Goal: Information Seeking & Learning: Learn about a topic

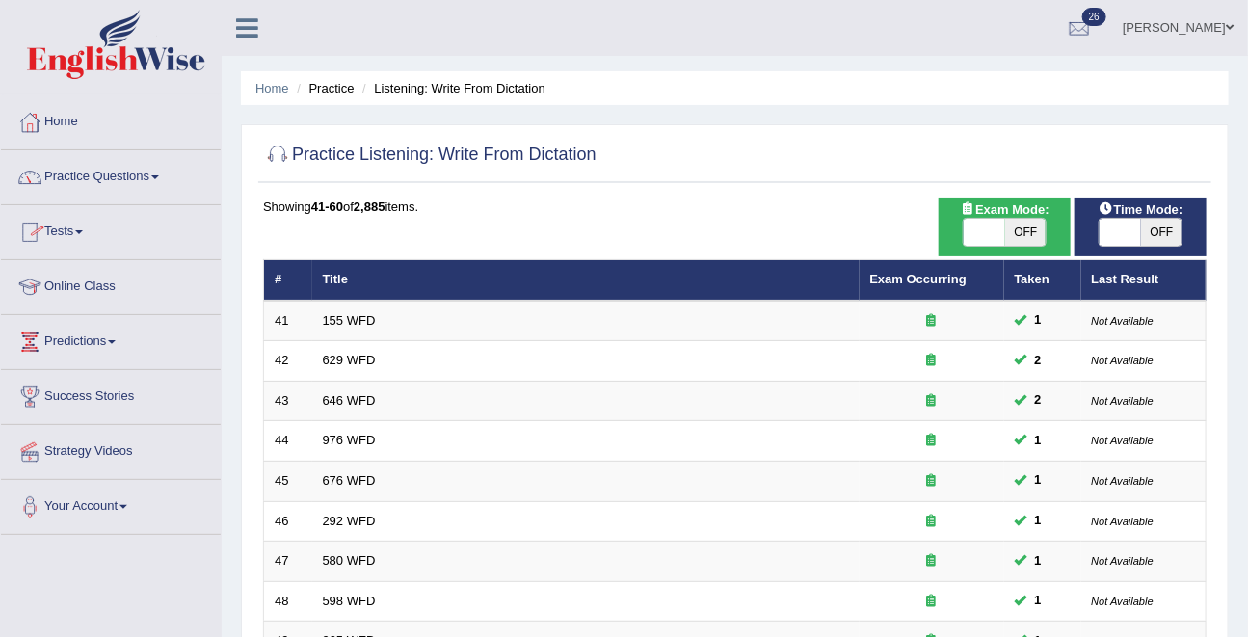
click at [97, 169] on link "Practice Questions" at bounding box center [111, 174] width 220 height 48
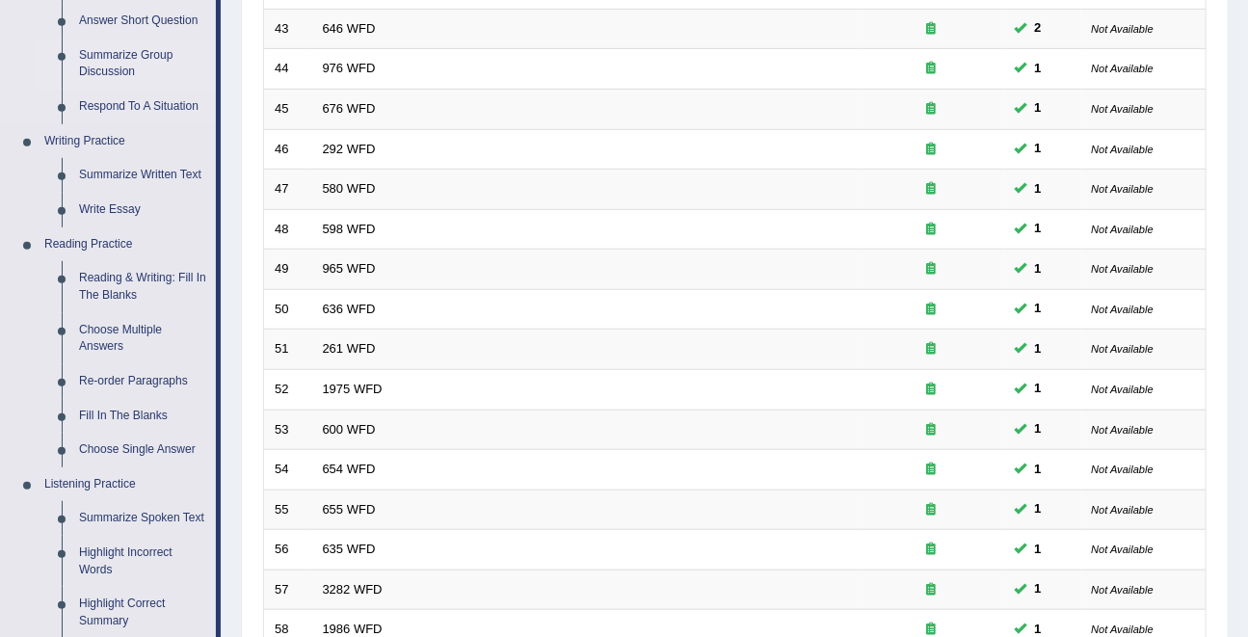
scroll to position [373, 0]
click at [121, 417] on link "Fill In The Blanks" at bounding box center [143, 415] width 146 height 35
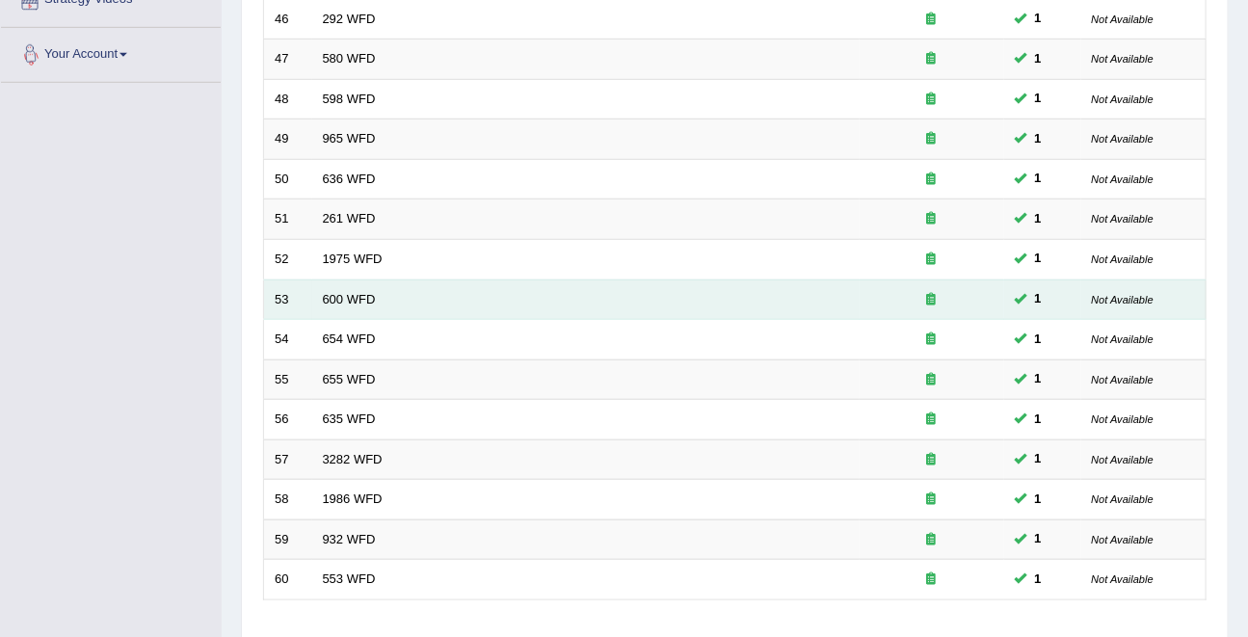
scroll to position [635, 0]
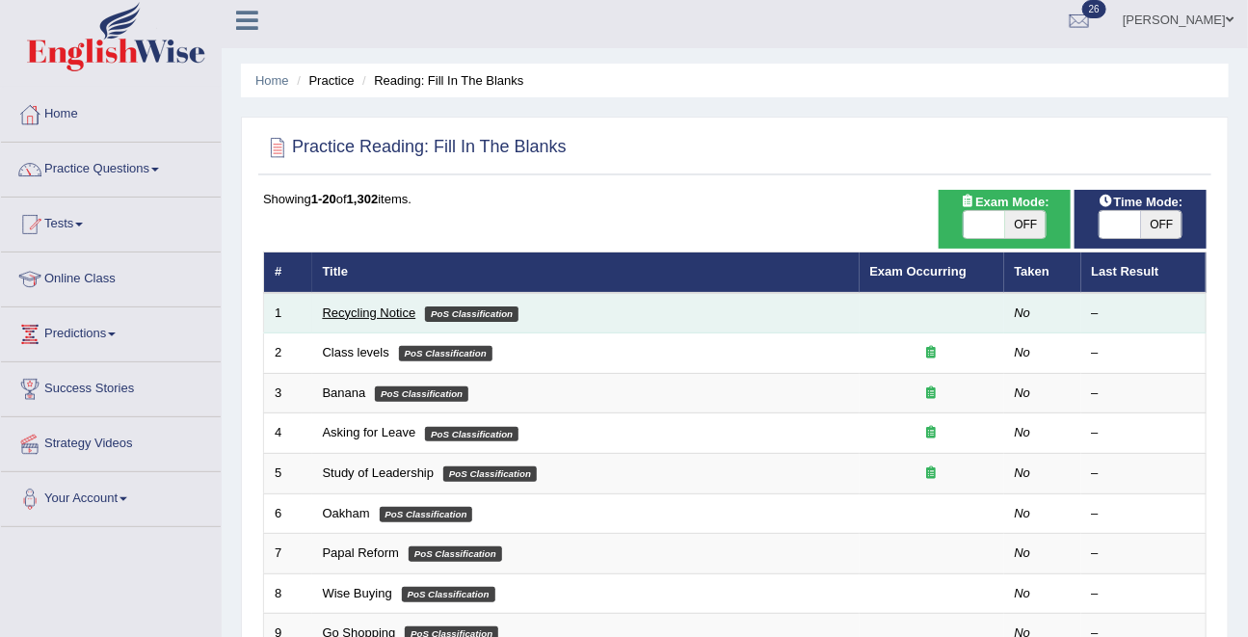
click at [339, 307] on link "Recycling Notice" at bounding box center [369, 313] width 93 height 14
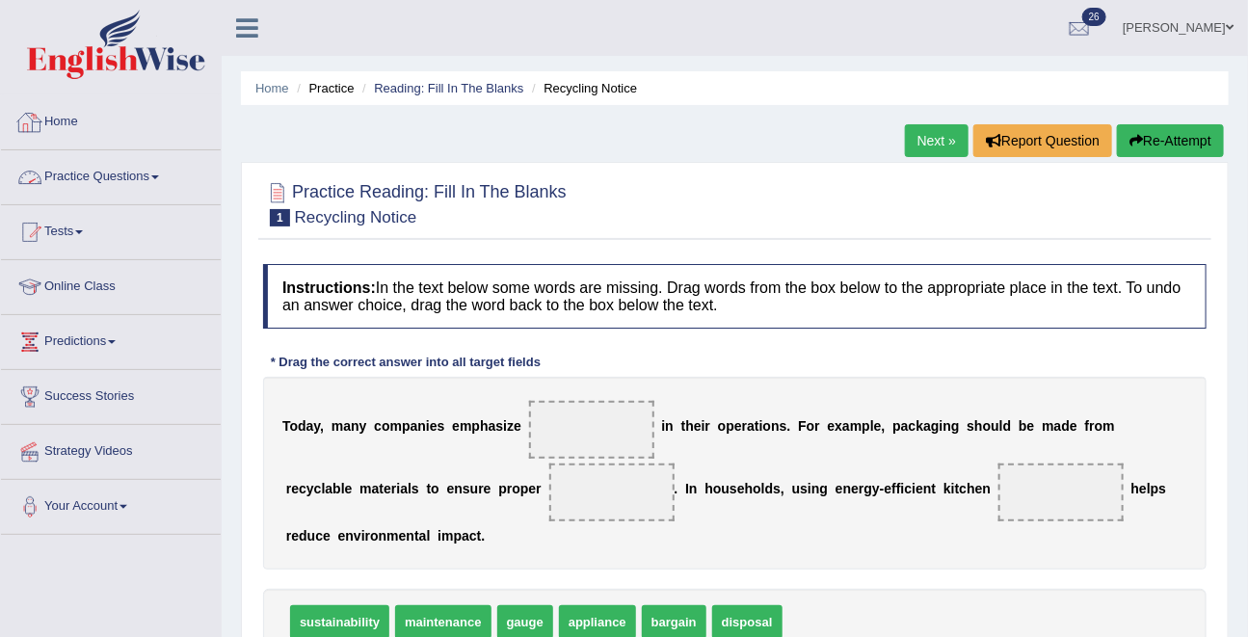
click at [82, 176] on link "Practice Questions" at bounding box center [111, 174] width 220 height 48
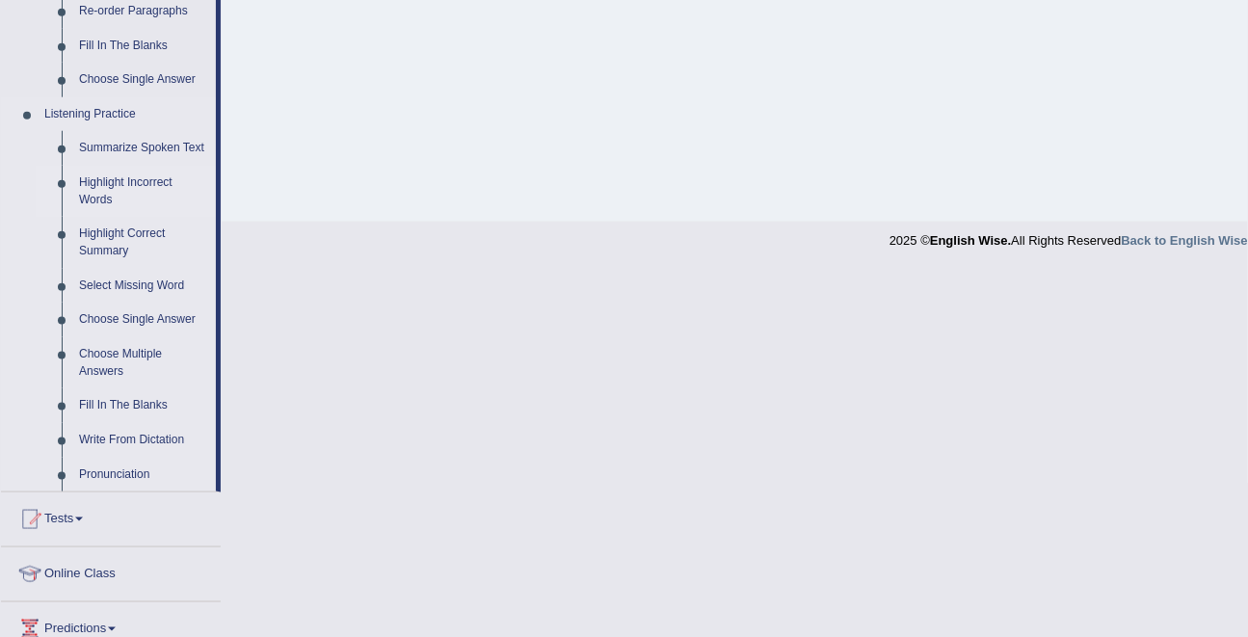
scroll to position [737, 0]
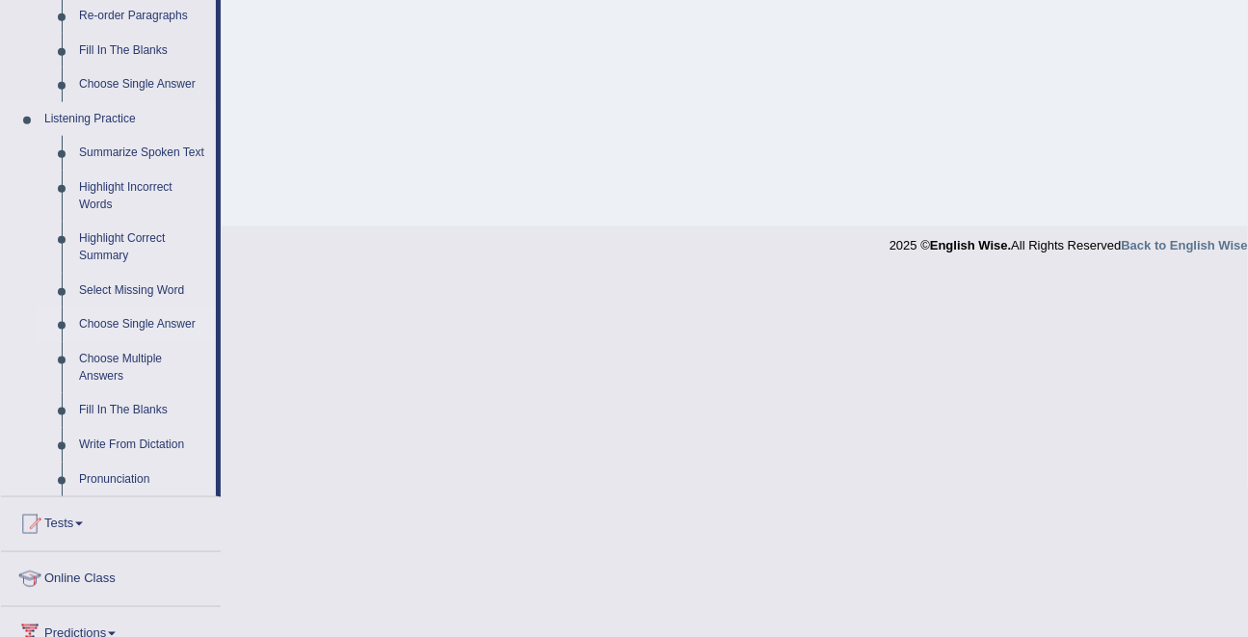
click at [126, 340] on link "Choose Single Answer" at bounding box center [143, 324] width 146 height 35
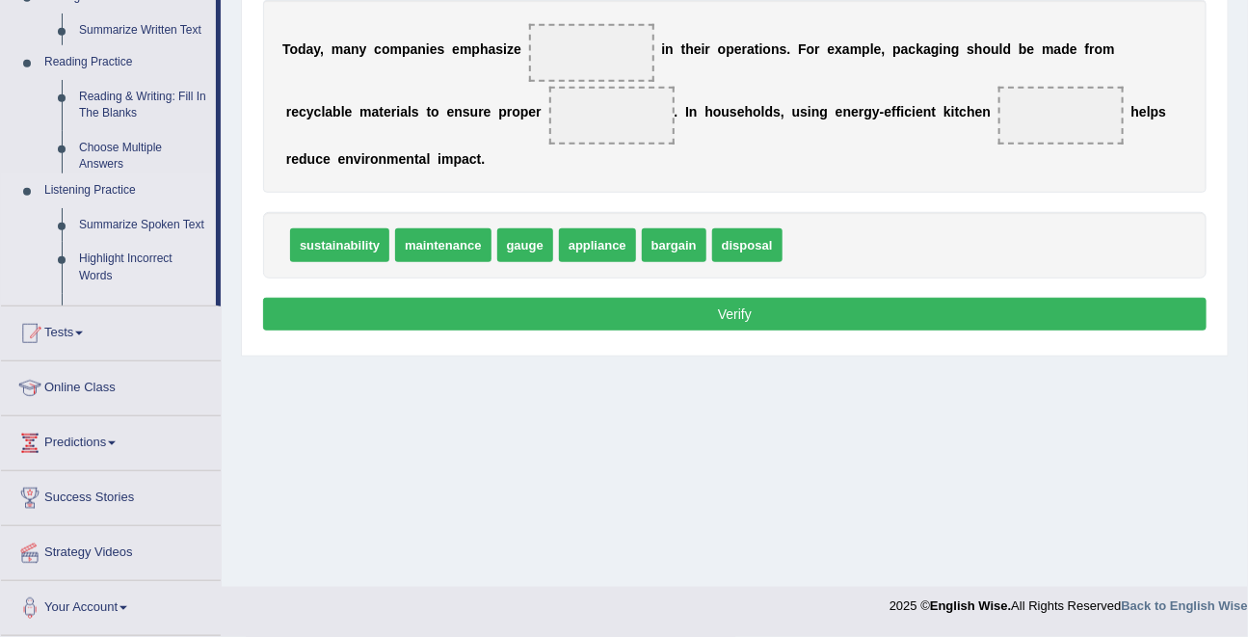
scroll to position [375, 0]
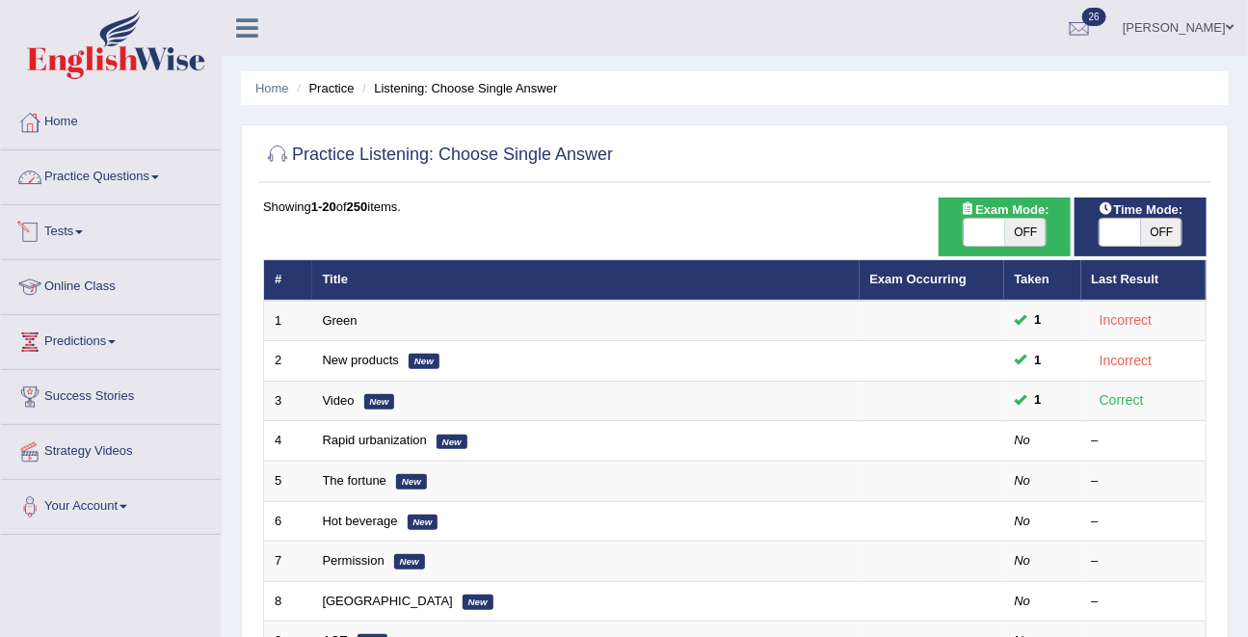
click at [101, 178] on link "Practice Questions" at bounding box center [111, 174] width 220 height 48
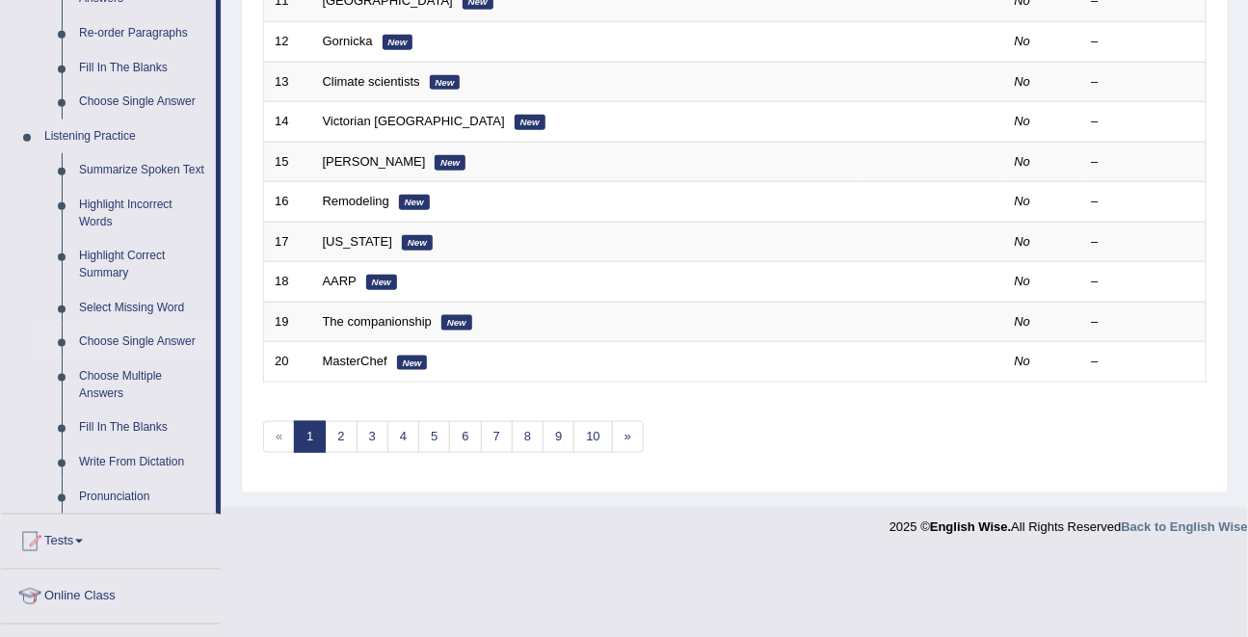
scroll to position [721, 0]
click at [114, 440] on link "Fill In The Blanks" at bounding box center [143, 427] width 146 height 35
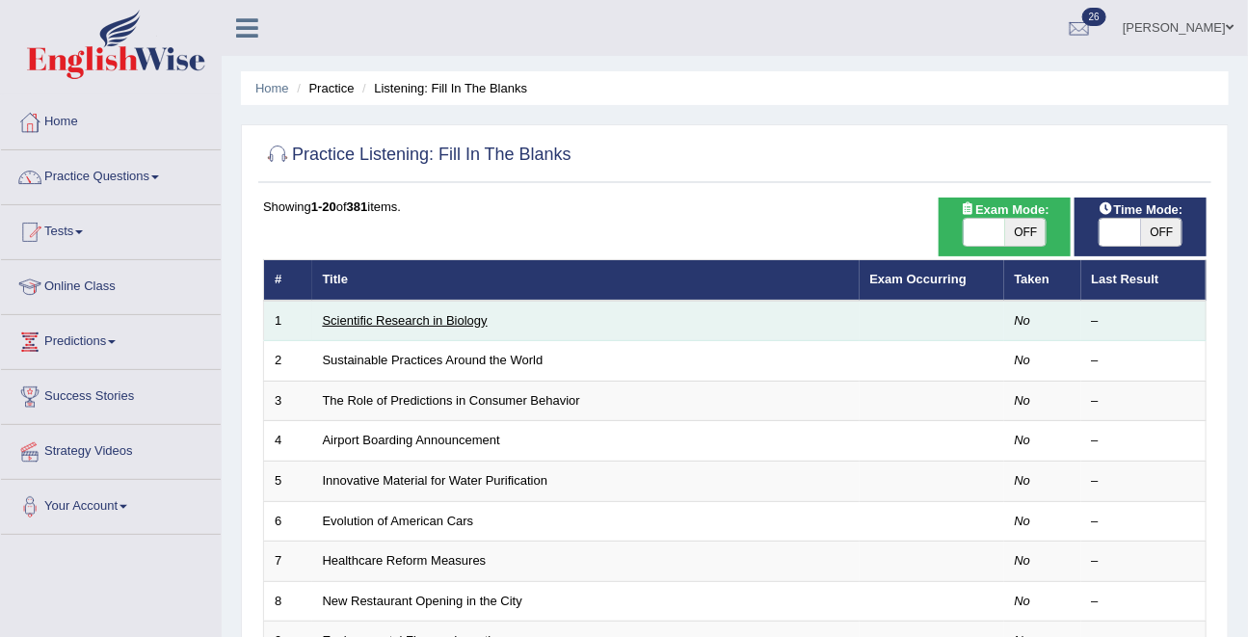
click at [411, 322] on link "Scientific Research in Biology" at bounding box center [405, 320] width 165 height 14
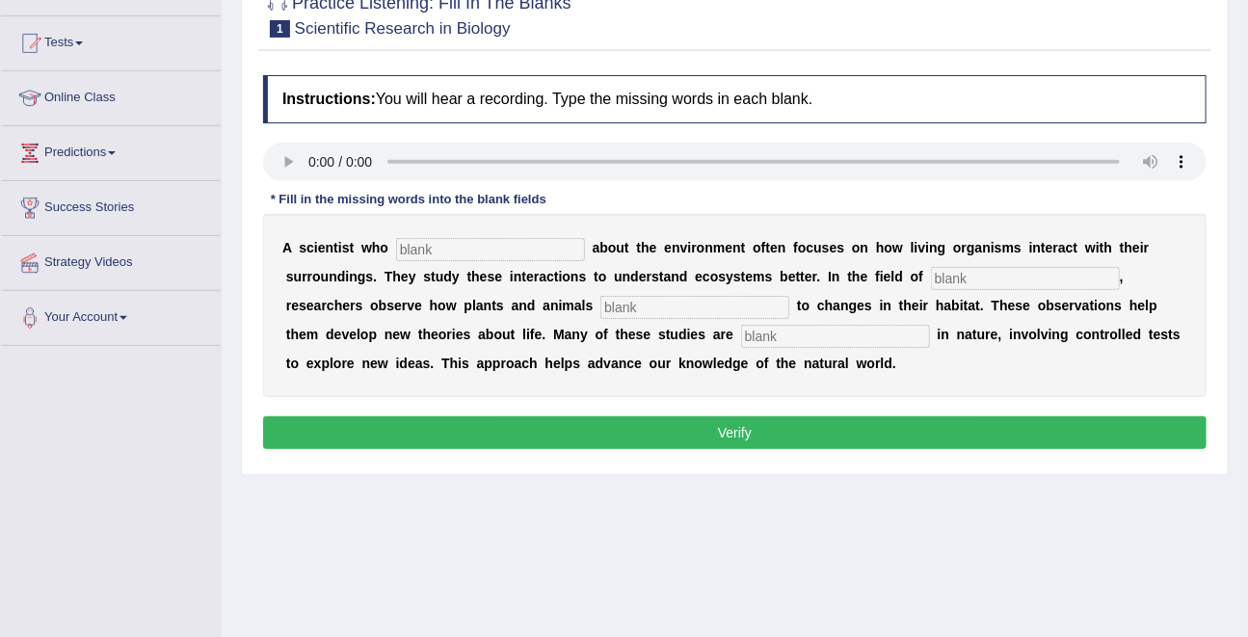
scroll to position [192, 0]
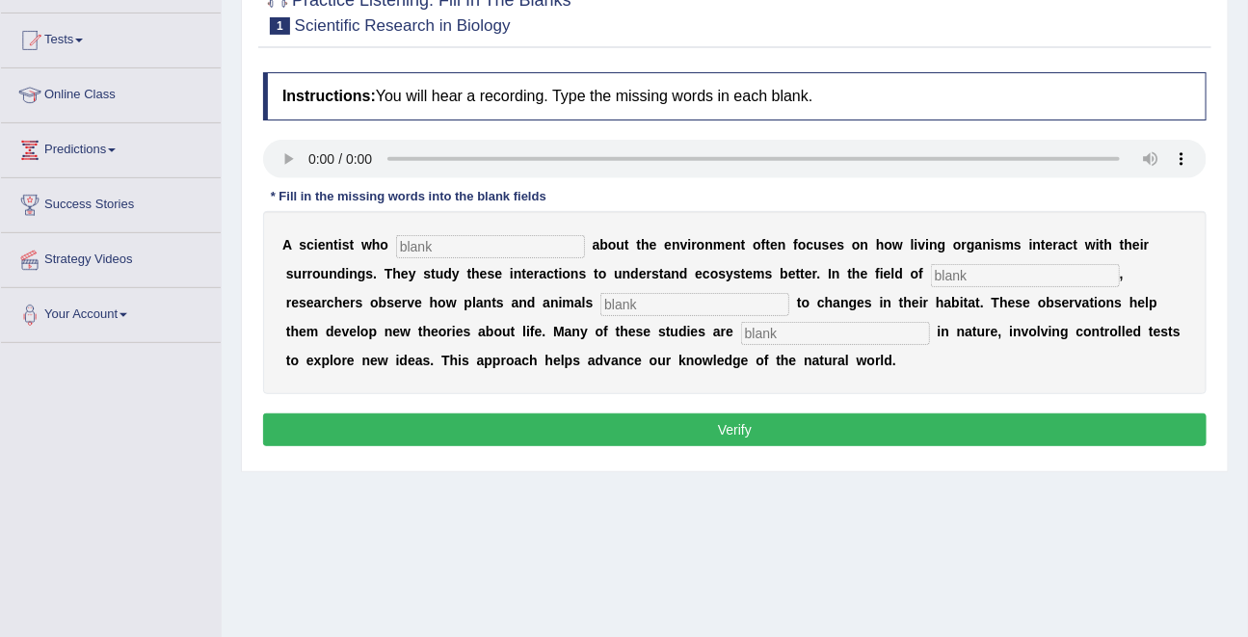
click at [274, 134] on div "Instructions: You will hear a recording. Type the missing words in each blank. …" at bounding box center [734, 262] width 953 height 399
click at [458, 243] on input "text" at bounding box center [490, 246] width 189 height 23
type input "cares"
click at [1045, 278] on input "text" at bounding box center [1025, 275] width 189 height 23
type input "bio;pgy"
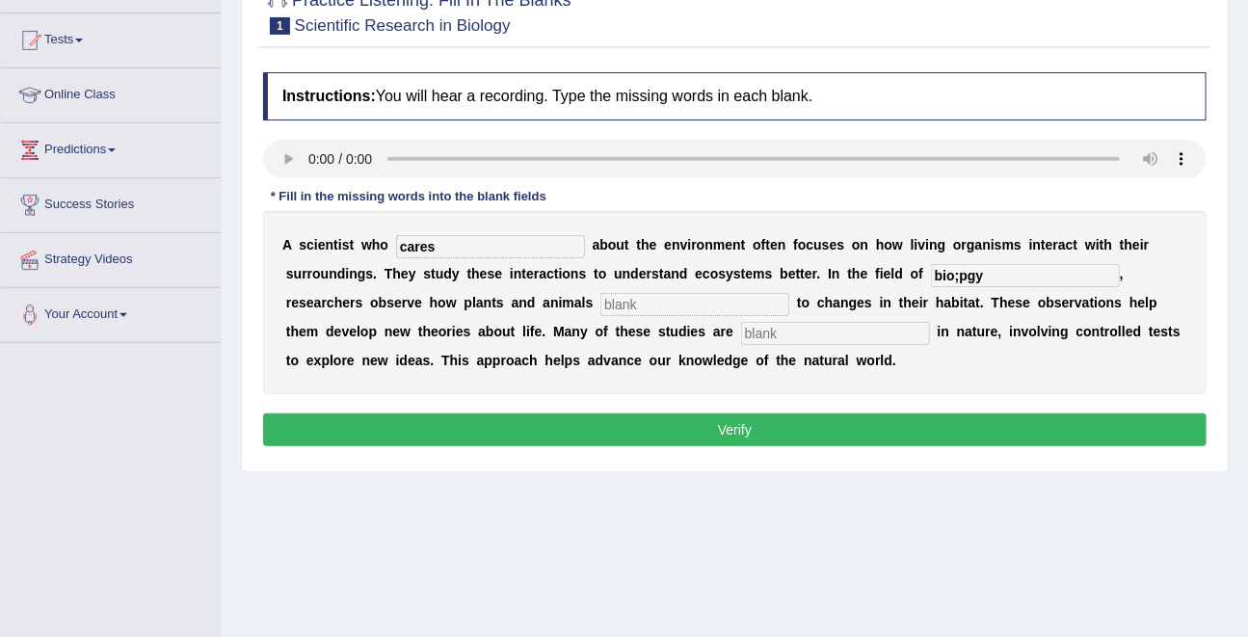
click at [614, 297] on input "text" at bounding box center [694, 304] width 189 height 23
click at [607, 301] on input "text" at bounding box center [694, 304] width 189 height 23
click at [796, 353] on b at bounding box center [800, 360] width 8 height 15
click at [741, 333] on input "text" at bounding box center [835, 333] width 189 height 23
type input "expermental"
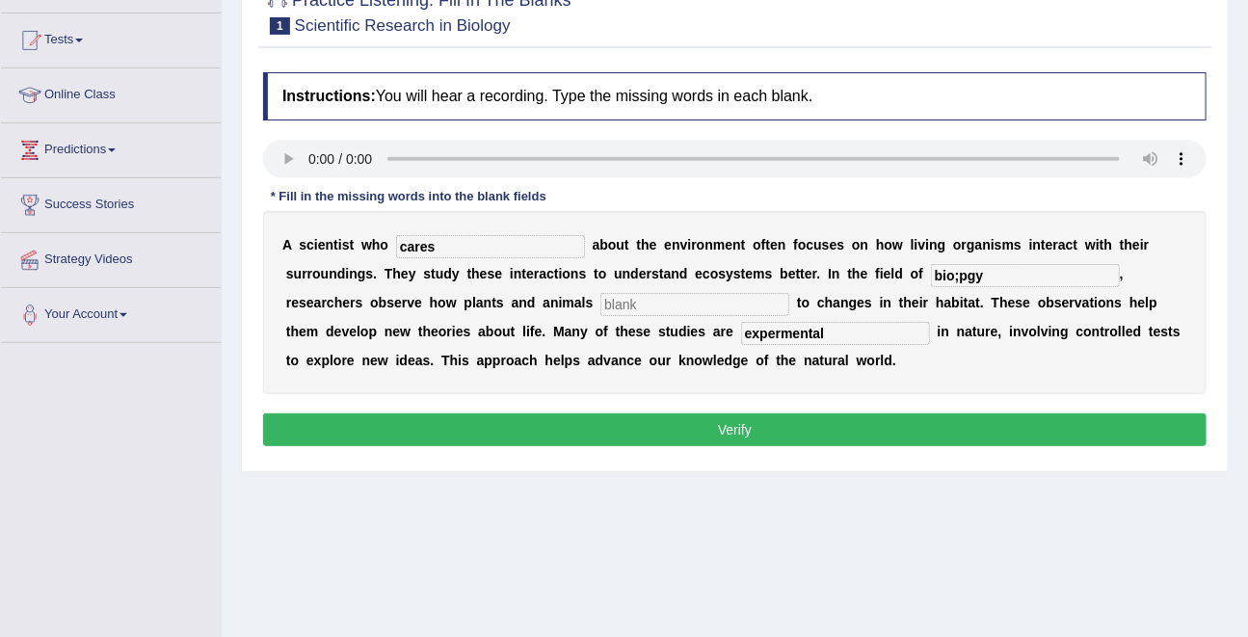
click at [963, 274] on input "bio;pgy" at bounding box center [1025, 275] width 189 height 23
drag, startPoint x: 990, startPoint y: 279, endPoint x: 879, endPoint y: 279, distance: 110.8
click at [878, 280] on div "A s c i e n t i s t w h o cares a b o u t t h e e n v i r o n m e n t o f t e n…" at bounding box center [735, 302] width 944 height 183
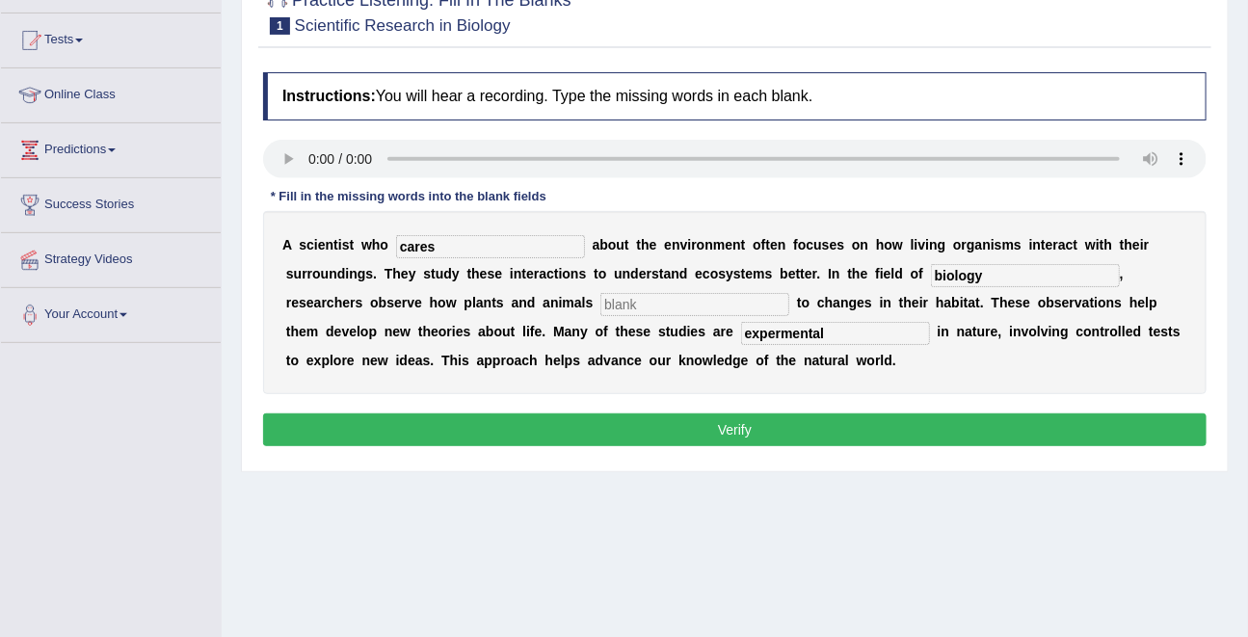
type input "biology"
click at [741, 338] on input "expermental" at bounding box center [835, 333] width 189 height 23
drag, startPoint x: 676, startPoint y: 334, endPoint x: 469, endPoint y: 338, distance: 206.3
click at [465, 343] on div "A s c i e n t i s t w h o cares a b o u t t h e e n v i r o n m e n t o f t e n…" at bounding box center [735, 302] width 944 height 183
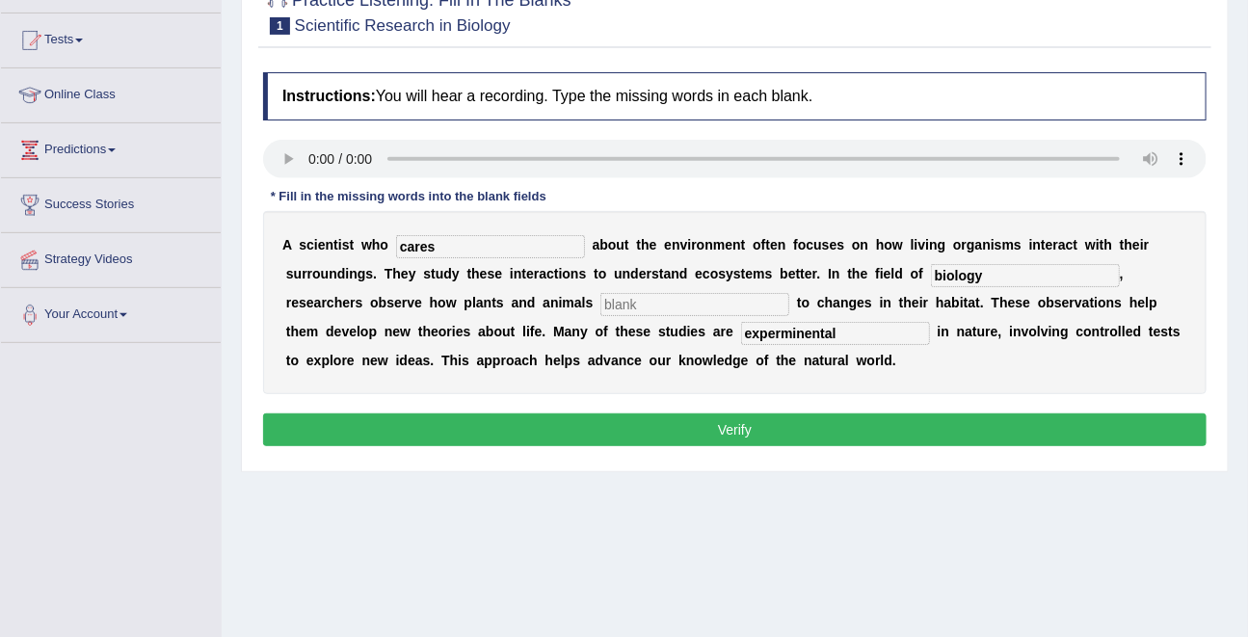
type input "experminental"
click at [685, 440] on button "Verify" at bounding box center [735, 430] width 944 height 33
click at [695, 433] on button "Verify" at bounding box center [735, 430] width 944 height 33
click at [600, 294] on input "text" at bounding box center [694, 304] width 189 height 23
type input "respond"
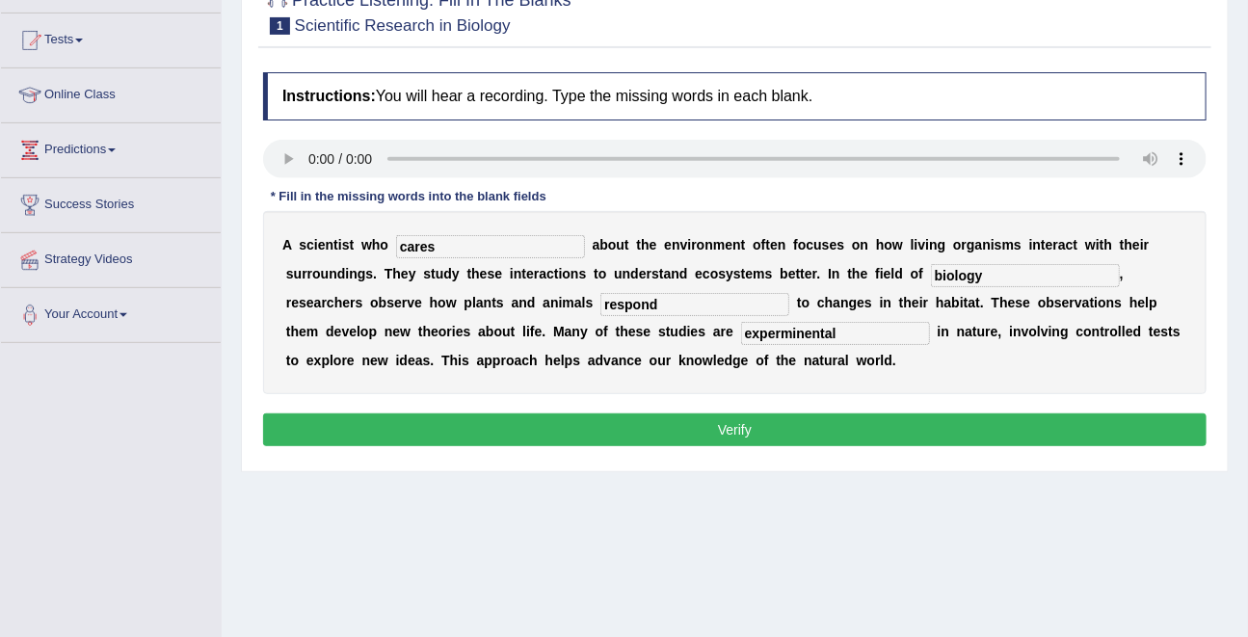
click at [710, 439] on button "Verify" at bounding box center [735, 430] width 944 height 33
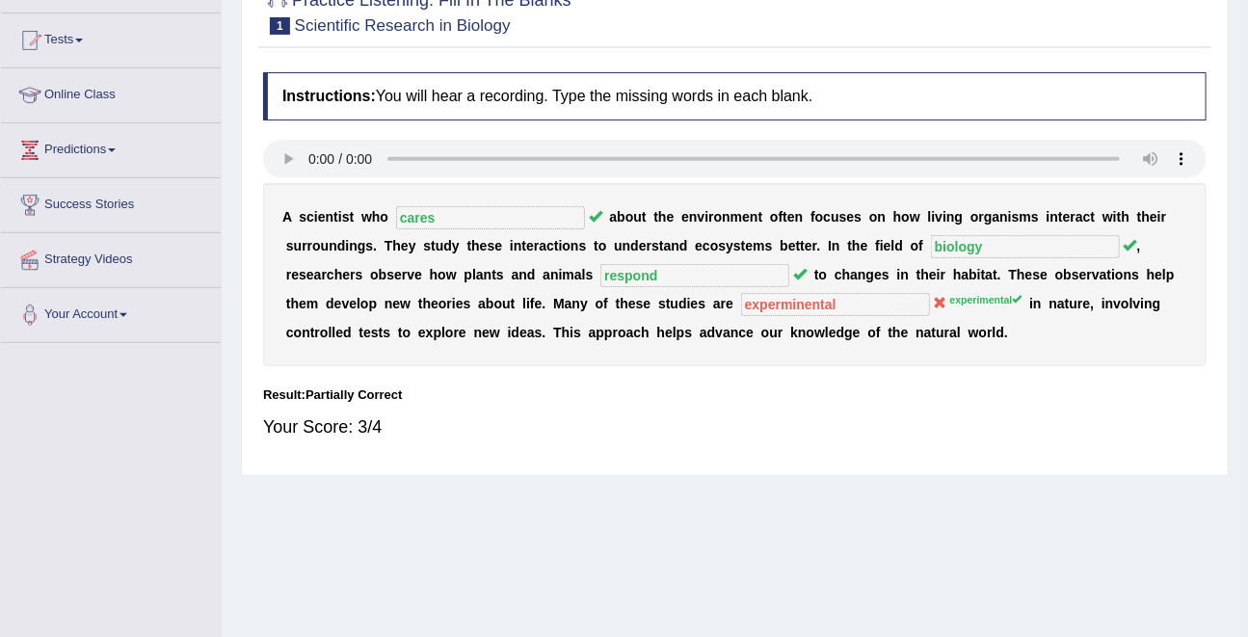
click at [690, 301] on div "A s c i e n t i s t w h o cares a b o u t t h e e n v i r o n m e n t o f t e n…" at bounding box center [735, 274] width 944 height 183
click at [950, 297] on sup "experimental" at bounding box center [986, 300] width 72 height 12
click at [854, 303] on div "A s c i e n t i s t w h o cares a b o u t t h e e n v i r o n m e n t o f t e n…" at bounding box center [735, 274] width 944 height 183
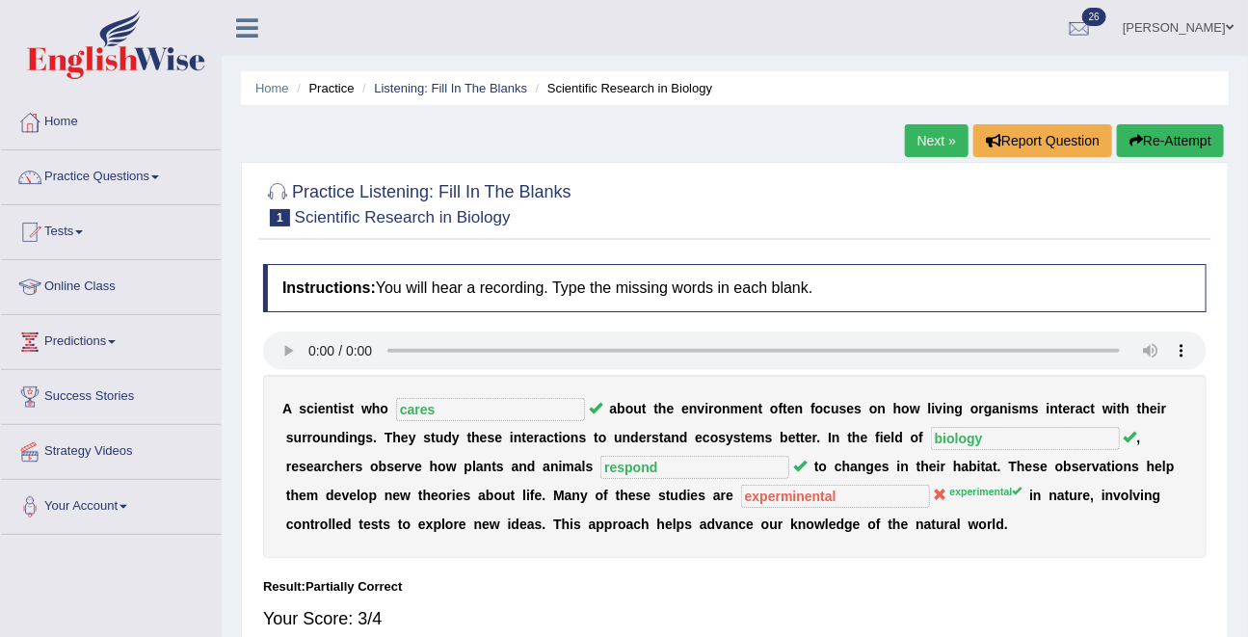
click at [927, 127] on link "Next »" at bounding box center [937, 140] width 64 height 33
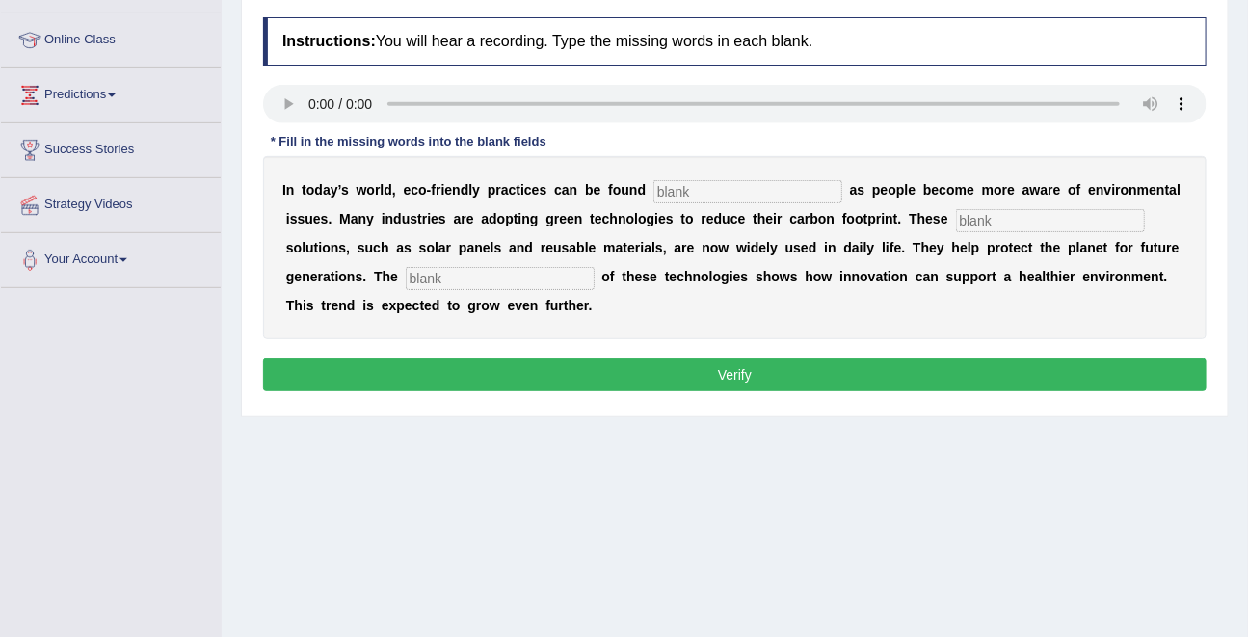
scroll to position [252, 0]
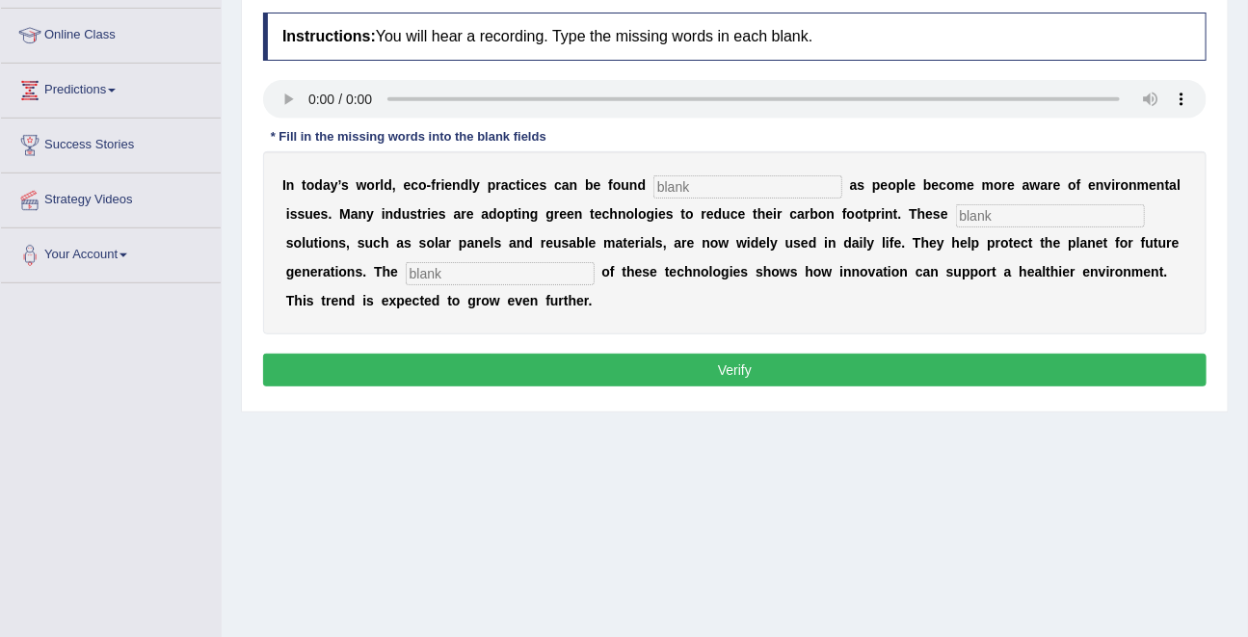
click at [701, 190] on input "text" at bounding box center [748, 186] width 189 height 23
type input "everywhere"
click at [984, 222] on input "text" at bounding box center [1050, 215] width 189 height 23
type input "sustanibaule"
click at [502, 262] on input "text" at bounding box center [500, 273] width 189 height 23
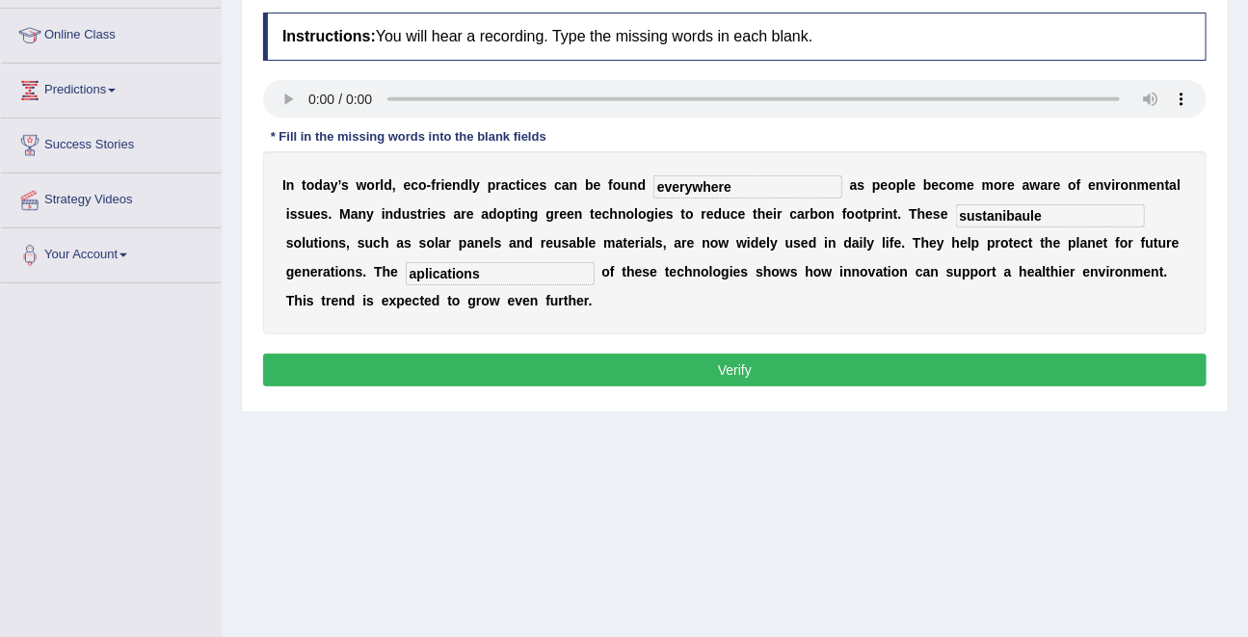
type input "aplications"
click at [682, 190] on input "everywhere" at bounding box center [748, 186] width 189 height 23
click at [705, 188] on input "everywjere" at bounding box center [748, 186] width 189 height 23
drag, startPoint x: 735, startPoint y: 188, endPoint x: 637, endPoint y: 187, distance: 98.3
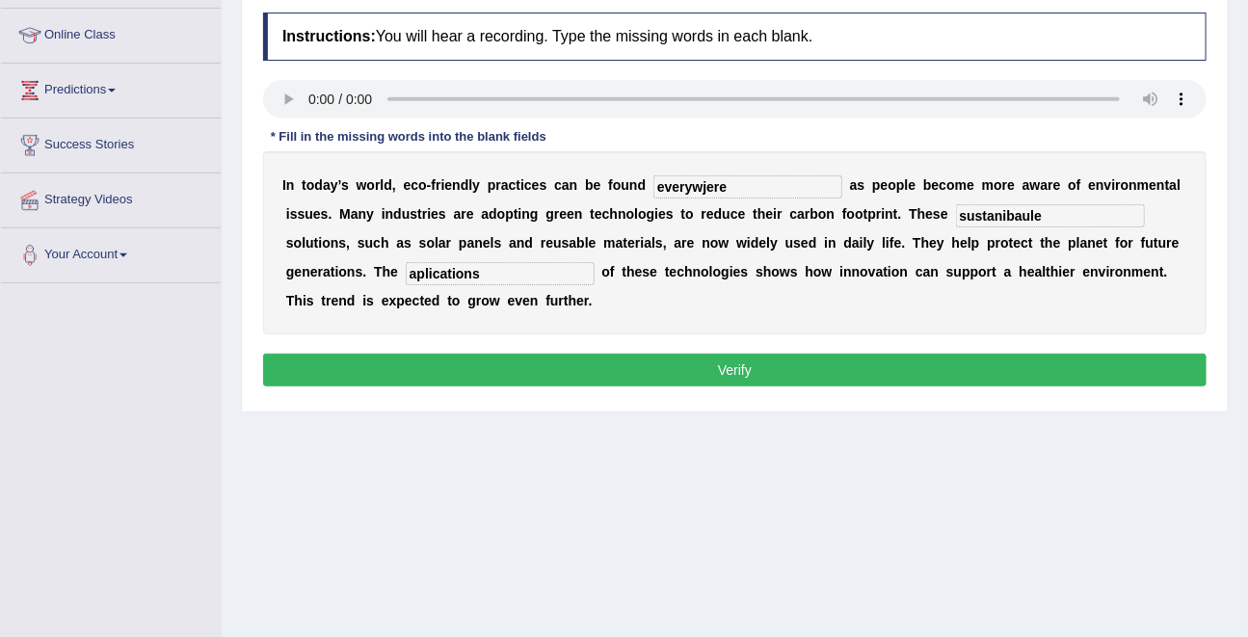
click at [633, 188] on div "I n t o d a y ’ s w o r l d , e c o - f r i e n d l y p r a c t i c e s c a n b…" at bounding box center [735, 242] width 944 height 183
type input "everywhere"
click at [1001, 205] on input "sustanibaule" at bounding box center [1050, 215] width 189 height 23
type input "sustanibale"
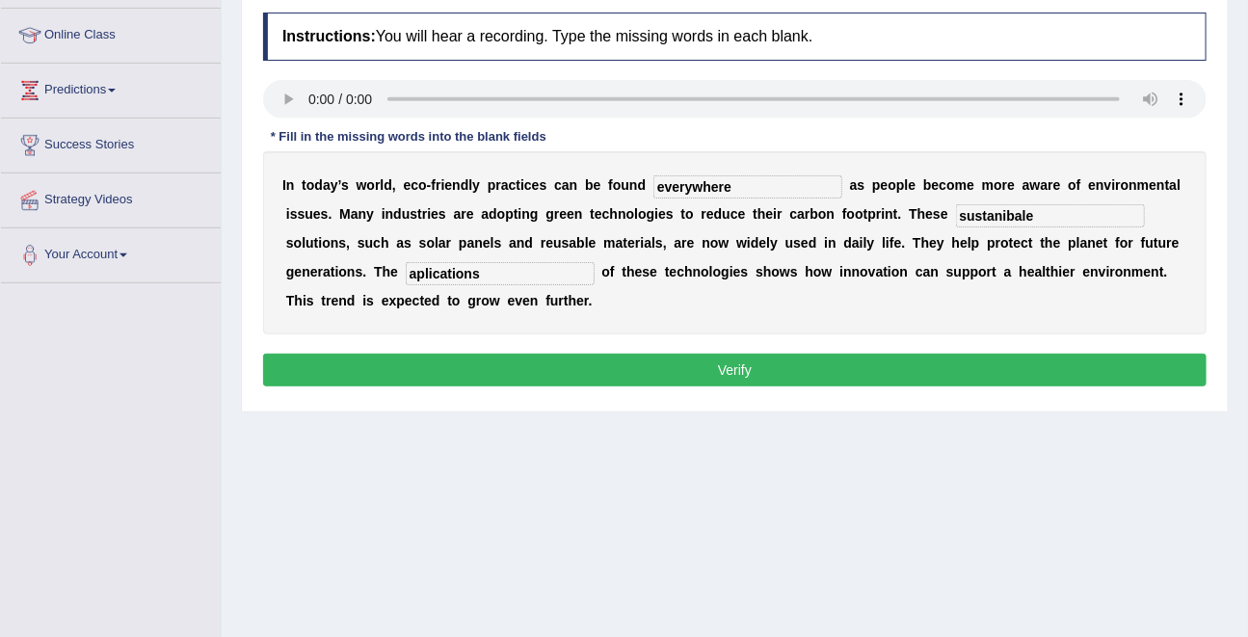
click at [786, 375] on button "Verify" at bounding box center [735, 370] width 944 height 33
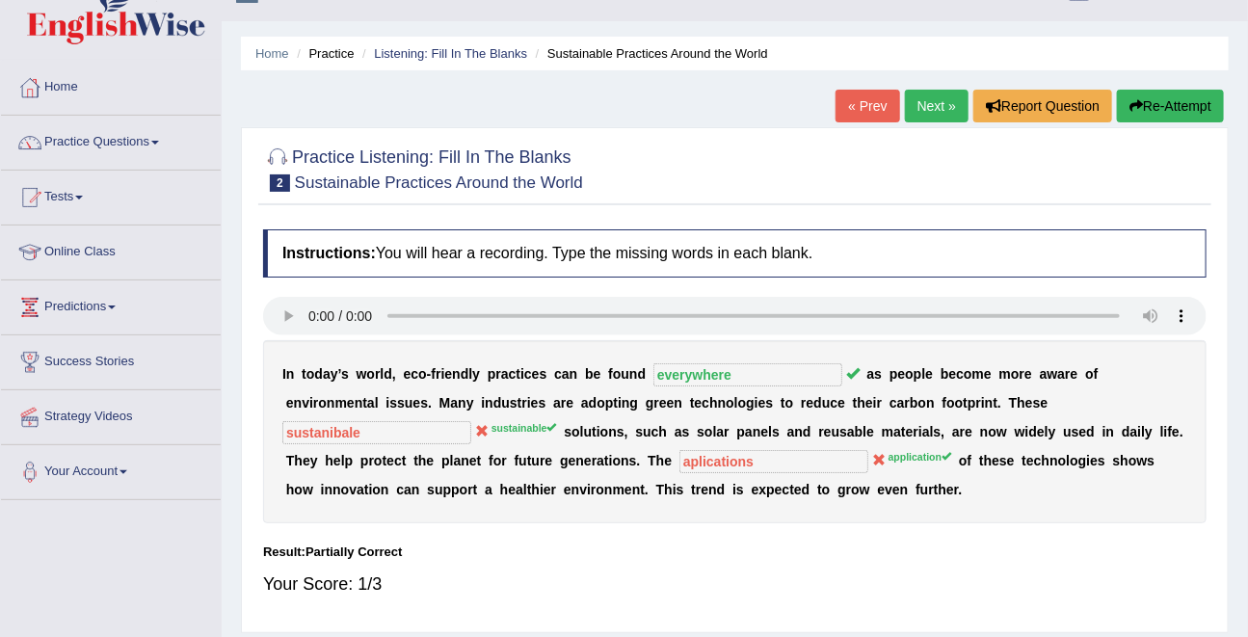
scroll to position [0, 0]
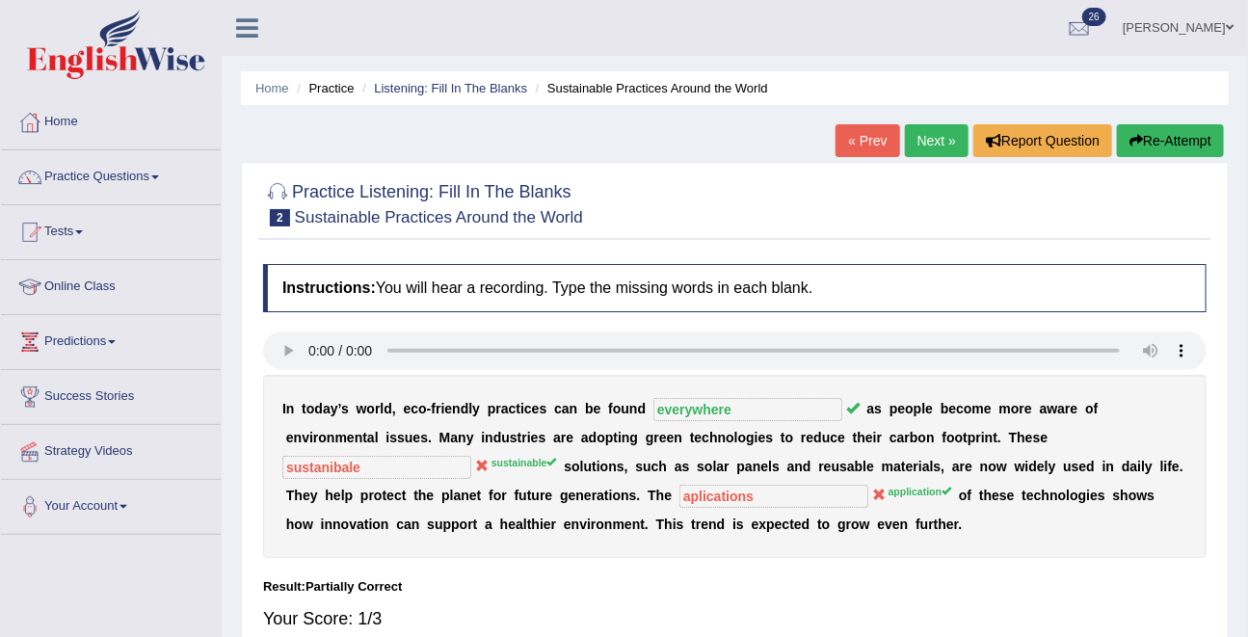
click at [935, 139] on link "Next »" at bounding box center [937, 140] width 64 height 33
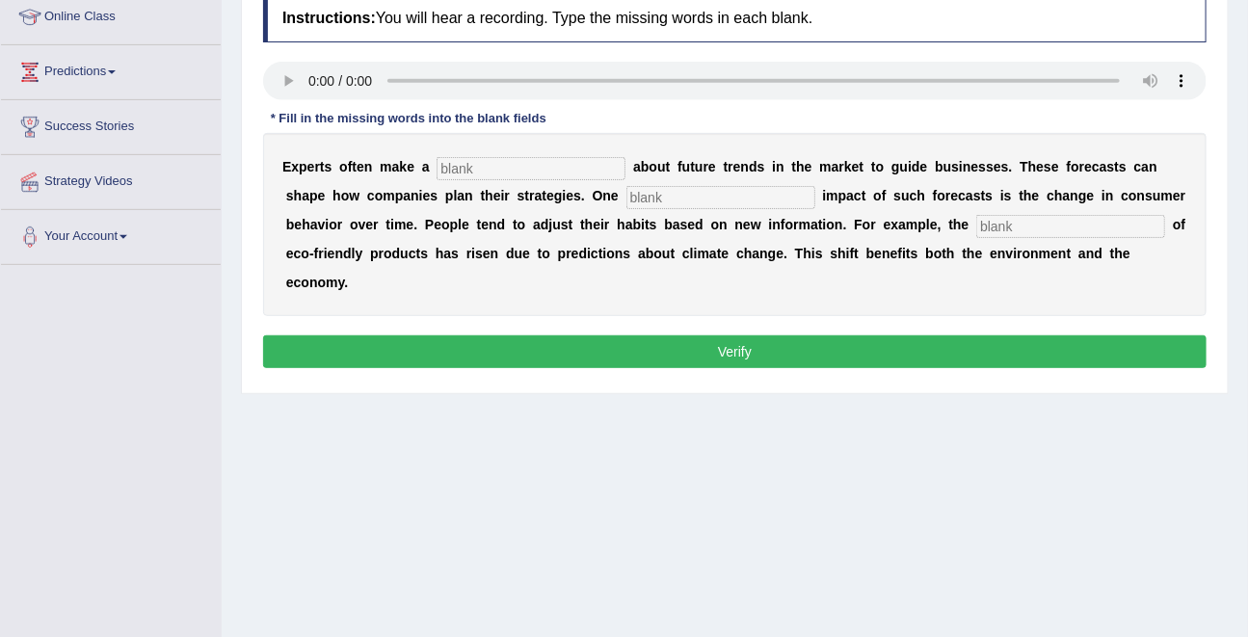
scroll to position [267, 0]
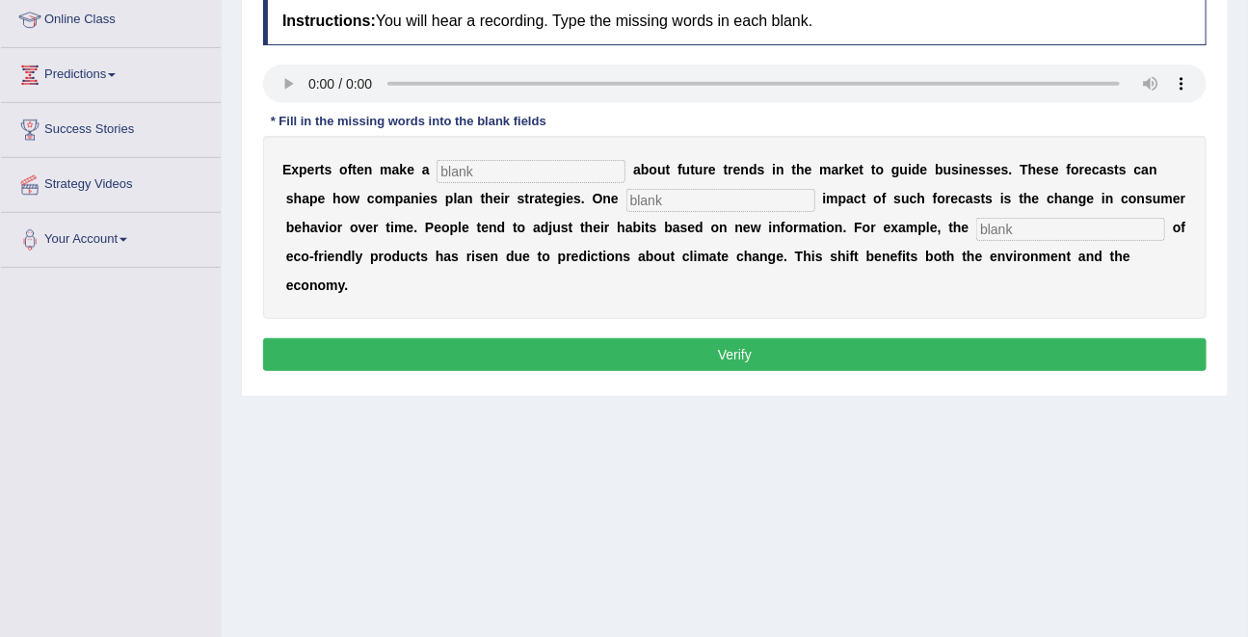
click at [482, 171] on input "text" at bounding box center [531, 171] width 189 height 23
click at [464, 171] on input "text" at bounding box center [531, 171] width 189 height 23
type input "predections"
click at [666, 190] on input "text" at bounding box center [721, 200] width 189 height 23
type input "prfound"
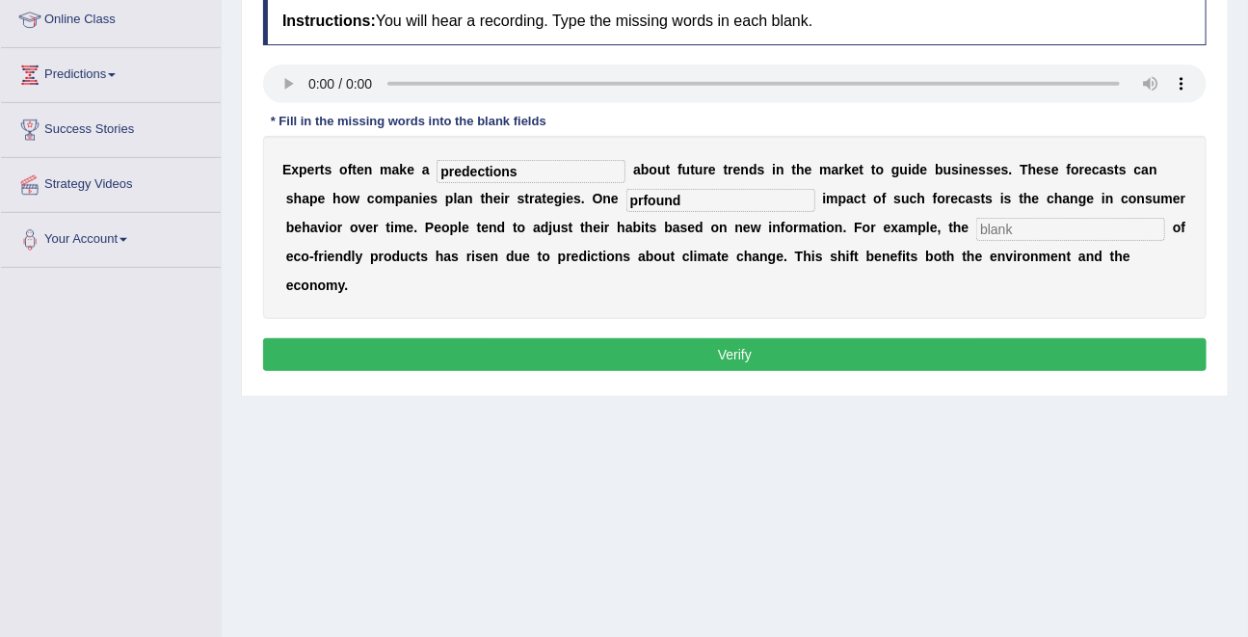
click at [976, 228] on input "text" at bounding box center [1070, 229] width 189 height 23
type input "consumbtion"
drag, startPoint x: 531, startPoint y: 173, endPoint x: 344, endPoint y: 175, distance: 187.0
click at [338, 180] on div "E x p e r t s o f t e n m a k e a predections a b o u t f u t u r e t r e n d s…" at bounding box center [735, 227] width 944 height 183
type input "predictions"
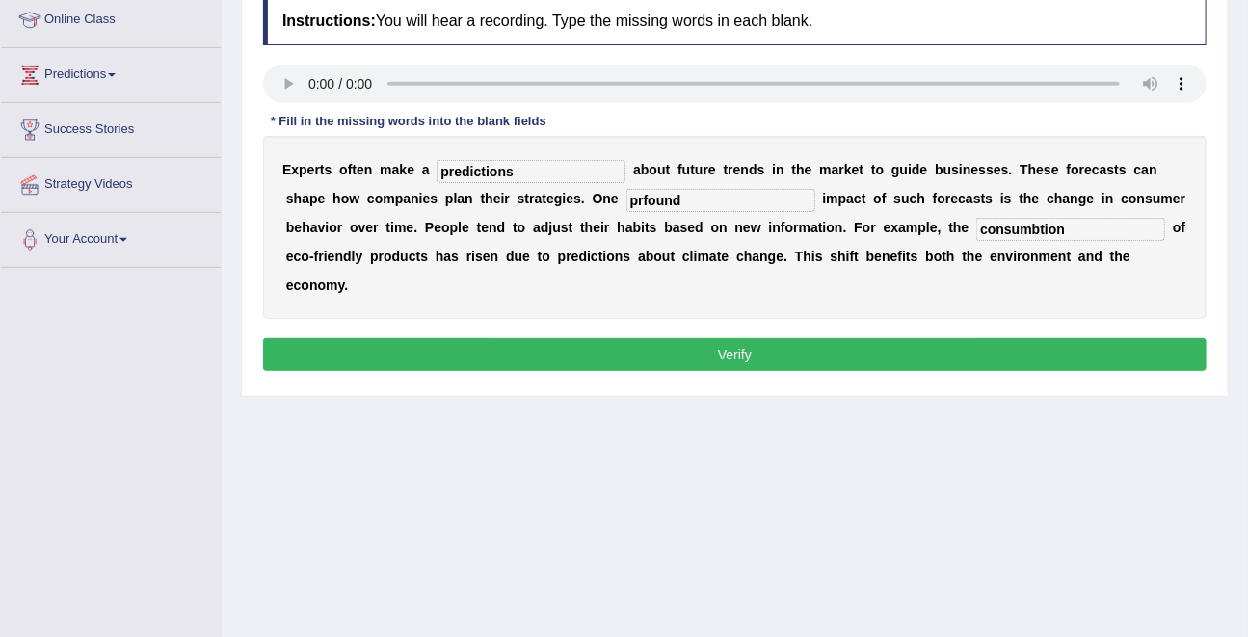
click at [641, 206] on input "prfound" at bounding box center [721, 200] width 189 height 23
type input "profound"
click at [706, 305] on div "Instructions: You will hear a recording. Type the missing words in each blank. …" at bounding box center [734, 186] width 953 height 399
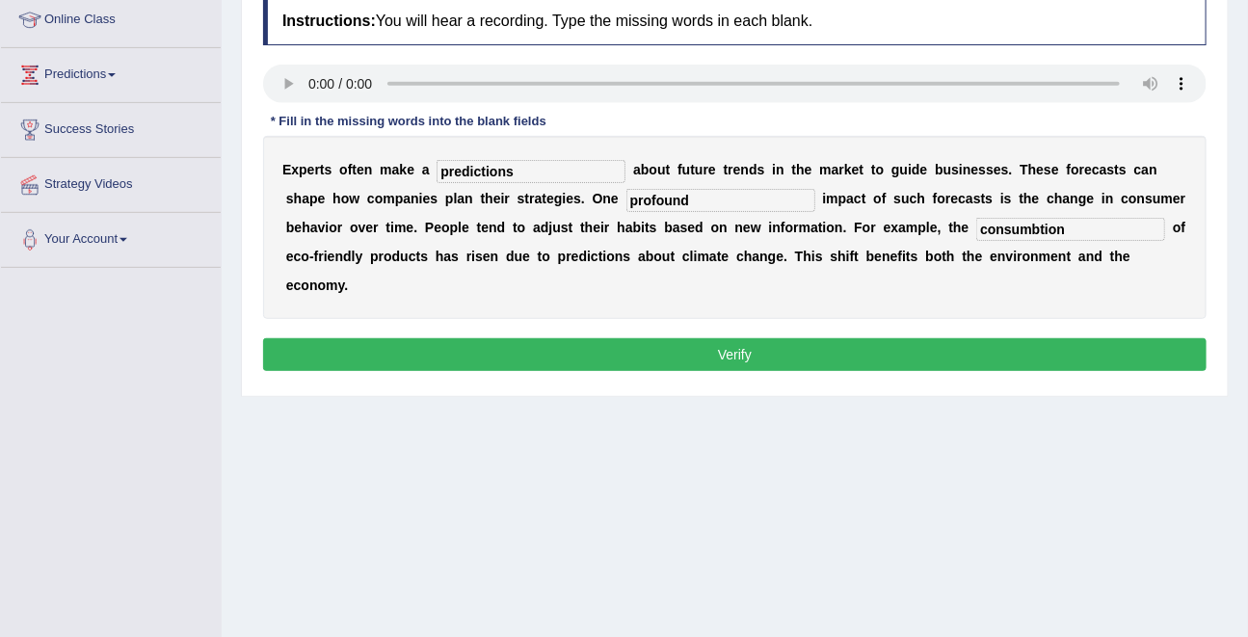
click at [706, 338] on button "Verify" at bounding box center [735, 354] width 944 height 33
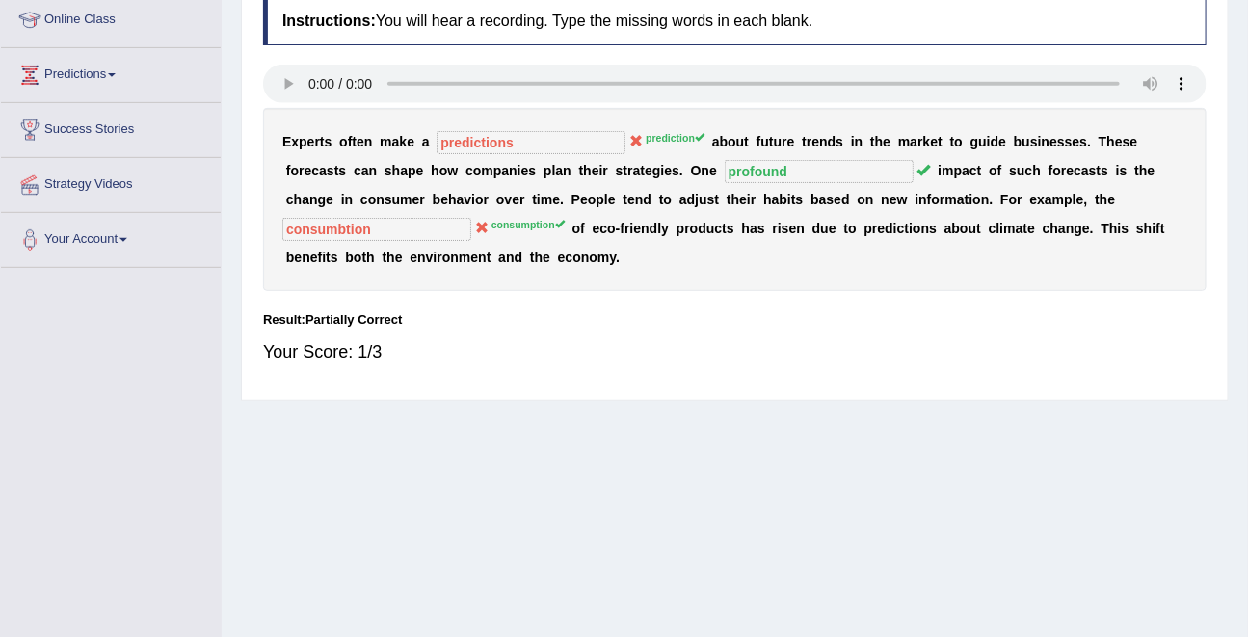
click at [499, 221] on sup "consumption" at bounding box center [528, 225] width 73 height 12
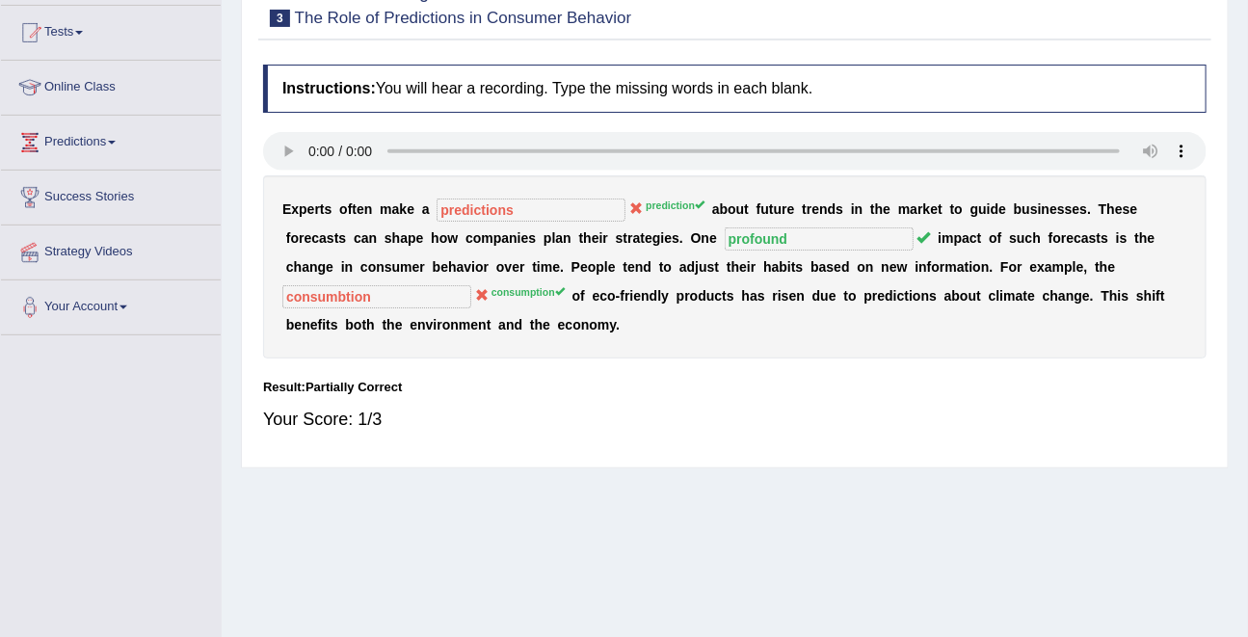
scroll to position [108, 0]
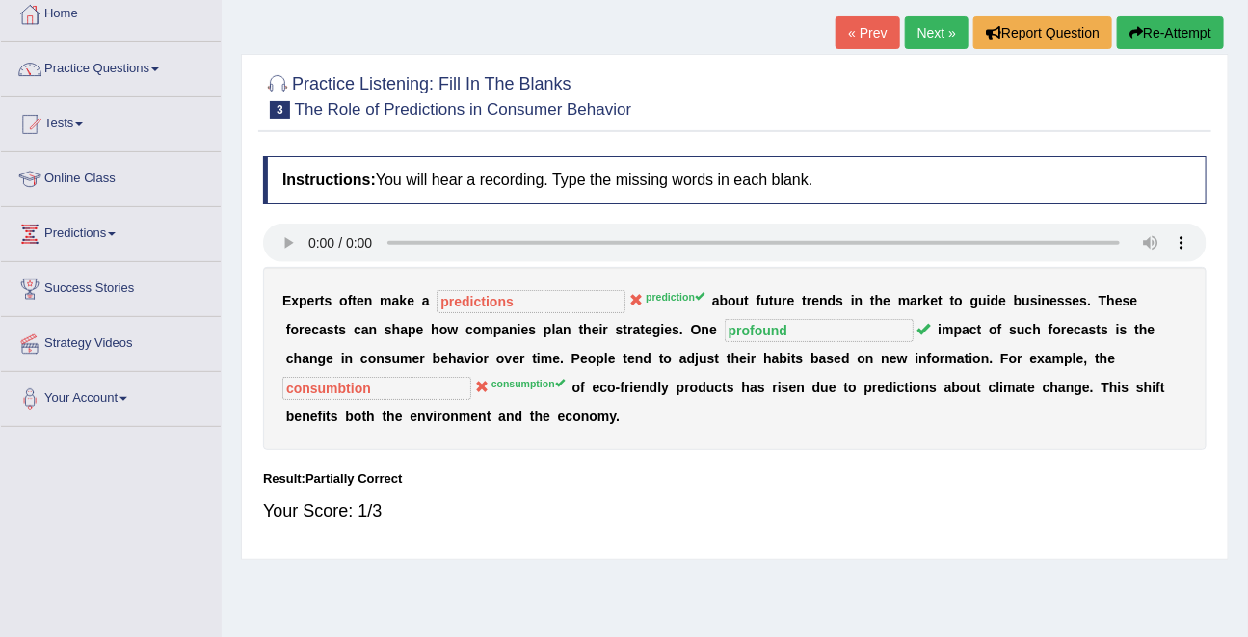
click at [929, 46] on link "Next »" at bounding box center [937, 32] width 64 height 33
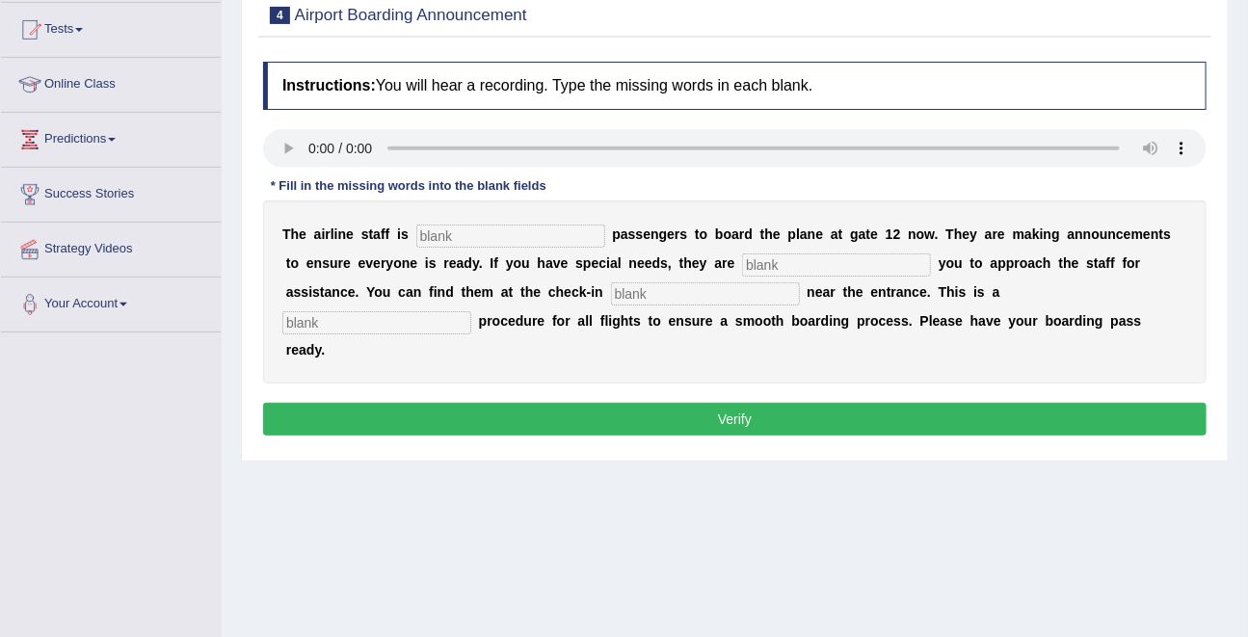
scroll to position [206, 0]
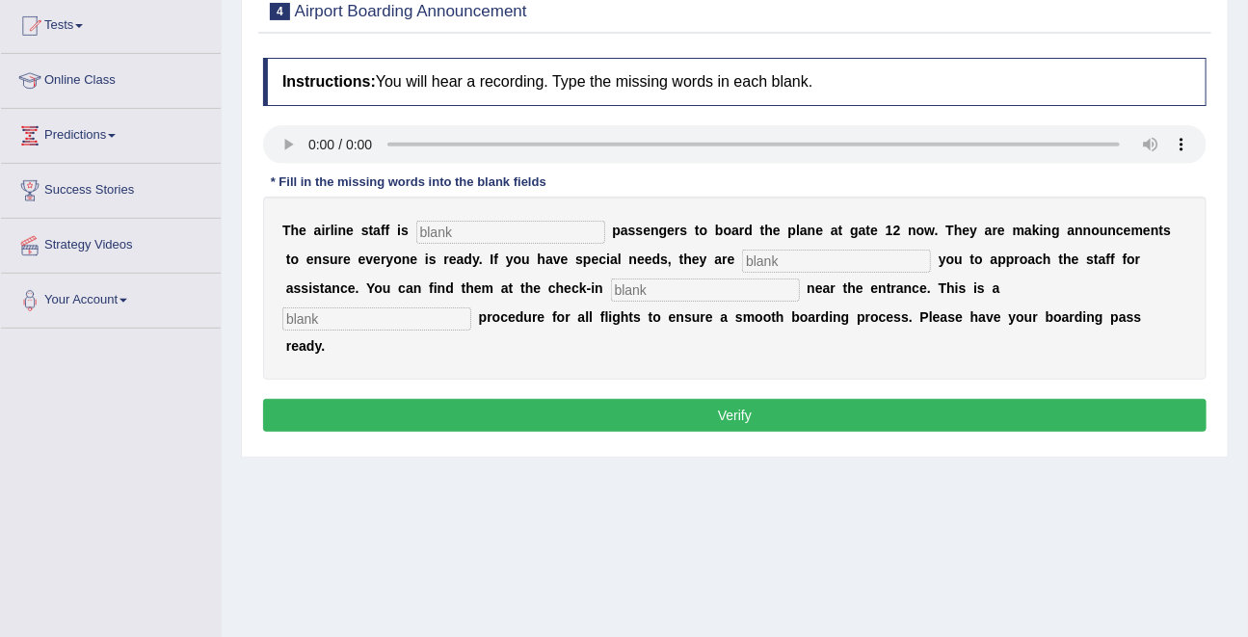
click at [467, 233] on input "text" at bounding box center [510, 232] width 189 height 23
type input "e"
type input "inviting"
click at [778, 256] on input "text" at bounding box center [836, 261] width 189 height 23
type input "requorirng"
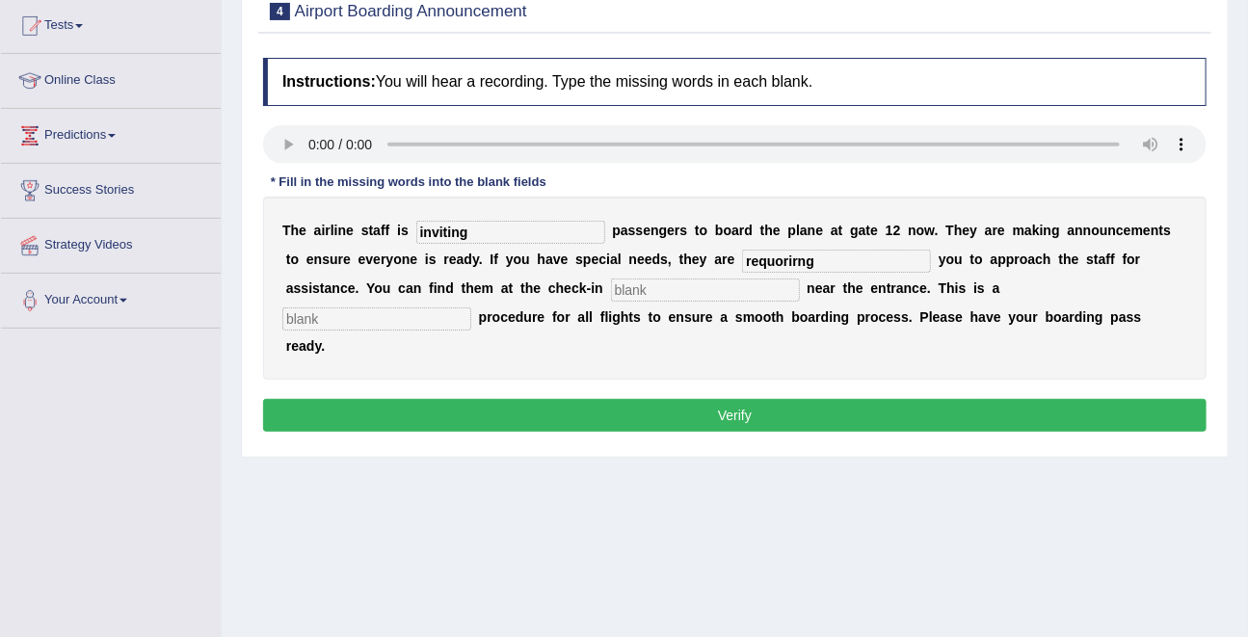
click at [660, 295] on input "text" at bounding box center [705, 290] width 189 height 23
type input "s"
type input "desk"
click at [471, 307] on input "text" at bounding box center [376, 318] width 189 height 23
type input "regular"
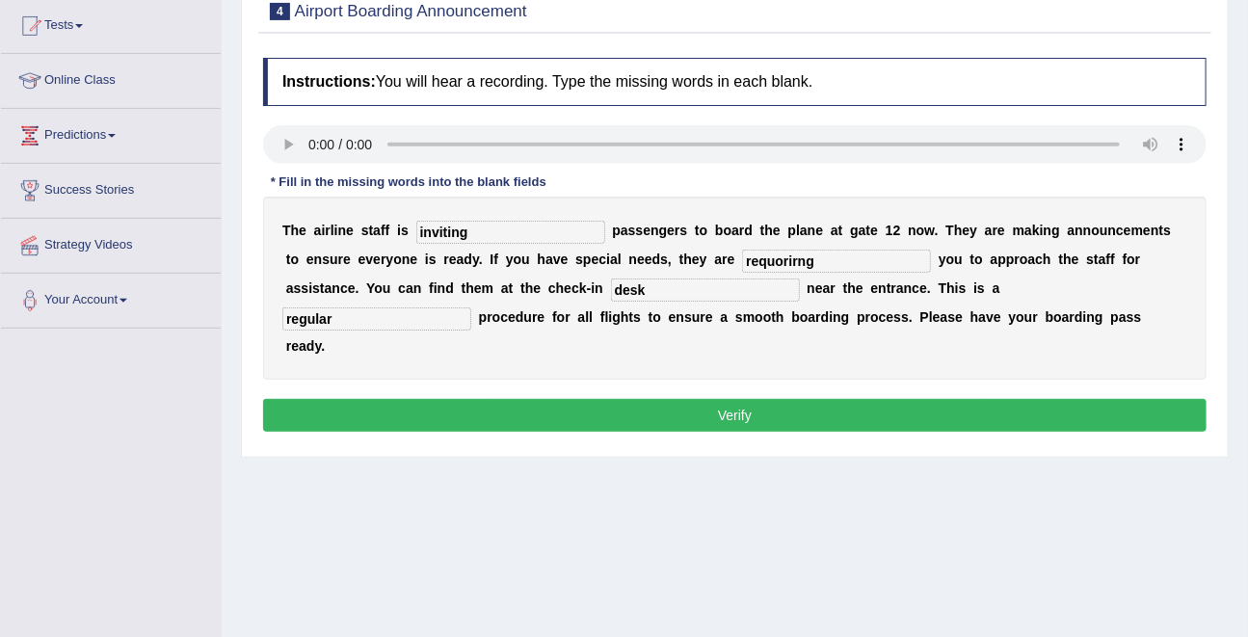
click at [291, 338] on b "r" at bounding box center [288, 345] width 5 height 15
click at [810, 263] on input "requorirng" at bounding box center [836, 261] width 189 height 23
type input "r"
type input "reporting"
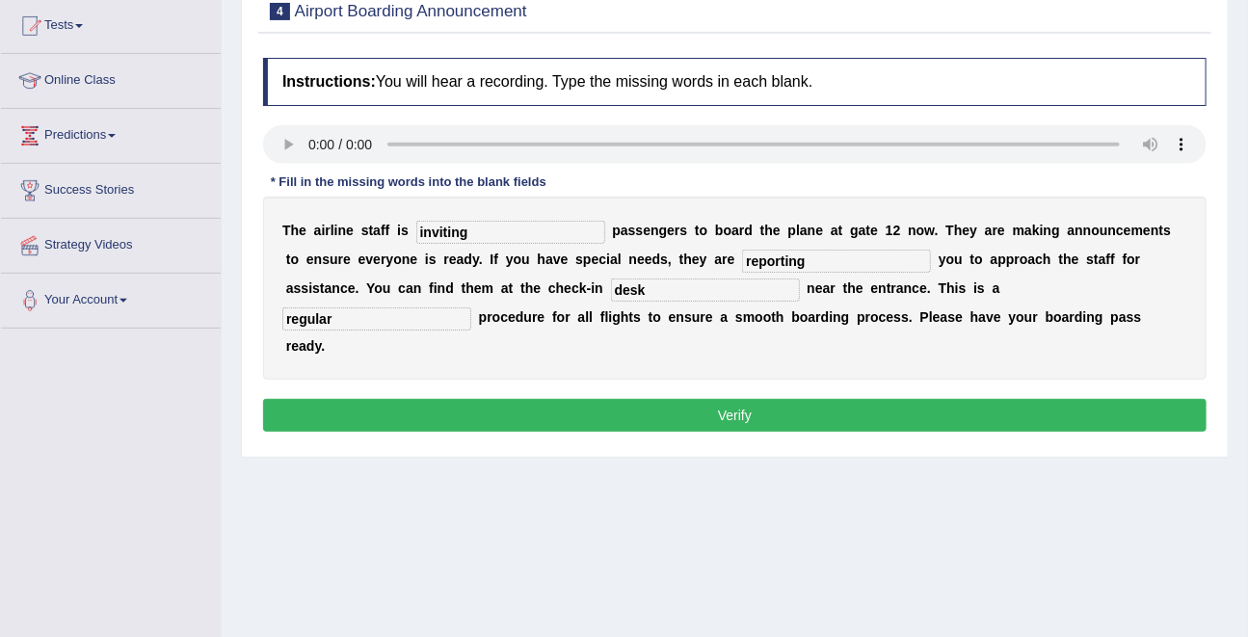
click at [733, 402] on div "Instructions: You will hear a recording. Type the missing words in each blank. …" at bounding box center [734, 247] width 953 height 399
click at [730, 399] on button "Verify" at bounding box center [735, 415] width 944 height 33
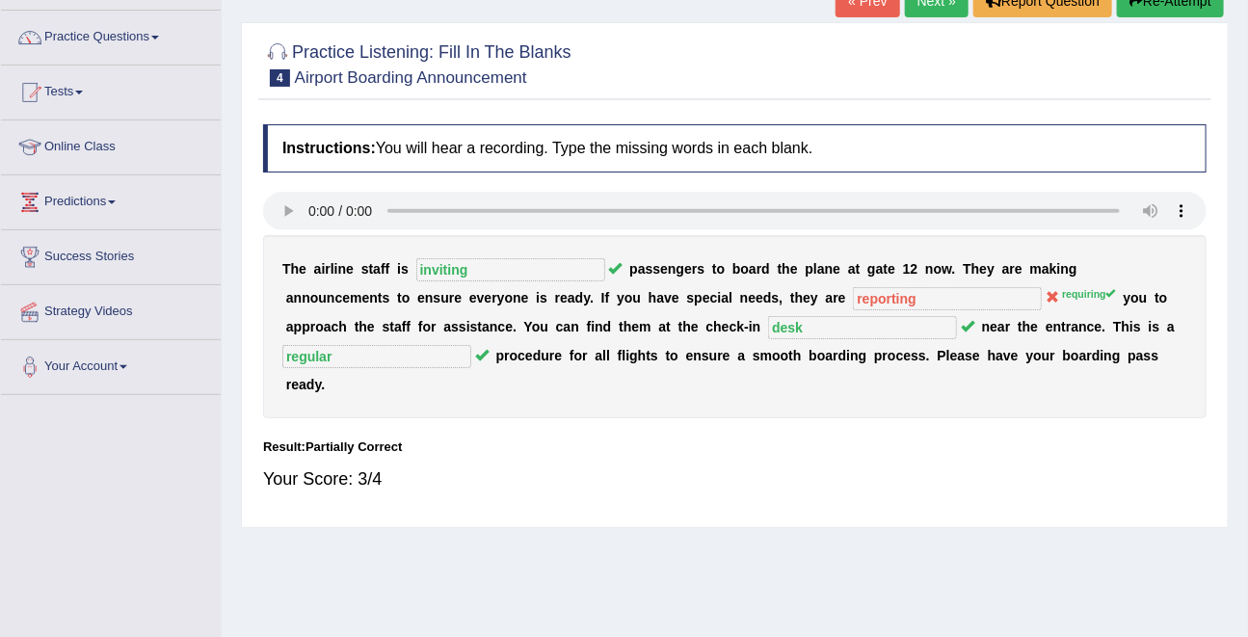
scroll to position [87, 0]
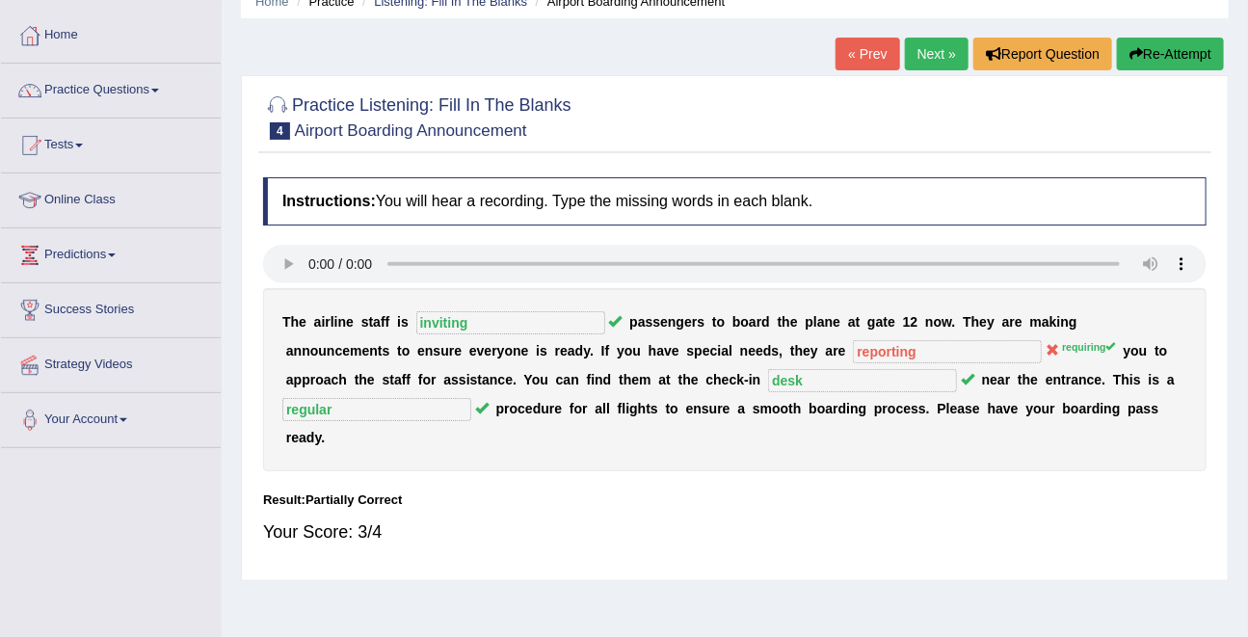
click at [919, 50] on link "Next »" at bounding box center [937, 54] width 64 height 33
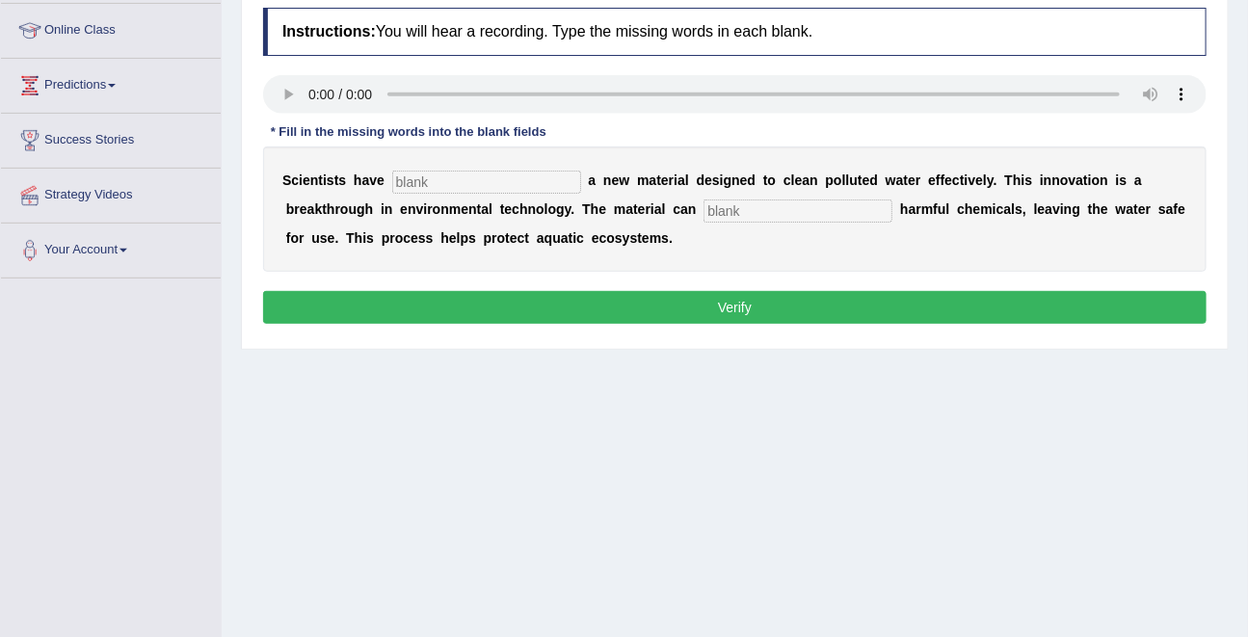
scroll to position [270, 0]
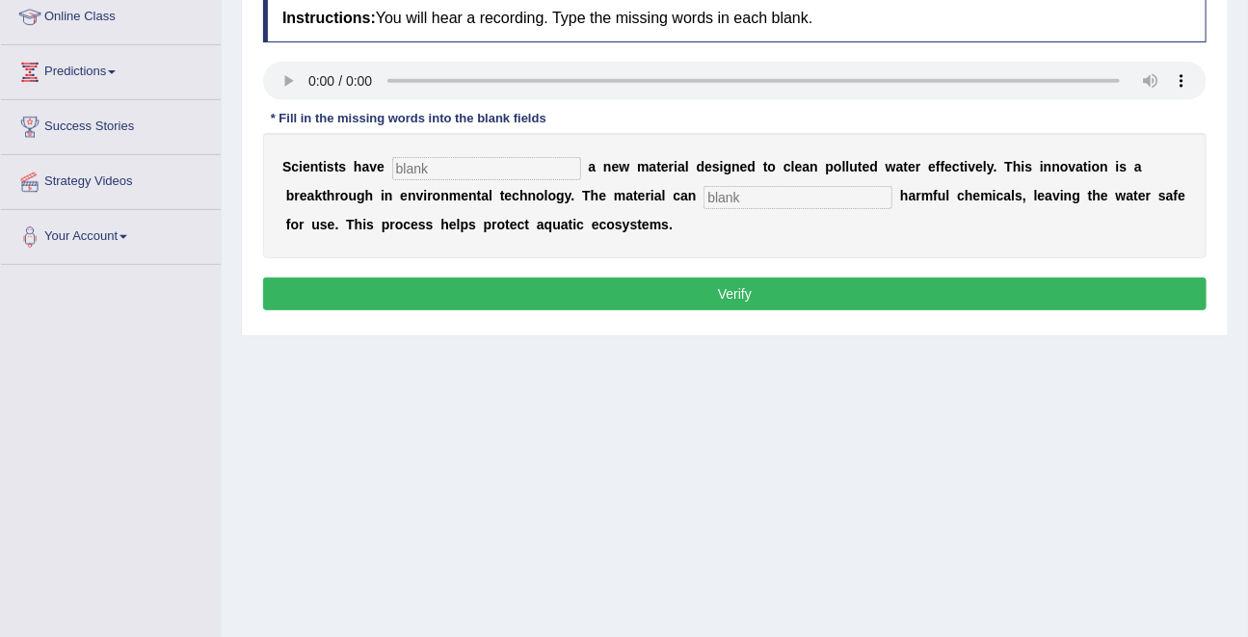
click at [453, 167] on input "text" at bounding box center [486, 168] width 189 height 23
type input "made"
click at [815, 196] on input "text" at bounding box center [798, 197] width 189 height 23
type input "a"
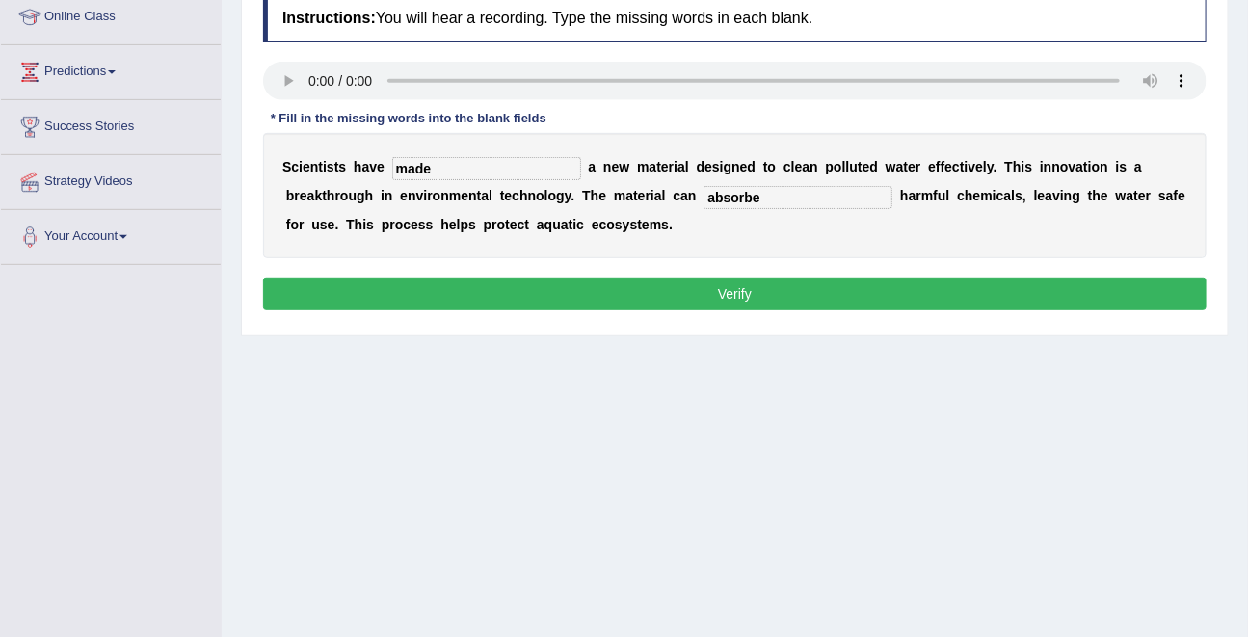
type input "absorbe"
click at [832, 293] on button "Verify" at bounding box center [735, 294] width 944 height 33
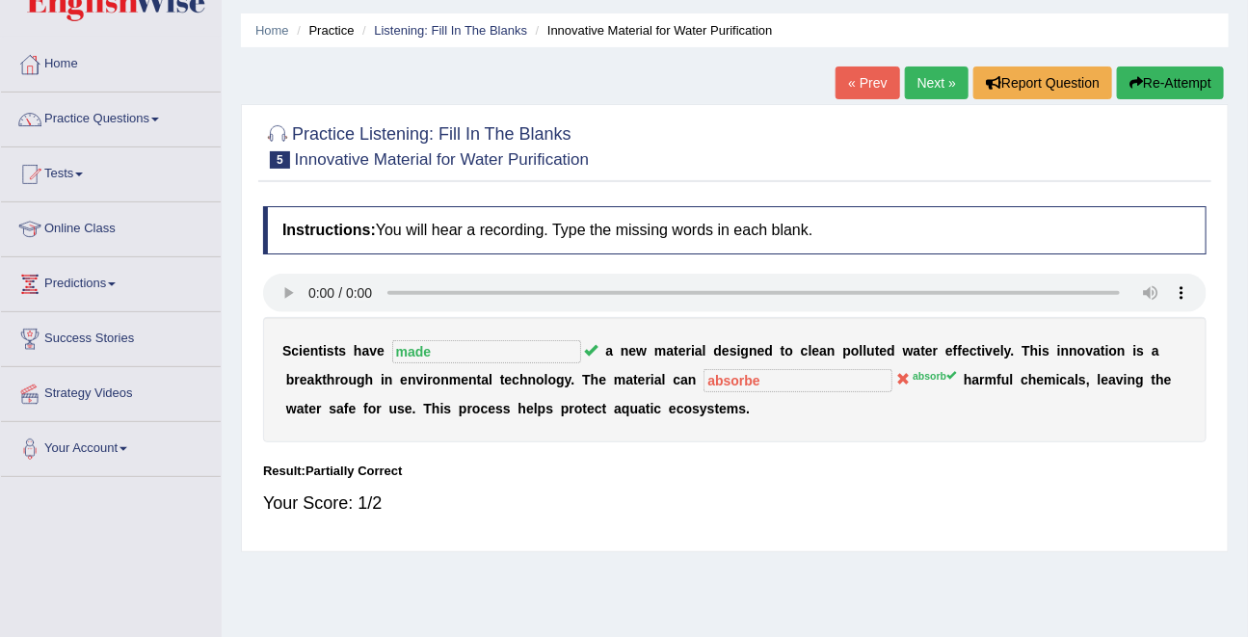
scroll to position [95, 0]
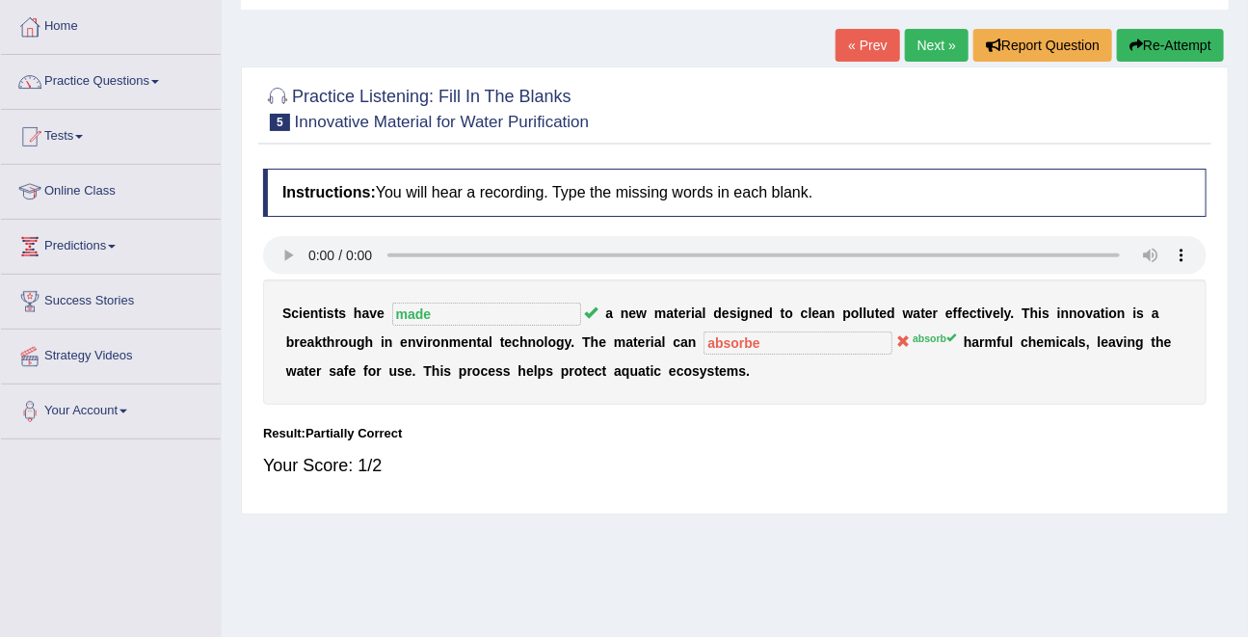
click at [917, 44] on link "Next »" at bounding box center [937, 45] width 64 height 33
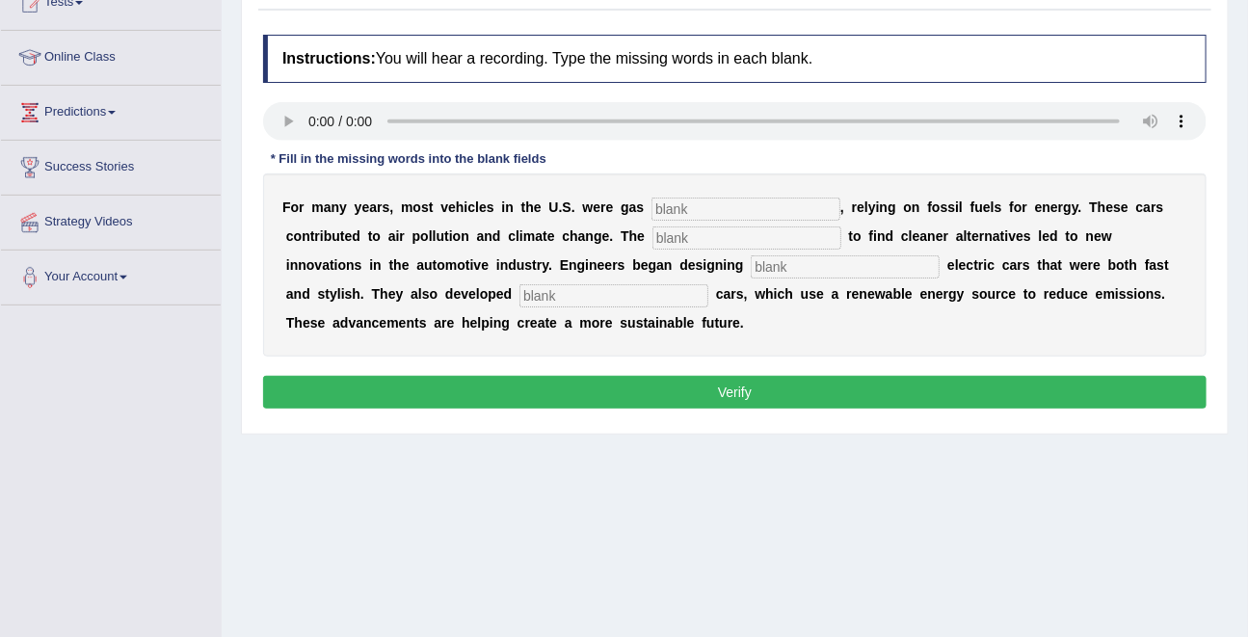
scroll to position [235, 0]
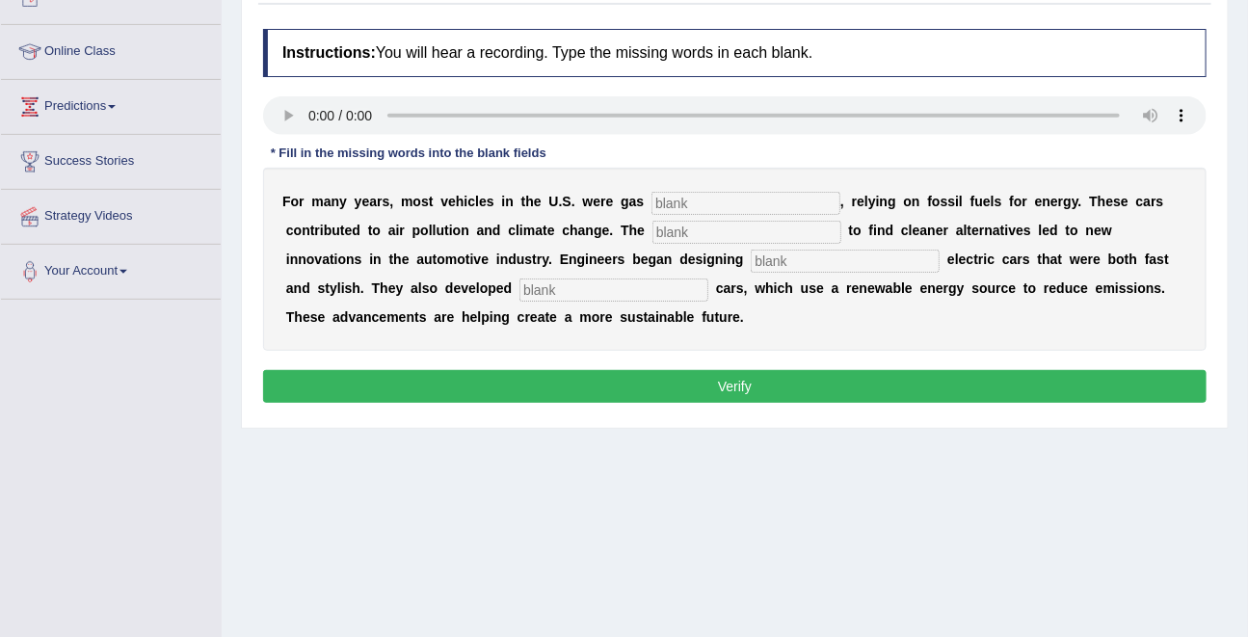
click at [662, 203] on input "text" at bounding box center [746, 203] width 189 height 23
type input "power"
click at [704, 227] on input "text" at bounding box center [747, 232] width 189 height 23
type input "urgency"
click at [760, 273] on div "F o r m a n y y e a r s , m o s t v e h i c l e s i n t h e U . S . w e r e g a…" at bounding box center [735, 259] width 944 height 183
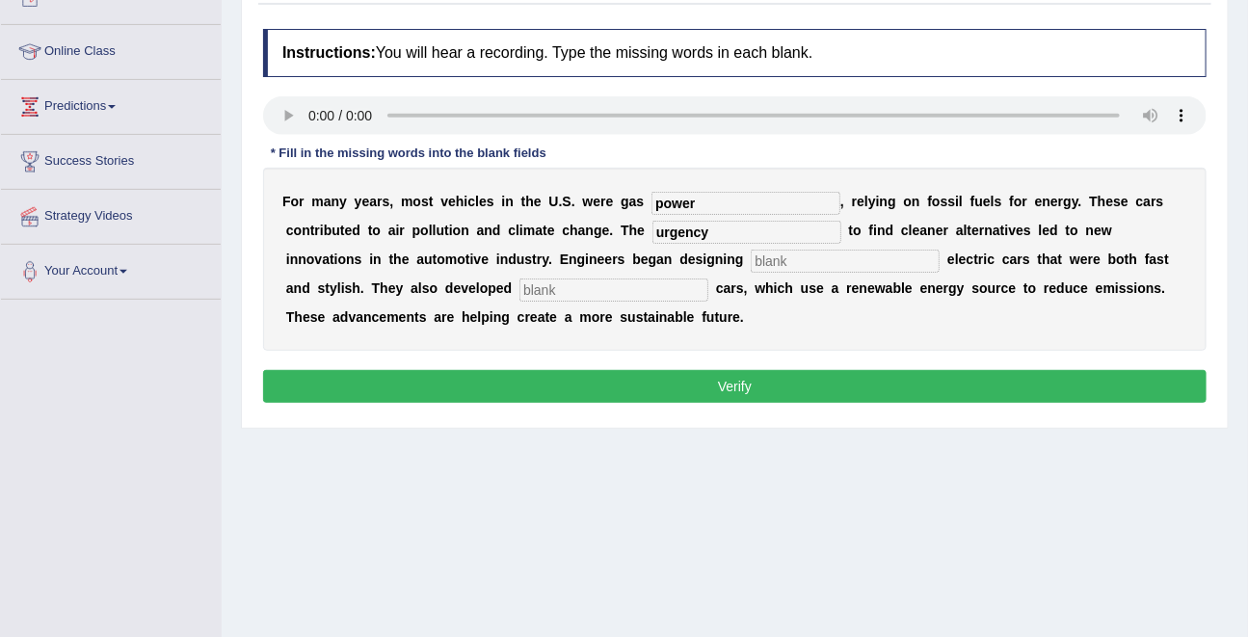
click at [757, 255] on input "text" at bounding box center [845, 261] width 189 height 23
type input "slick"
click at [632, 266] on b "b" at bounding box center [636, 259] width 9 height 15
click at [527, 295] on input "text" at bounding box center [614, 290] width 189 height 23
type input "hydrogen"
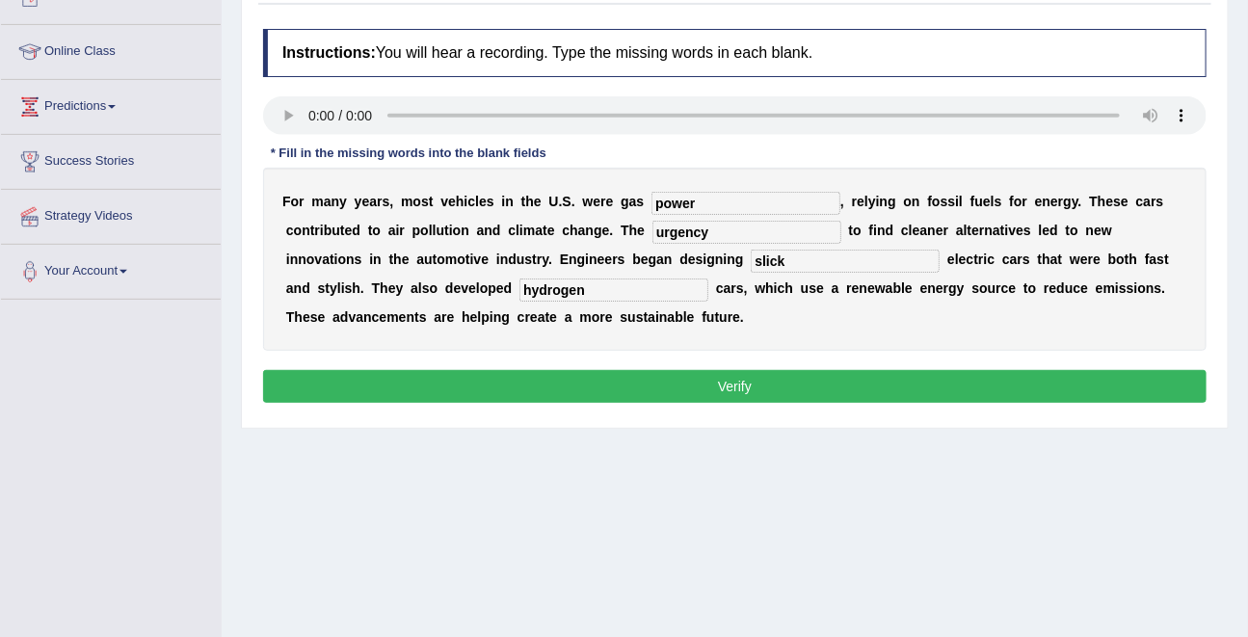
click at [734, 386] on button "Verify" at bounding box center [735, 386] width 944 height 33
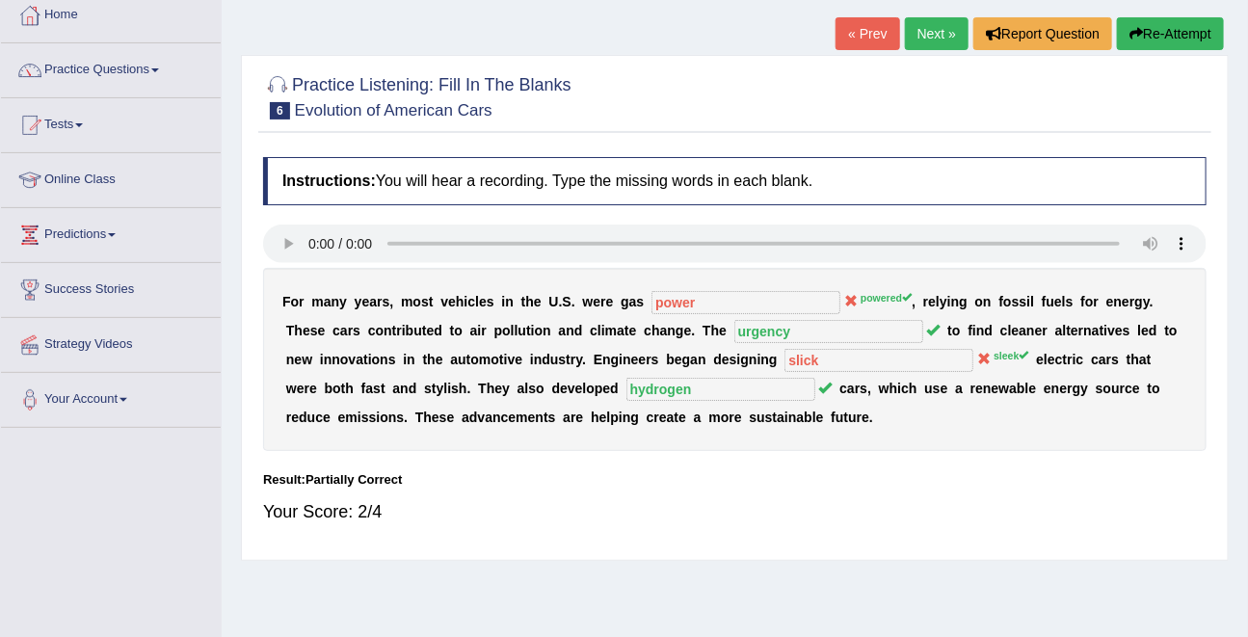
scroll to position [106, 0]
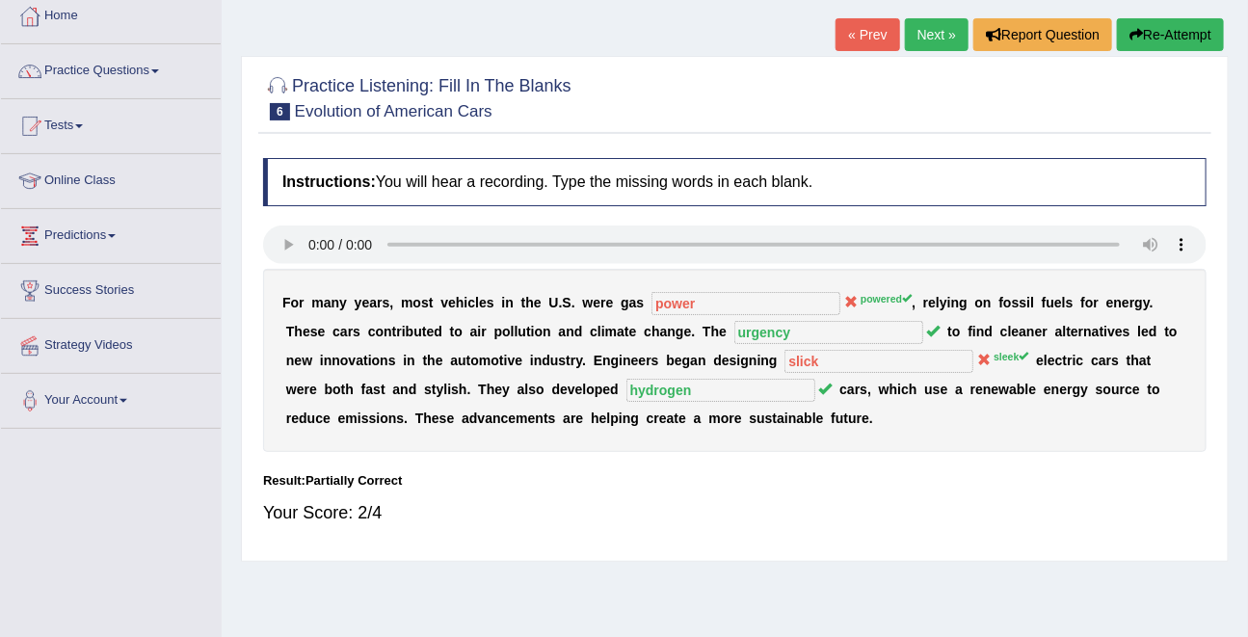
click at [925, 39] on link "Next »" at bounding box center [937, 34] width 64 height 33
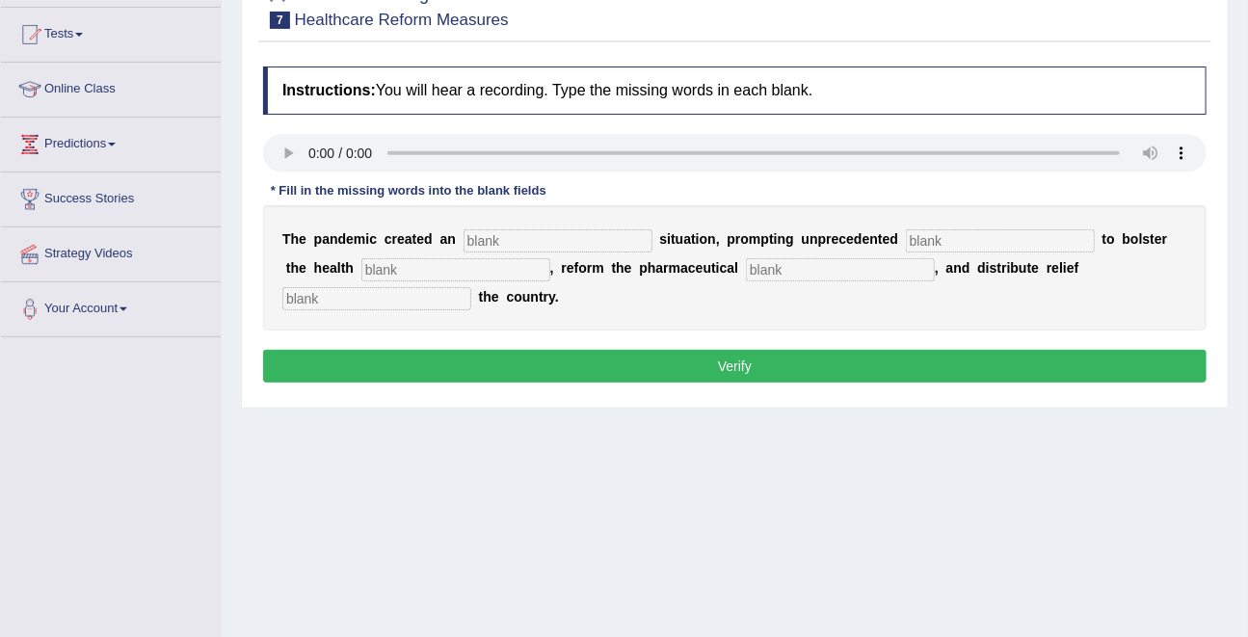
scroll to position [202, 0]
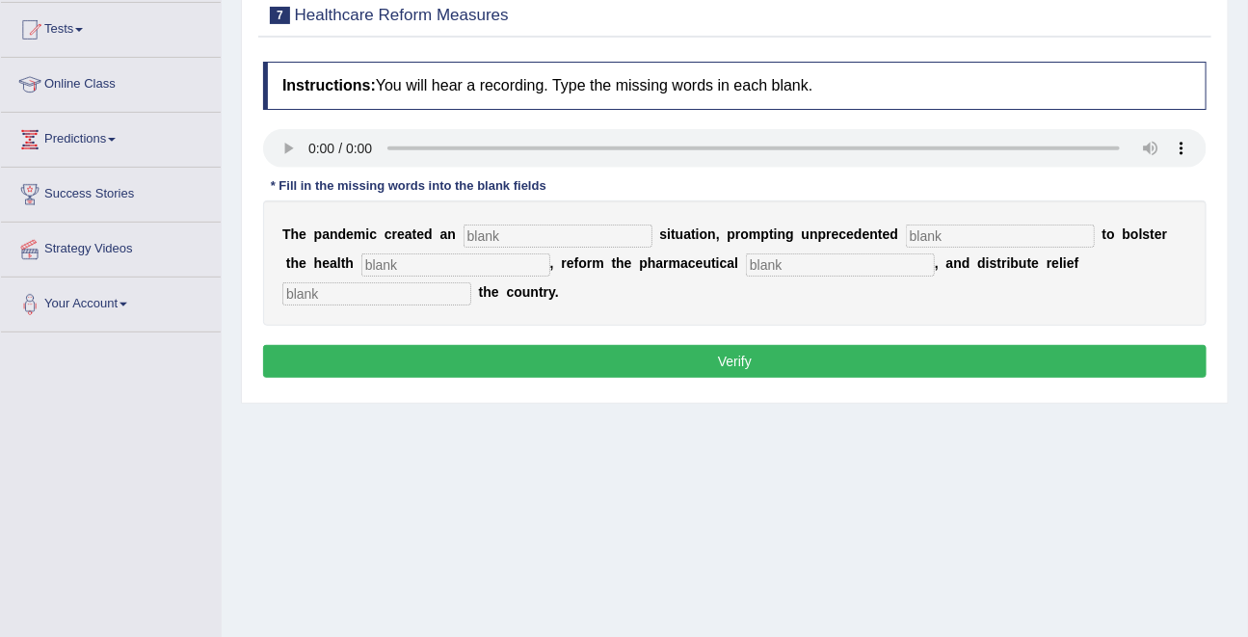
click at [541, 240] on input "text" at bounding box center [558, 236] width 189 height 23
type input "yrgent"
click at [928, 235] on input "text" at bounding box center [1000, 236] width 189 height 23
click at [922, 222] on div "T h e p a n d e m i c c r e a t e d a n yrgent s i t u a t i o n , p r o m p t …" at bounding box center [735, 262] width 944 height 125
click at [921, 237] on input "text" at bounding box center [1000, 236] width 189 height 23
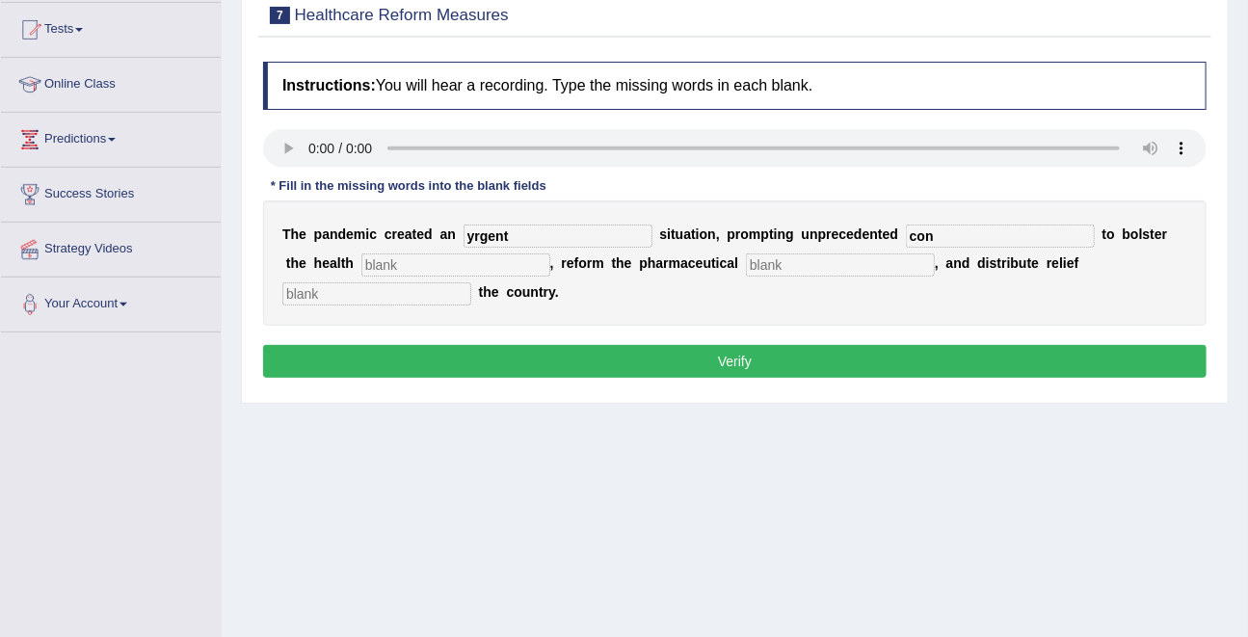
type input "con"
click at [425, 261] on input "text" at bounding box center [455, 264] width 189 height 23
type input "system"
click at [746, 261] on input "text" at bounding box center [840, 264] width 189 height 23
type input "secotr"
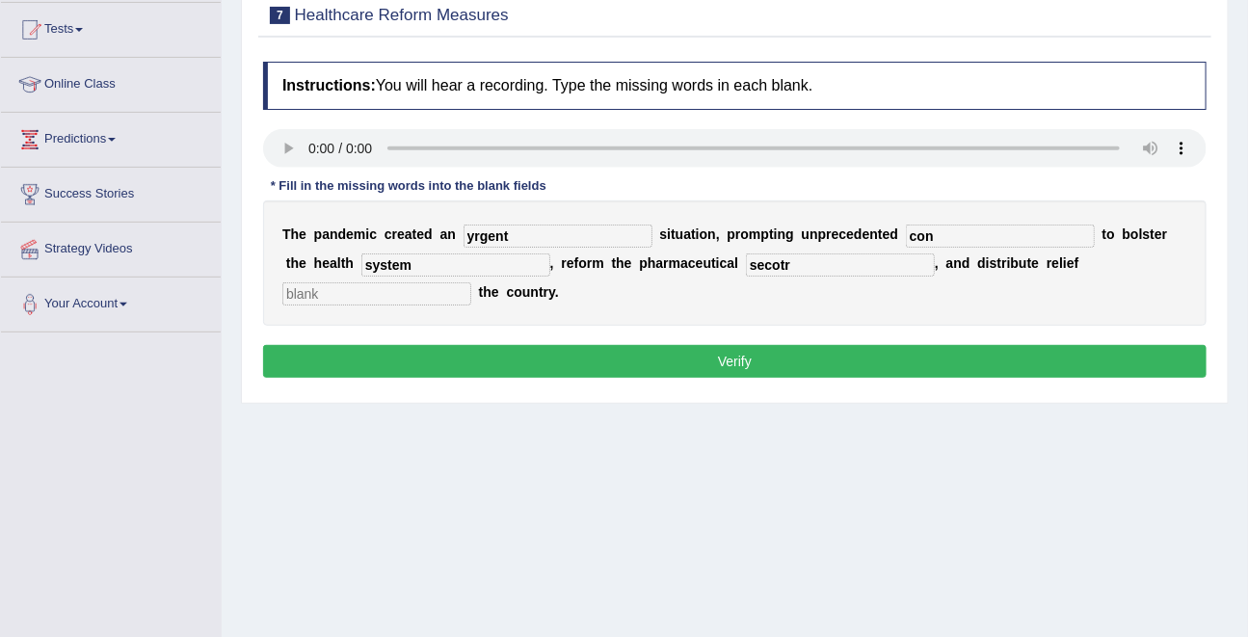
click at [471, 282] on input "text" at bounding box center [376, 293] width 189 height 23
type input "cross"
click at [487, 243] on input "yrgent" at bounding box center [558, 236] width 189 height 23
type input "urgent"
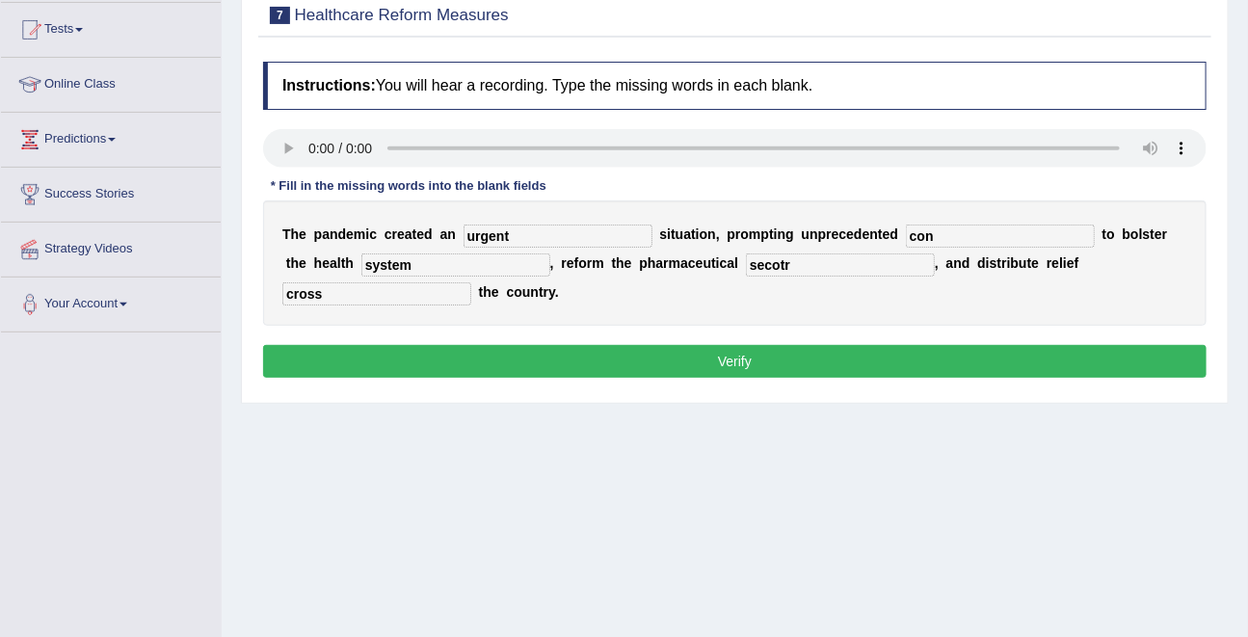
click at [746, 263] on input "secotr" at bounding box center [840, 264] width 189 height 23
type input "e"
type input "sector"
click at [947, 236] on input "con" at bounding box center [1000, 236] width 189 height 23
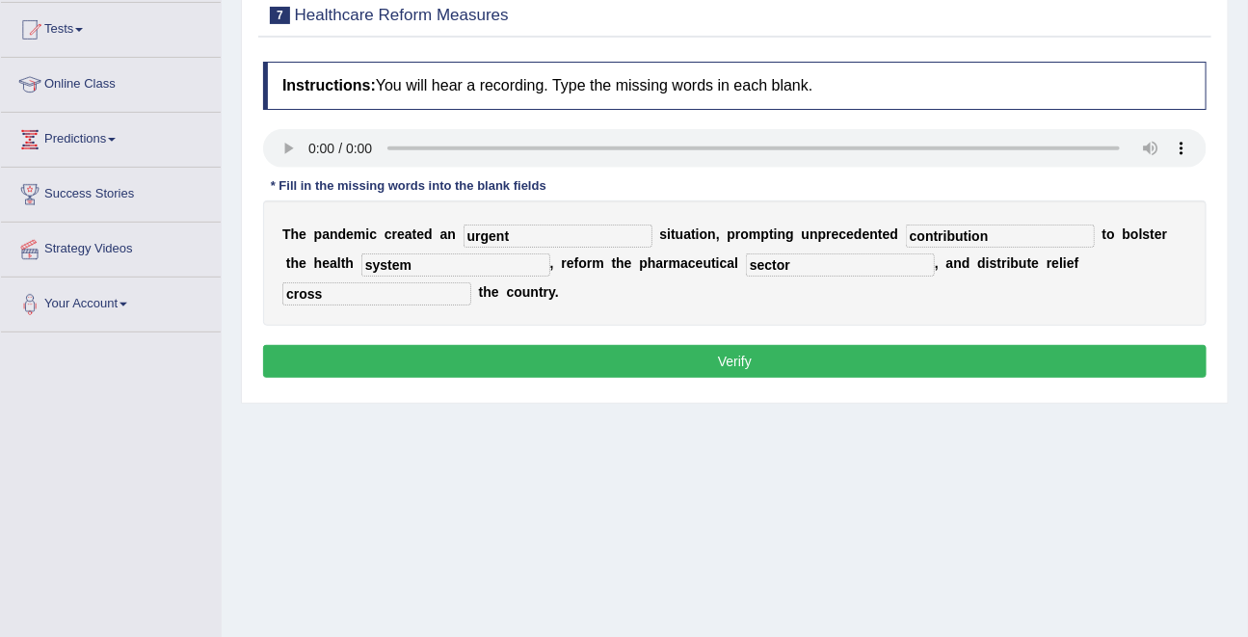
type input "contribution"
click at [726, 359] on button "Verify" at bounding box center [735, 361] width 944 height 33
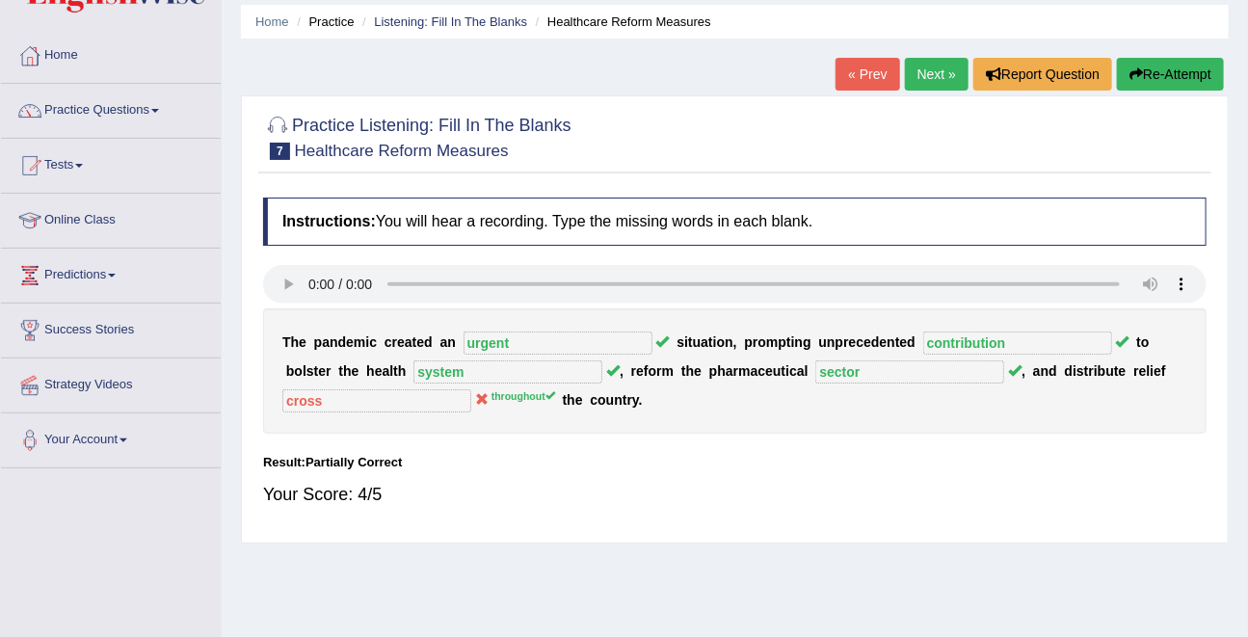
scroll to position [22, 0]
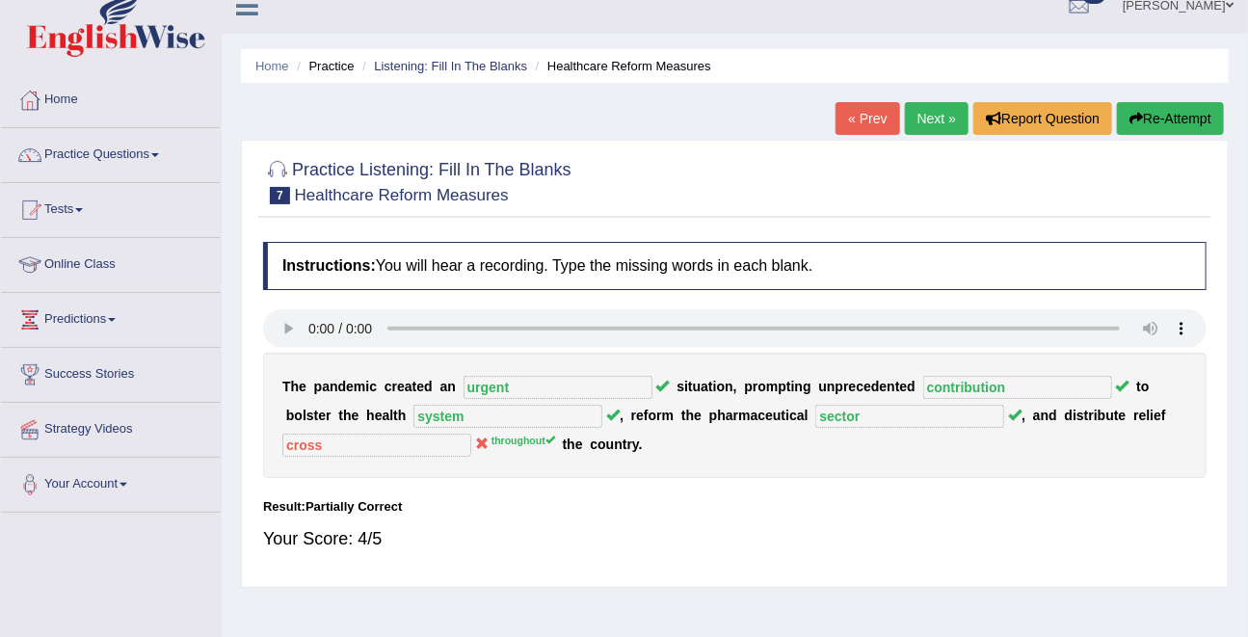
click at [924, 118] on link "Next »" at bounding box center [937, 118] width 64 height 33
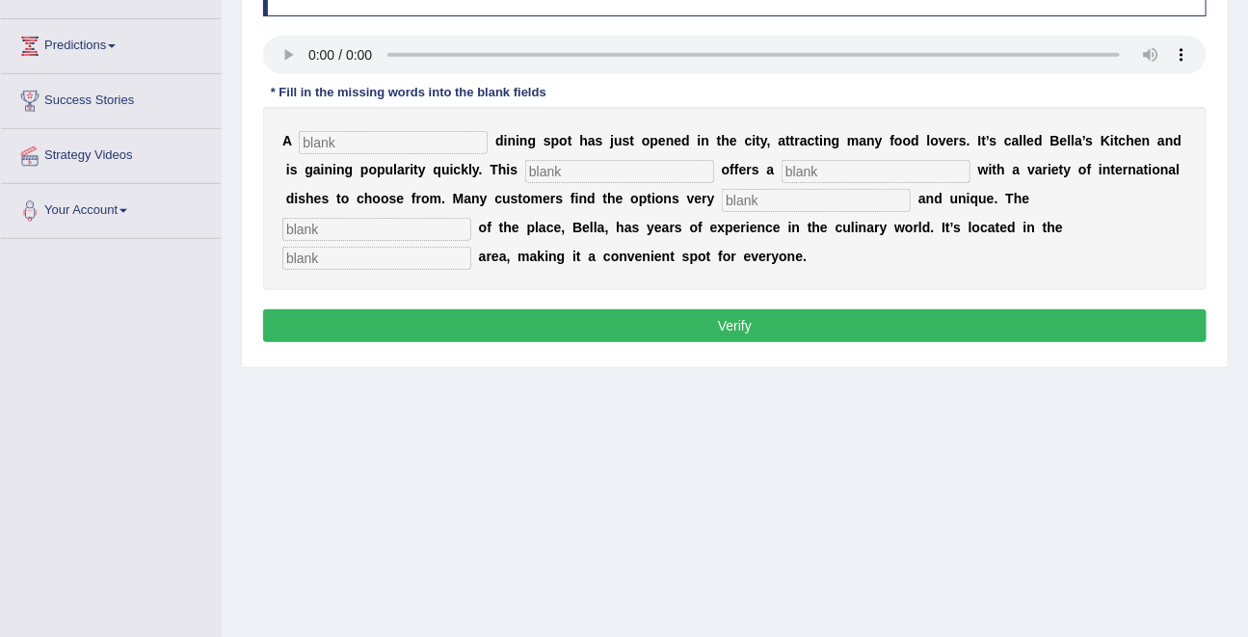
click at [934, 192] on b "d" at bounding box center [938, 198] width 9 height 15
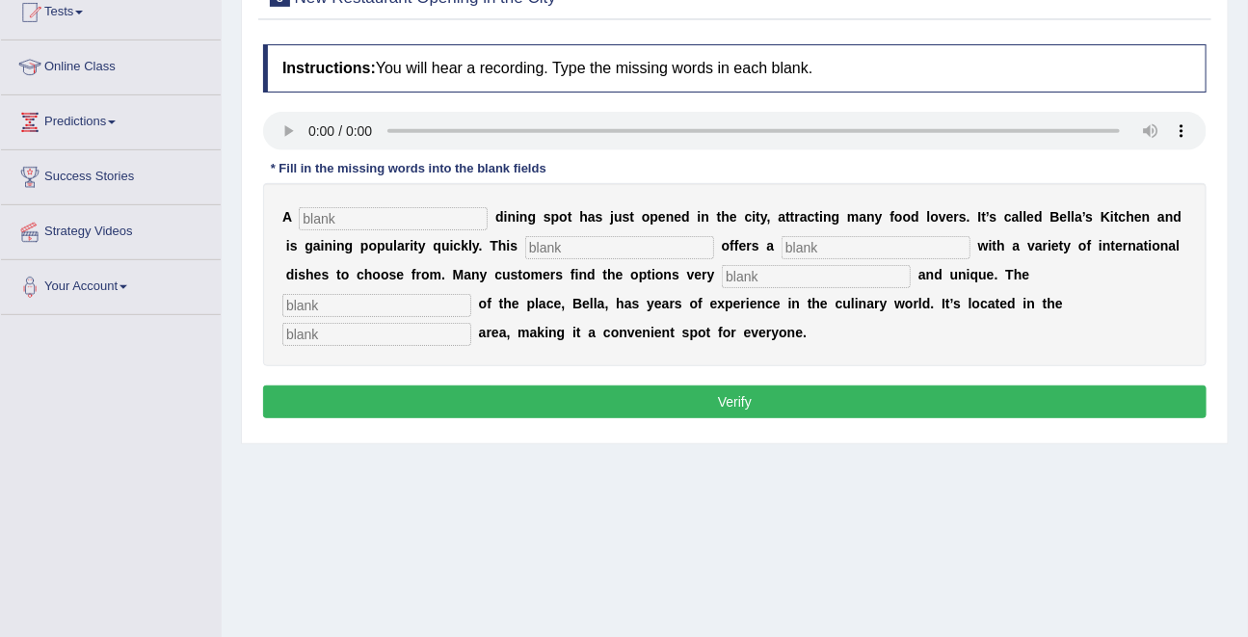
scroll to position [217, 0]
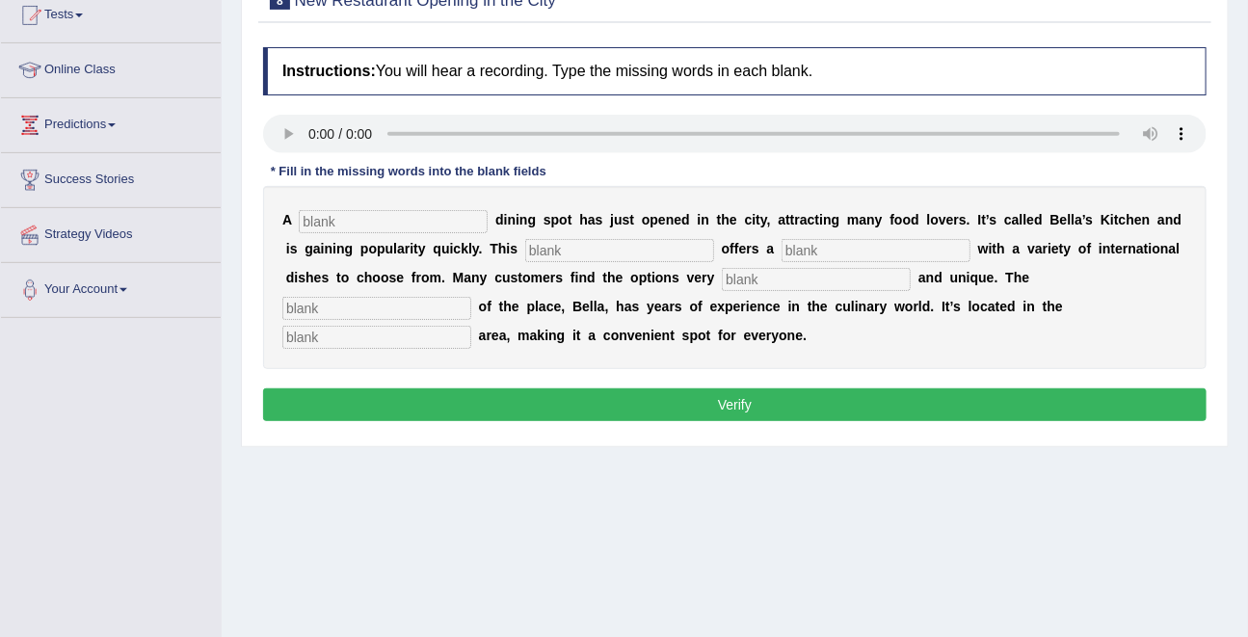
click at [341, 232] on div "A d i n i n g s p o t h a s j u s t o p e n e d i n t h e c i t y , a t t r a c…" at bounding box center [735, 277] width 944 height 183
click at [344, 217] on input "text" at bounding box center [393, 221] width 189 height 23
type input "new"
click at [552, 244] on input "text" at bounding box center [619, 250] width 189 height 23
type input "res"
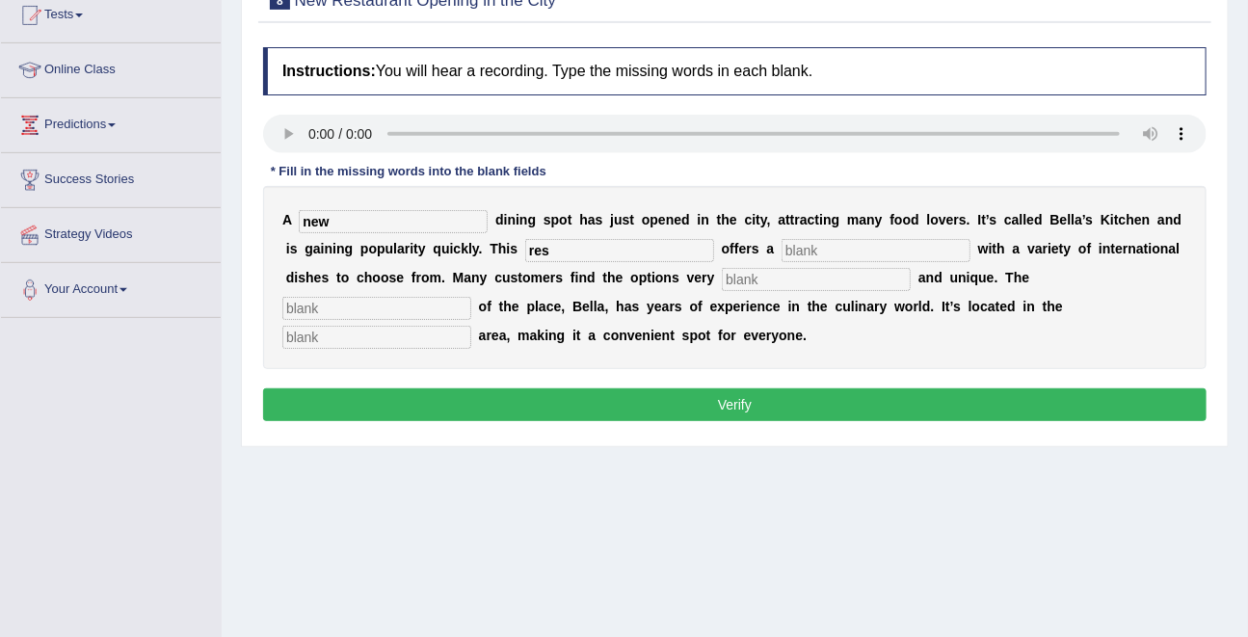
click at [800, 261] on div "A new d i n i n g s p o t h a s j u s t o p e n e d i n t h e c i t y , a t t r…" at bounding box center [735, 277] width 944 height 183
click at [806, 235] on div "A new d i n i n g s p o t h a s j u s t o p e n e d i n t h e c i t y , a t t r…" at bounding box center [735, 277] width 944 height 183
click at [806, 251] on input "text" at bounding box center [876, 250] width 189 height 23
type input "meu"
click at [775, 271] on input "text" at bounding box center [816, 279] width 189 height 23
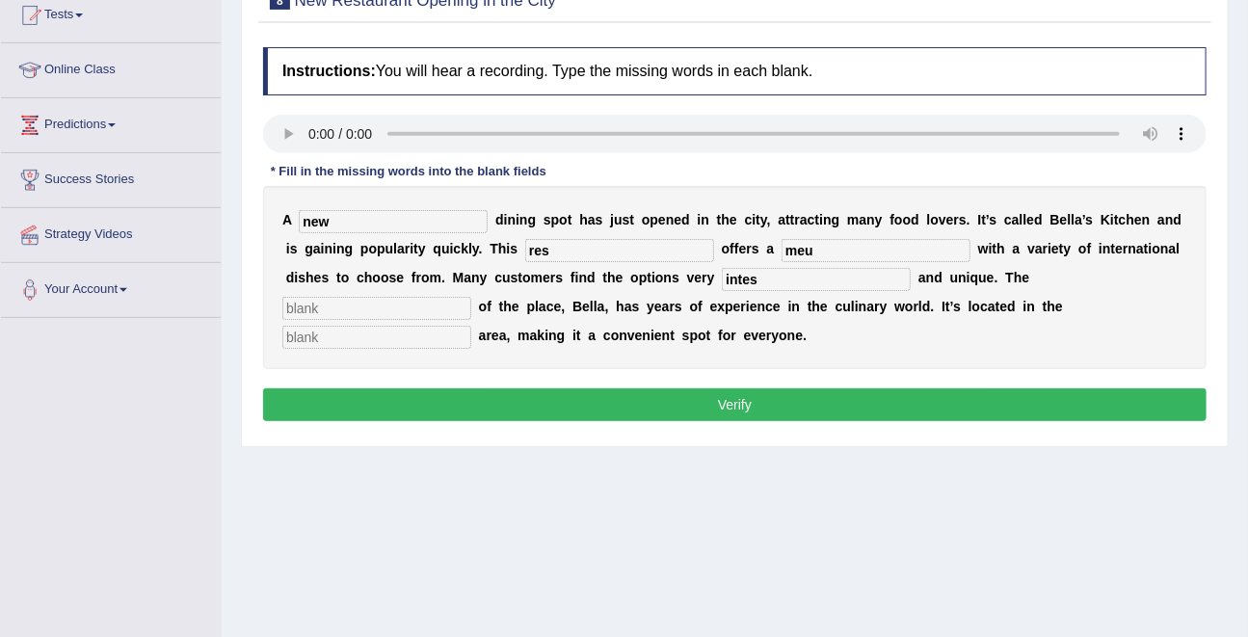
type input "intes"
click at [471, 297] on input "text" at bounding box center [376, 308] width 189 height 23
type input "owener"
click at [471, 326] on input "text" at bounding box center [376, 337] width 189 height 23
type input "downtown"
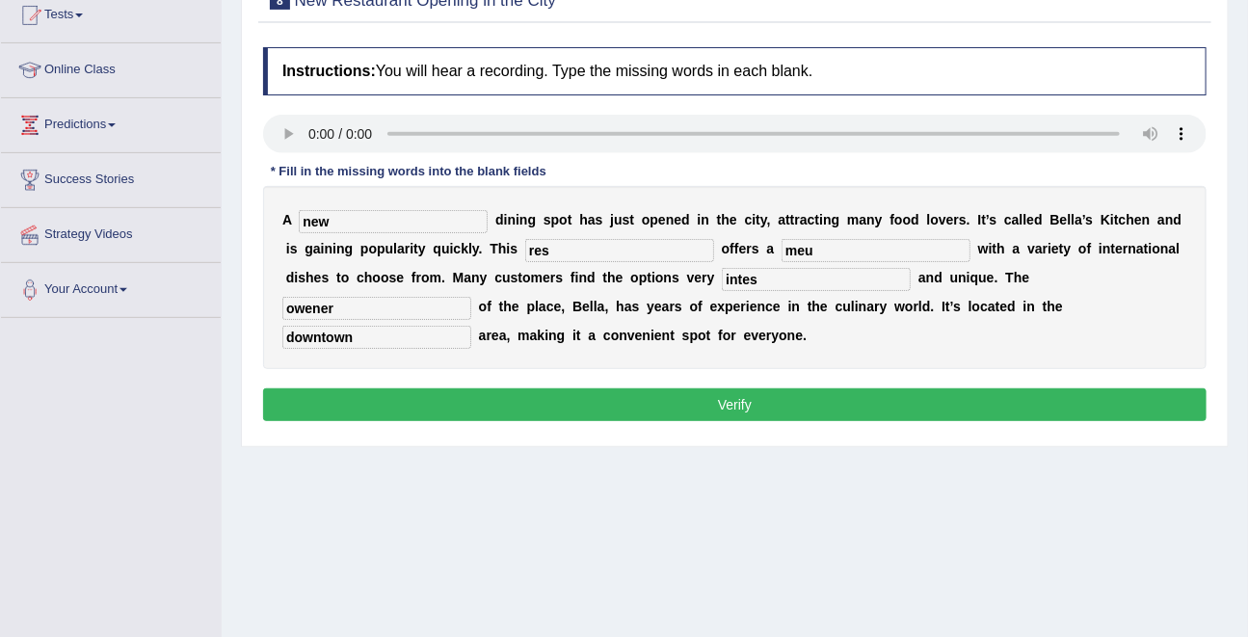
click at [562, 246] on input "res" at bounding box center [619, 250] width 189 height 23
type input "resturant"
click at [782, 248] on input "meu" at bounding box center [876, 250] width 189 height 23
type input "menu"
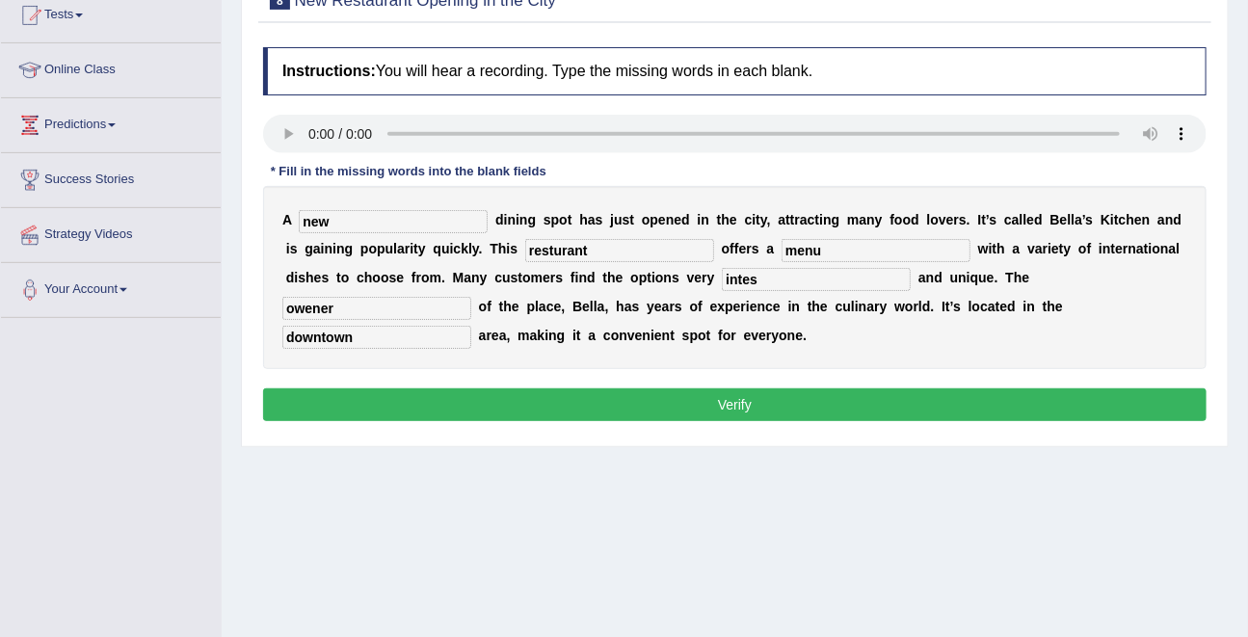
click at [722, 272] on input "intes" at bounding box center [816, 279] width 189 height 23
click at [722, 274] on input "itersting" at bounding box center [816, 279] width 189 height 23
type input "i"
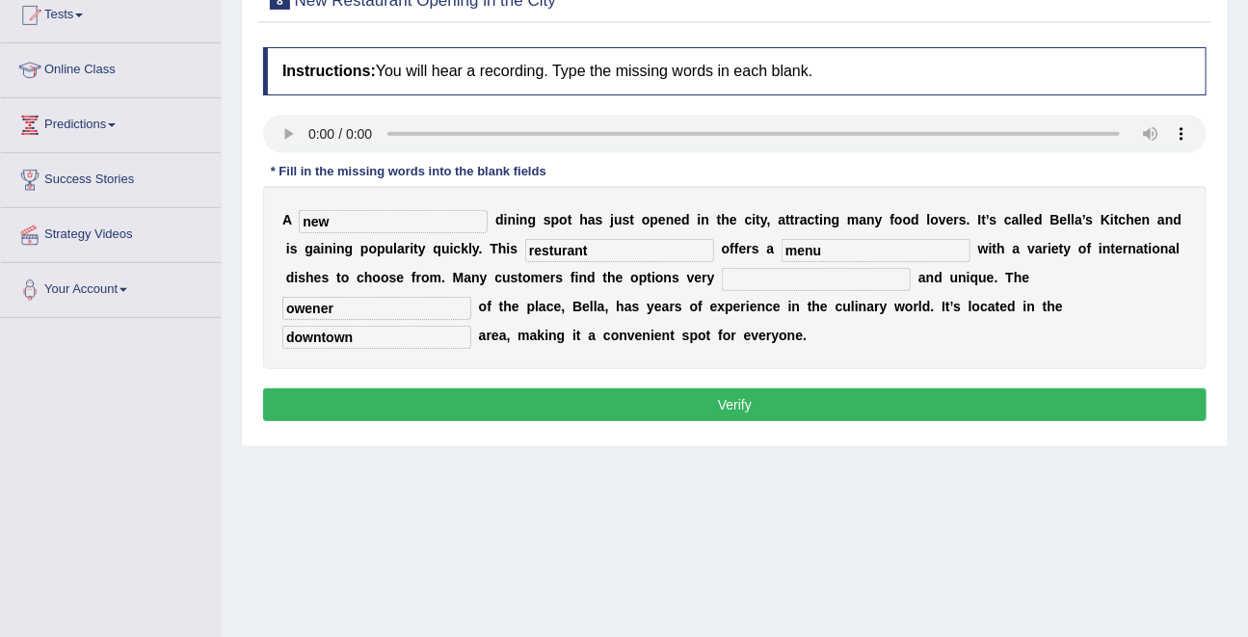
type input "t"
type input "intersting"
click at [471, 297] on input "owener" at bounding box center [376, 308] width 189 height 23
type input "o"
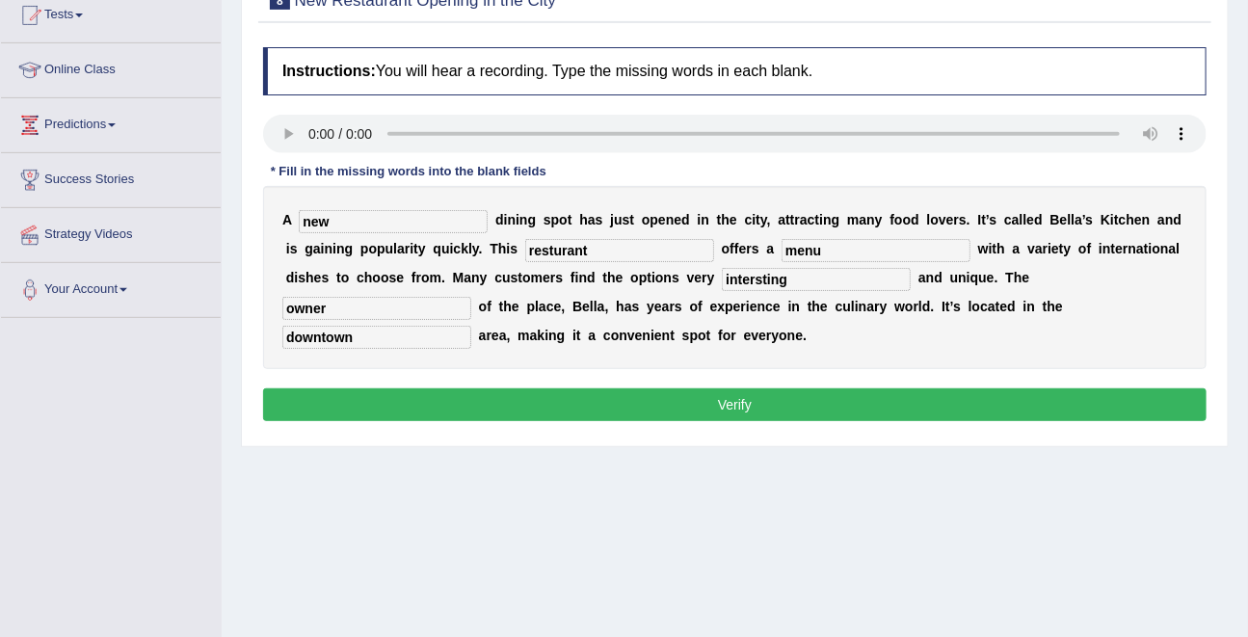
type input "owner"
click at [719, 404] on button "Verify" at bounding box center [735, 404] width 944 height 33
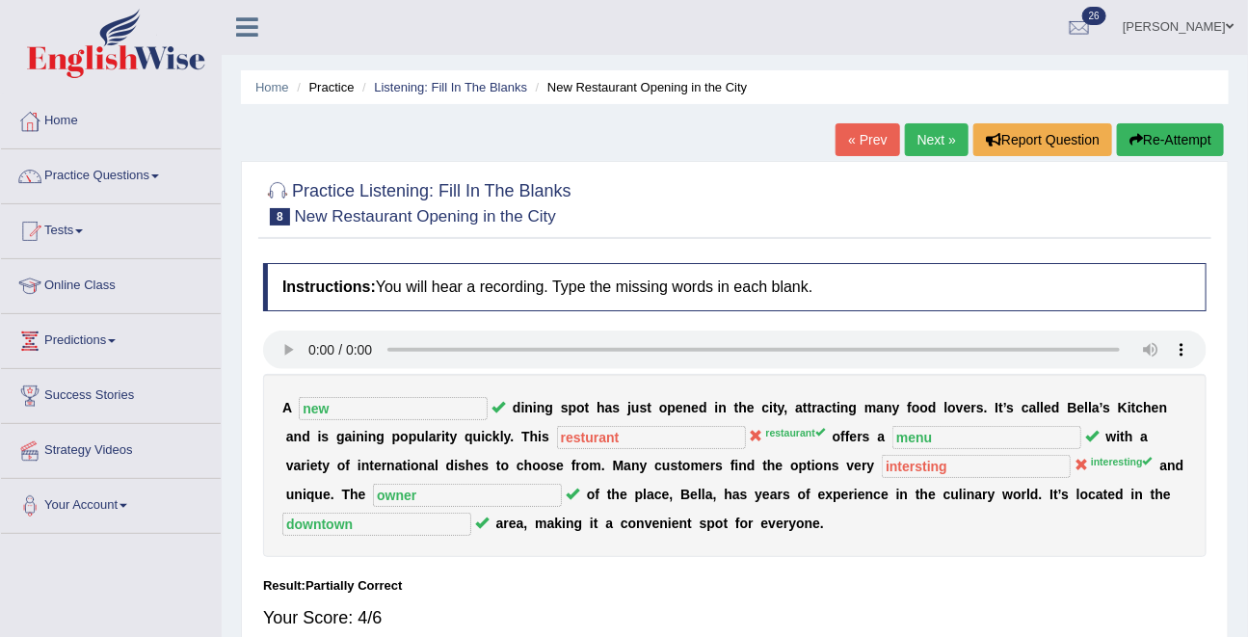
scroll to position [0, 0]
click at [935, 144] on link "Next »" at bounding box center [937, 140] width 64 height 33
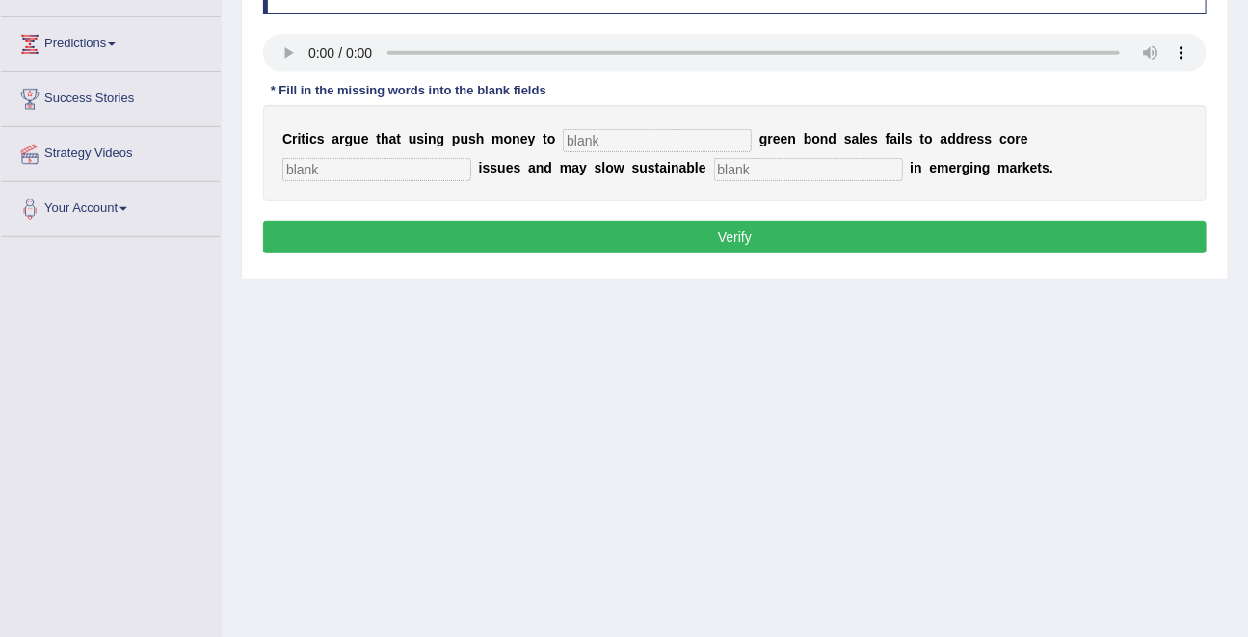
scroll to position [295, 0]
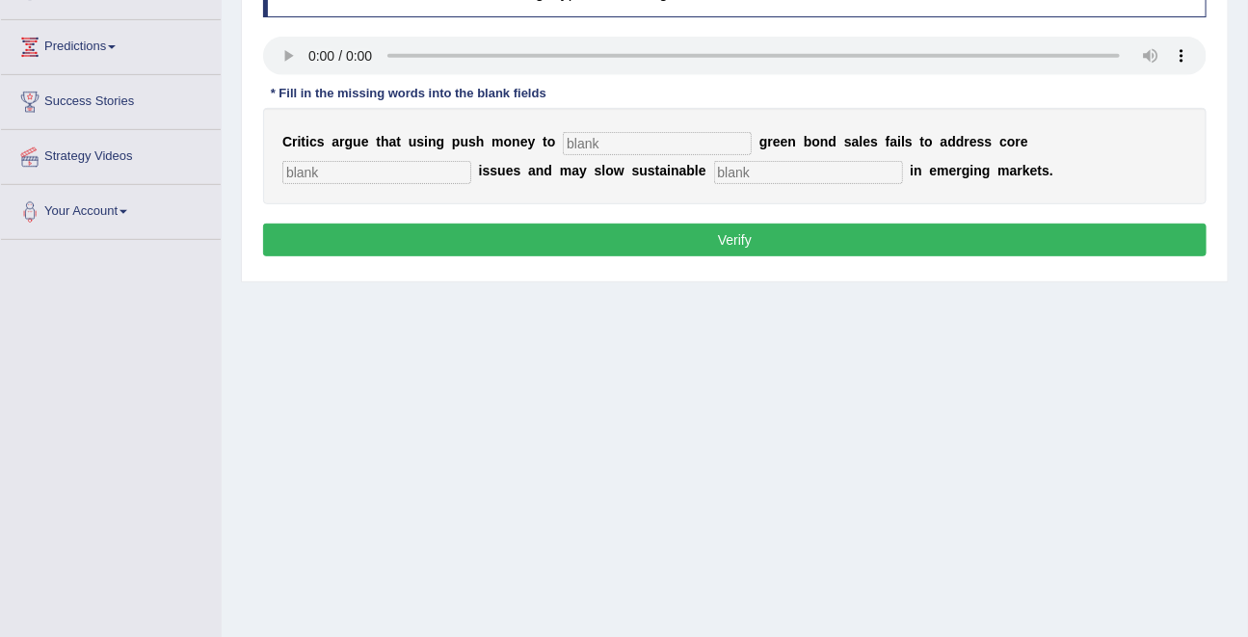
click at [640, 149] on input "text" at bounding box center [657, 143] width 189 height 23
type input "poost"
click at [471, 161] on input "text" at bounding box center [376, 172] width 189 height 23
type input "climate"
click at [714, 176] on input "text" at bounding box center [808, 172] width 189 height 23
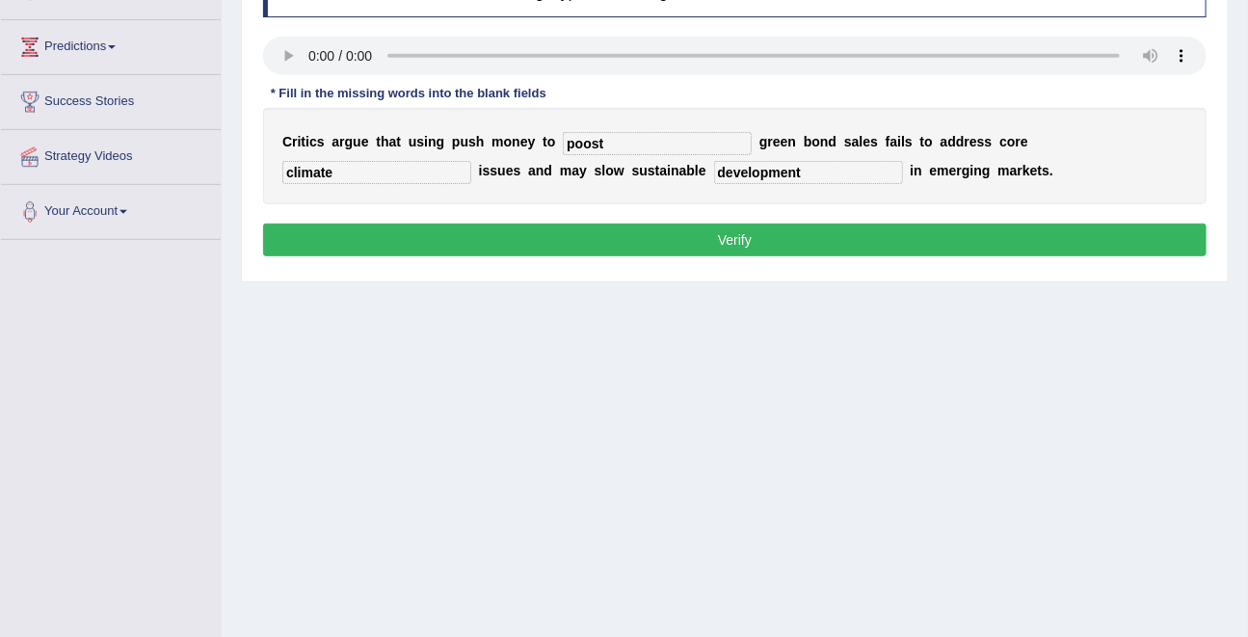
type input "development"
click at [743, 231] on button "Verify" at bounding box center [735, 240] width 944 height 33
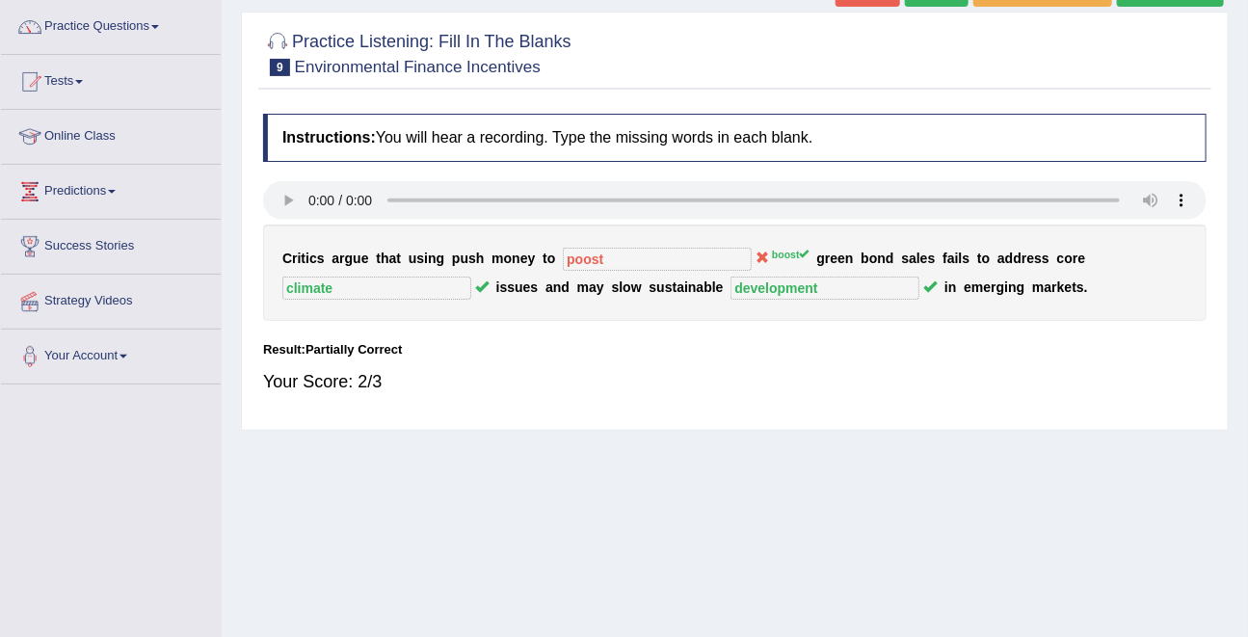
scroll to position [50, 0]
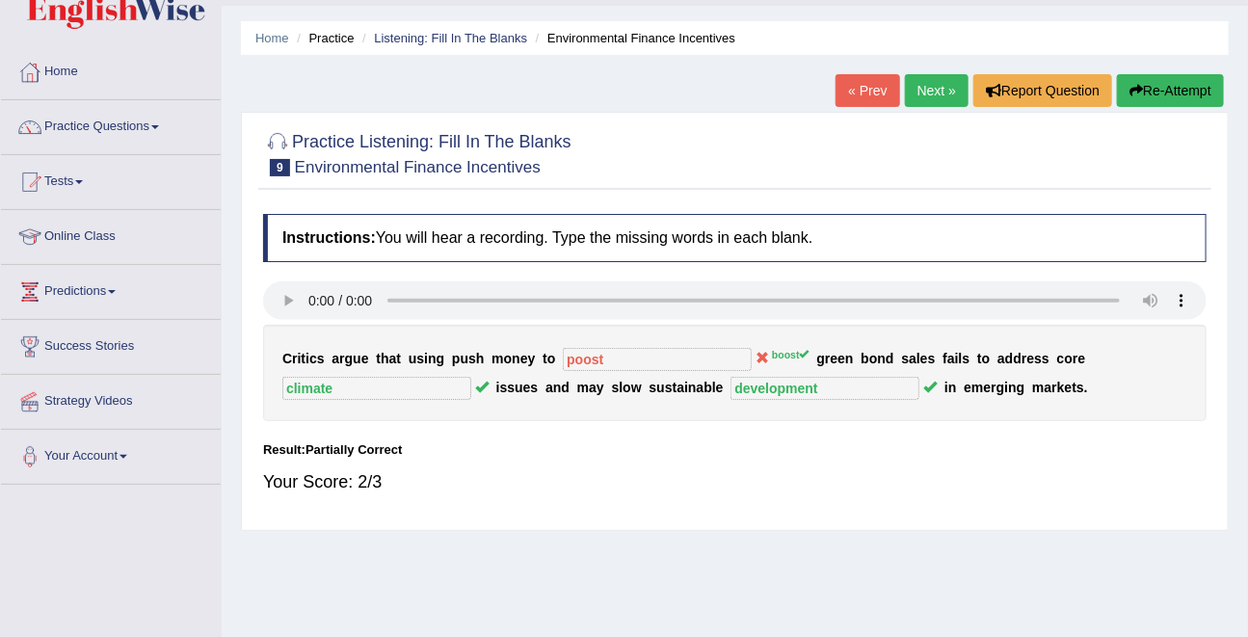
click at [915, 85] on link "Next »" at bounding box center [937, 90] width 64 height 33
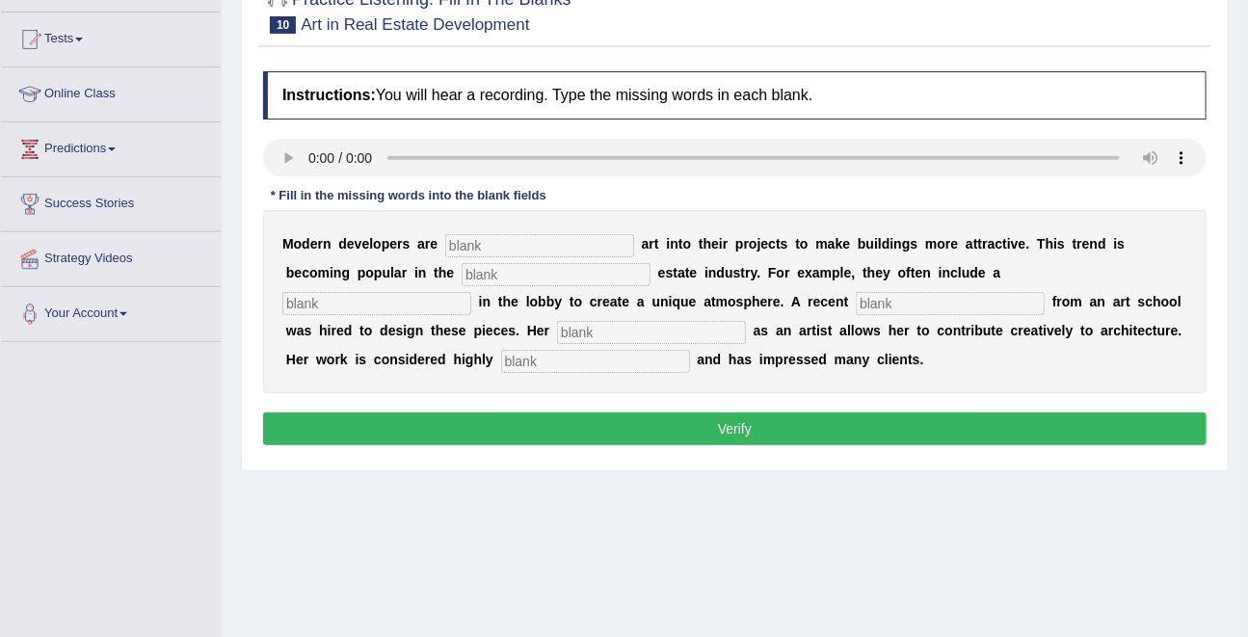
scroll to position [207, 0]
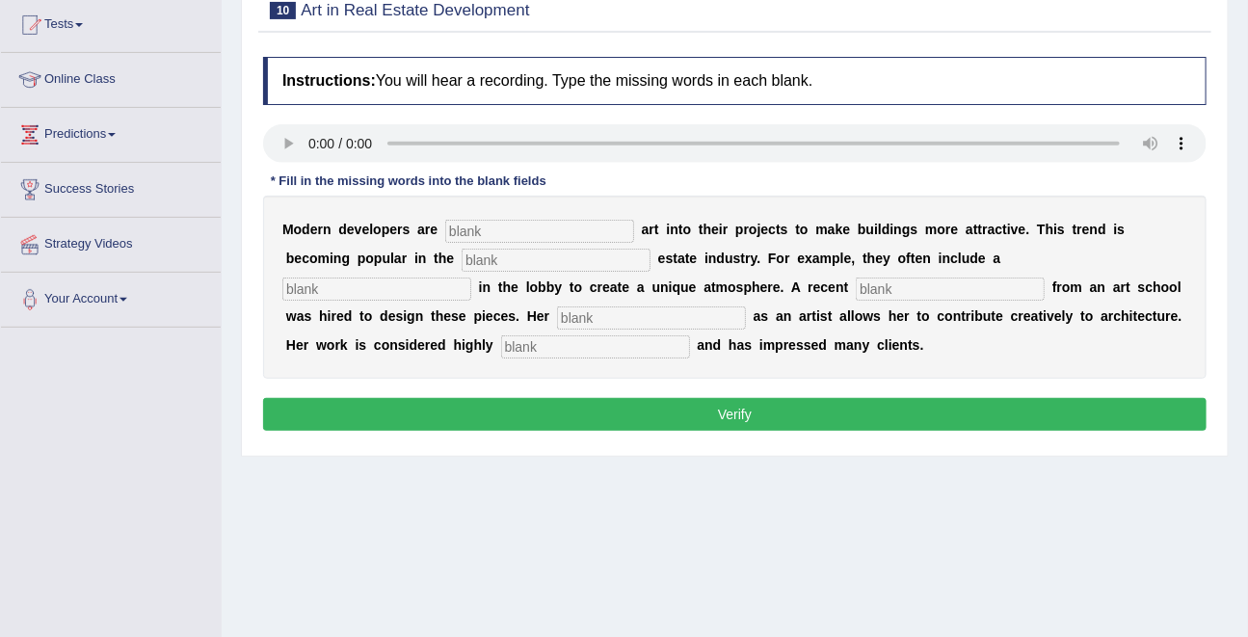
click at [484, 226] on input "text" at bounding box center [539, 231] width 189 height 23
type input "cortayjo"
click at [489, 252] on input "text" at bounding box center [556, 260] width 189 height 23
type input "real"
click at [966, 235] on b "a" at bounding box center [970, 229] width 8 height 15
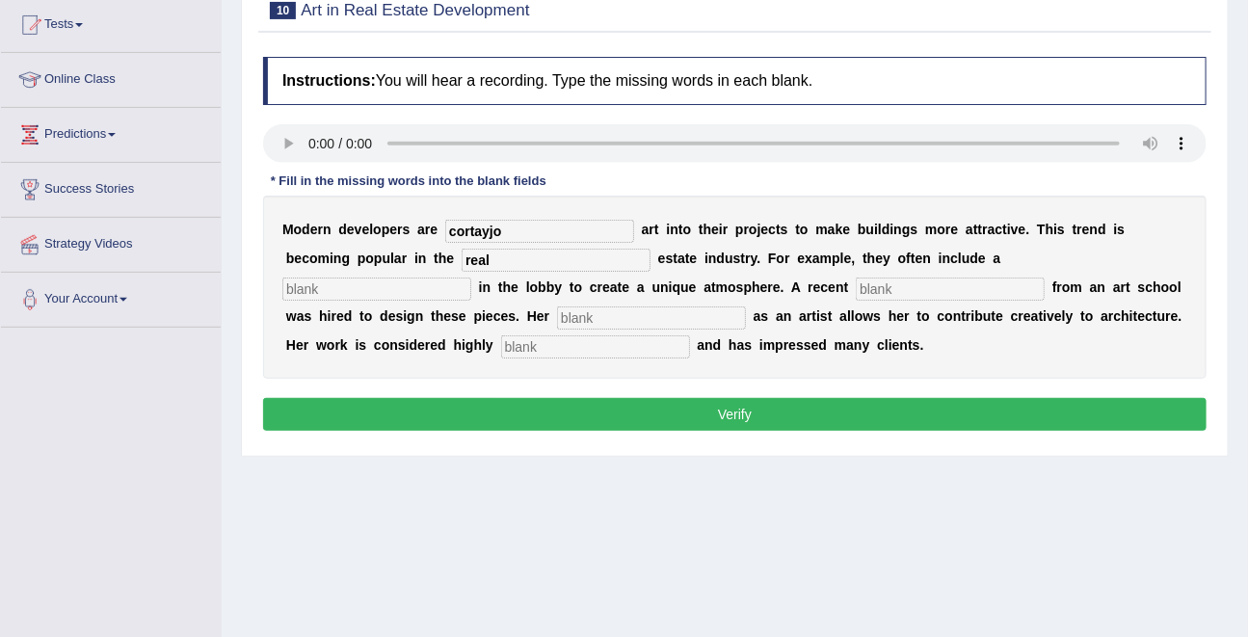
click at [945, 242] on div "M o d e r n d e v e l o p e r s a r e cortayjo a r t i n t o t h e i r p r o j …" at bounding box center [735, 287] width 944 height 183
click at [471, 278] on input "text" at bounding box center [376, 289] width 189 height 23
type input "scilbteb"
click at [856, 292] on input "text" at bounding box center [950, 289] width 189 height 23
type input "gradute"
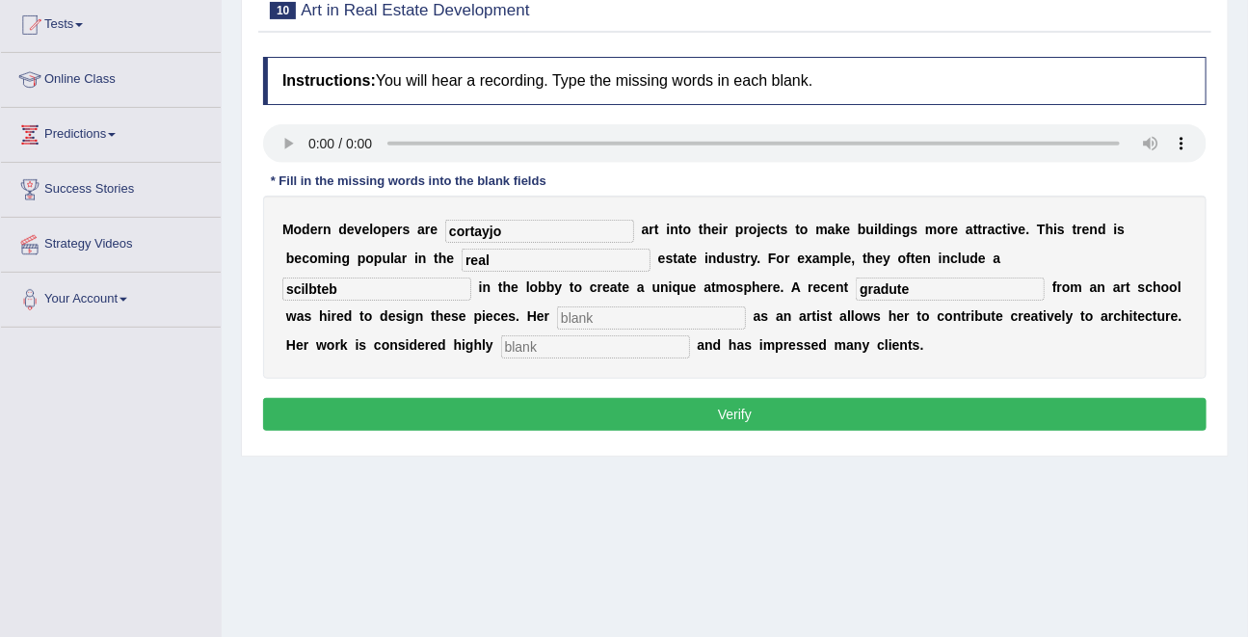
click at [557, 311] on input "text" at bounding box center [651, 318] width 189 height 23
type input "pr"
click at [501, 347] on input "text" at bounding box center [595, 346] width 189 height 23
type input "proffesional"
click at [557, 318] on input "pr" at bounding box center [651, 318] width 189 height 23
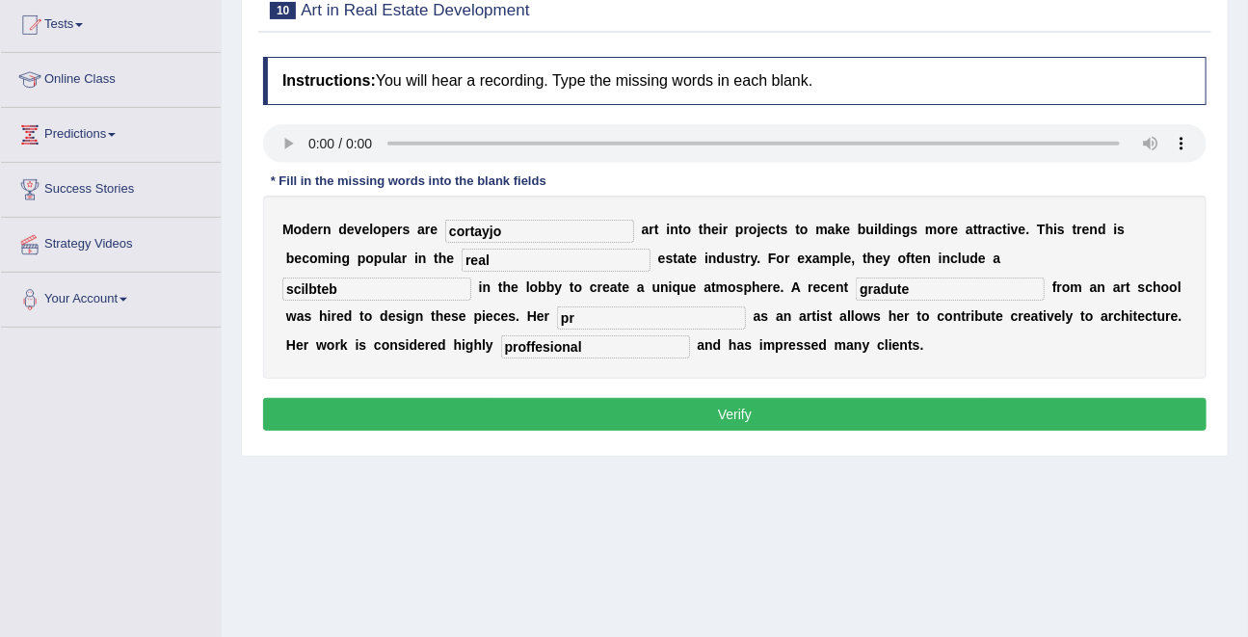
click at [507, 230] on input "cortayjo" at bounding box center [539, 231] width 189 height 23
click at [856, 295] on input "gradute" at bounding box center [950, 289] width 189 height 23
type input "graduate"
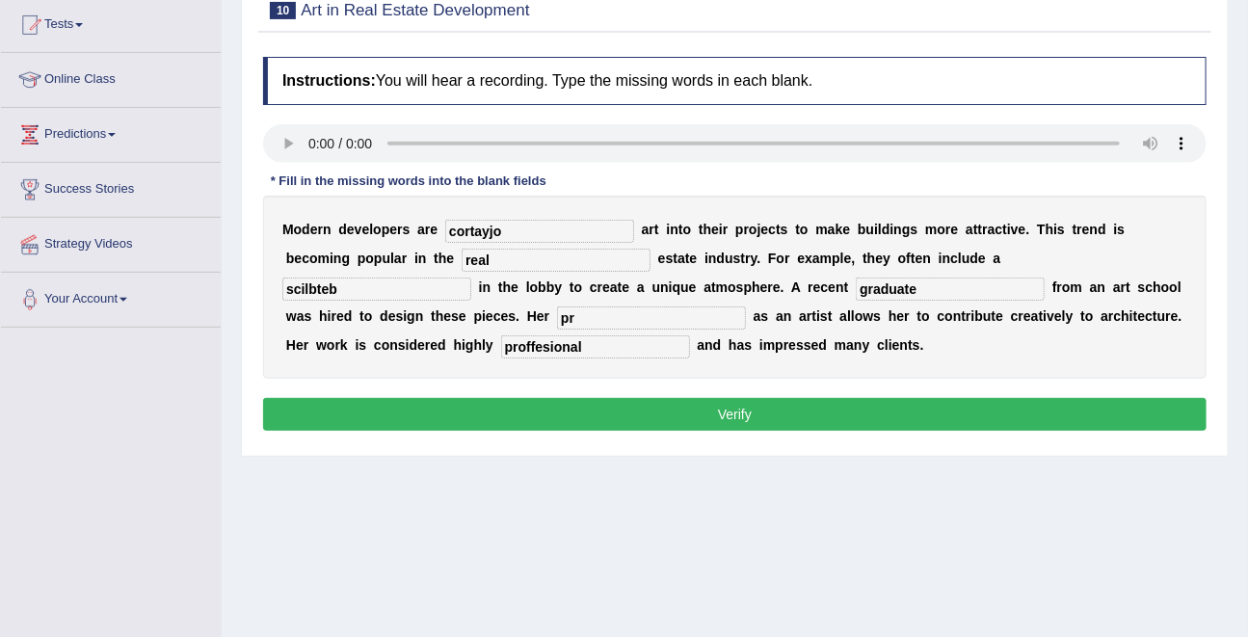
click at [471, 278] on input "scilbteb" at bounding box center [376, 289] width 189 height 23
type input "sculbture"
click at [557, 318] on input "pr" at bounding box center [651, 318] width 189 height 23
click at [451, 226] on input "cortayjo" at bounding box center [539, 231] width 189 height 23
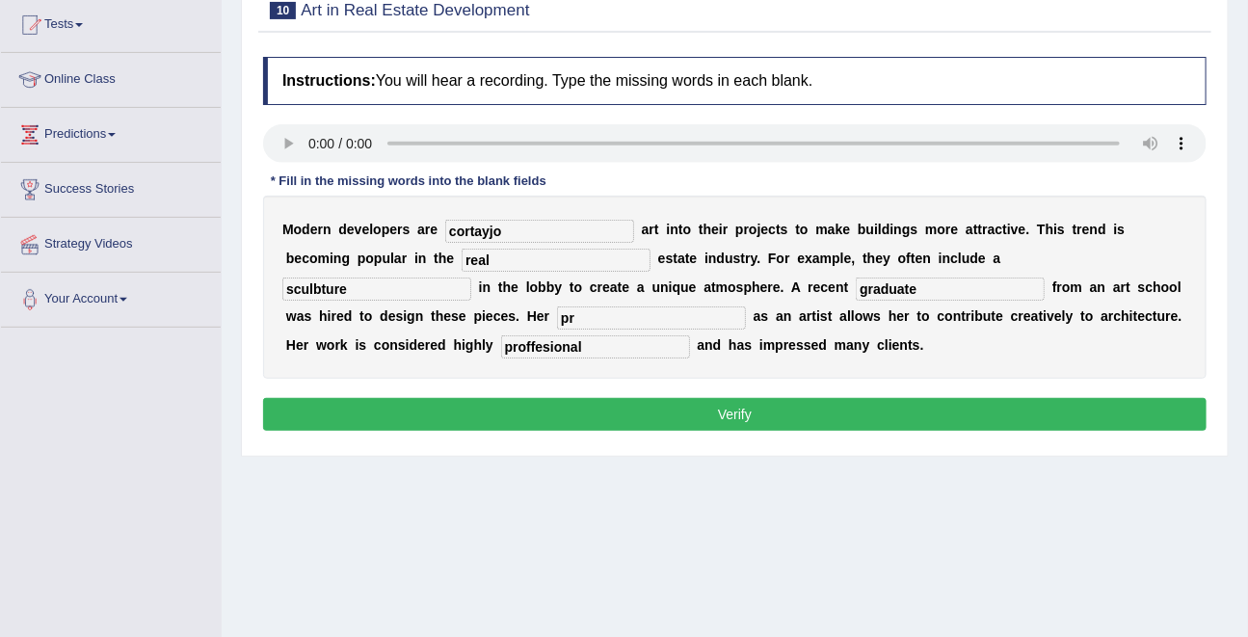
click at [451, 226] on input "cortayjo" at bounding box center [539, 231] width 189 height 23
type input "cooperating"
click at [557, 321] on input "pr" at bounding box center [651, 318] width 189 height 23
type input "profesion"
click at [501, 345] on input "proffesional" at bounding box center [595, 346] width 189 height 23
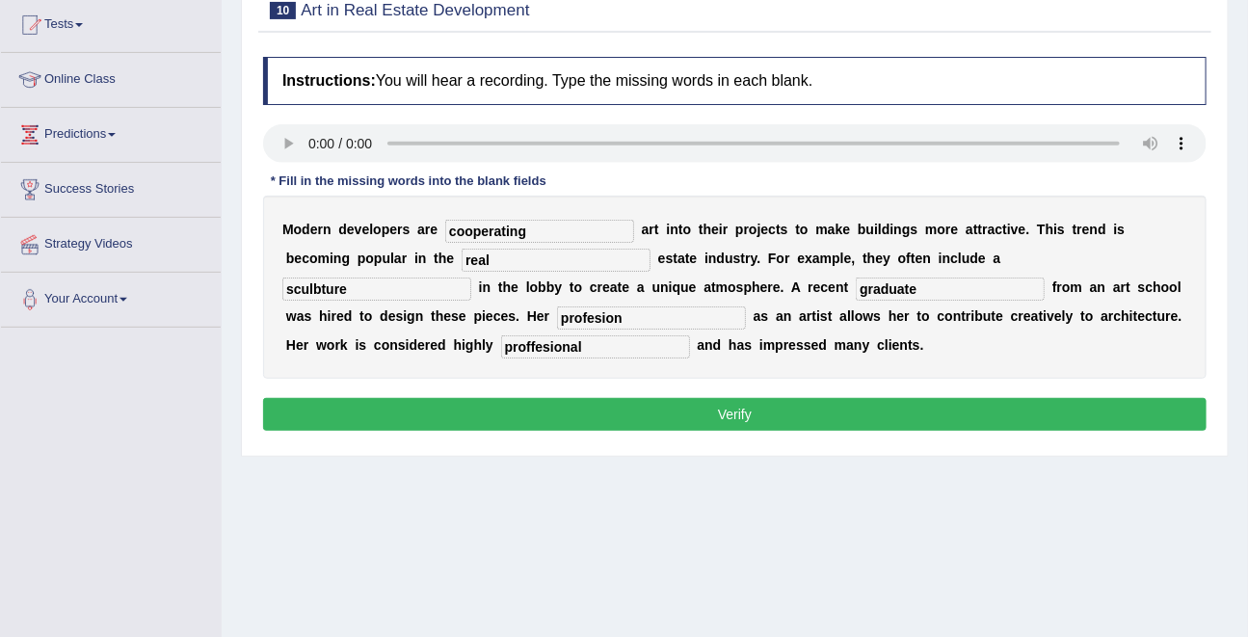
click at [501, 345] on input "proffesional" at bounding box center [595, 346] width 189 height 23
type input "professional"
click at [634, 410] on button "Verify" at bounding box center [735, 414] width 944 height 33
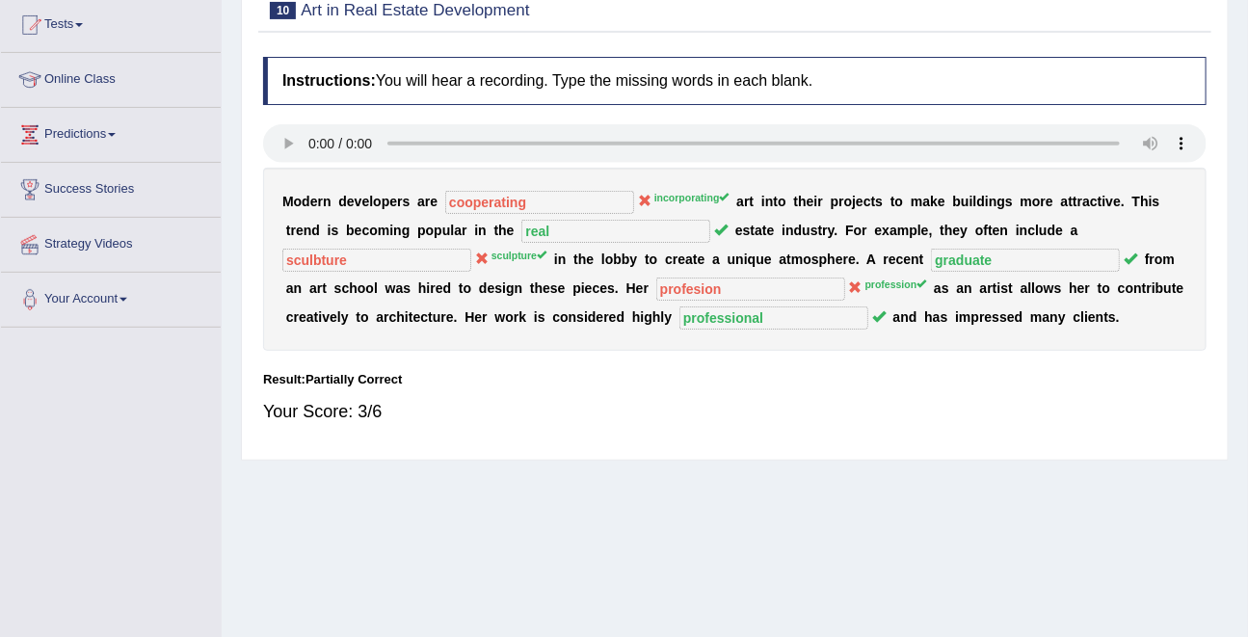
click at [429, 201] on div "M o d e r n d e v e l o p e r s a r e cooperating incorporating a r t i n t o t…" at bounding box center [735, 259] width 944 height 183
